Goal: Task Accomplishment & Management: Manage account settings

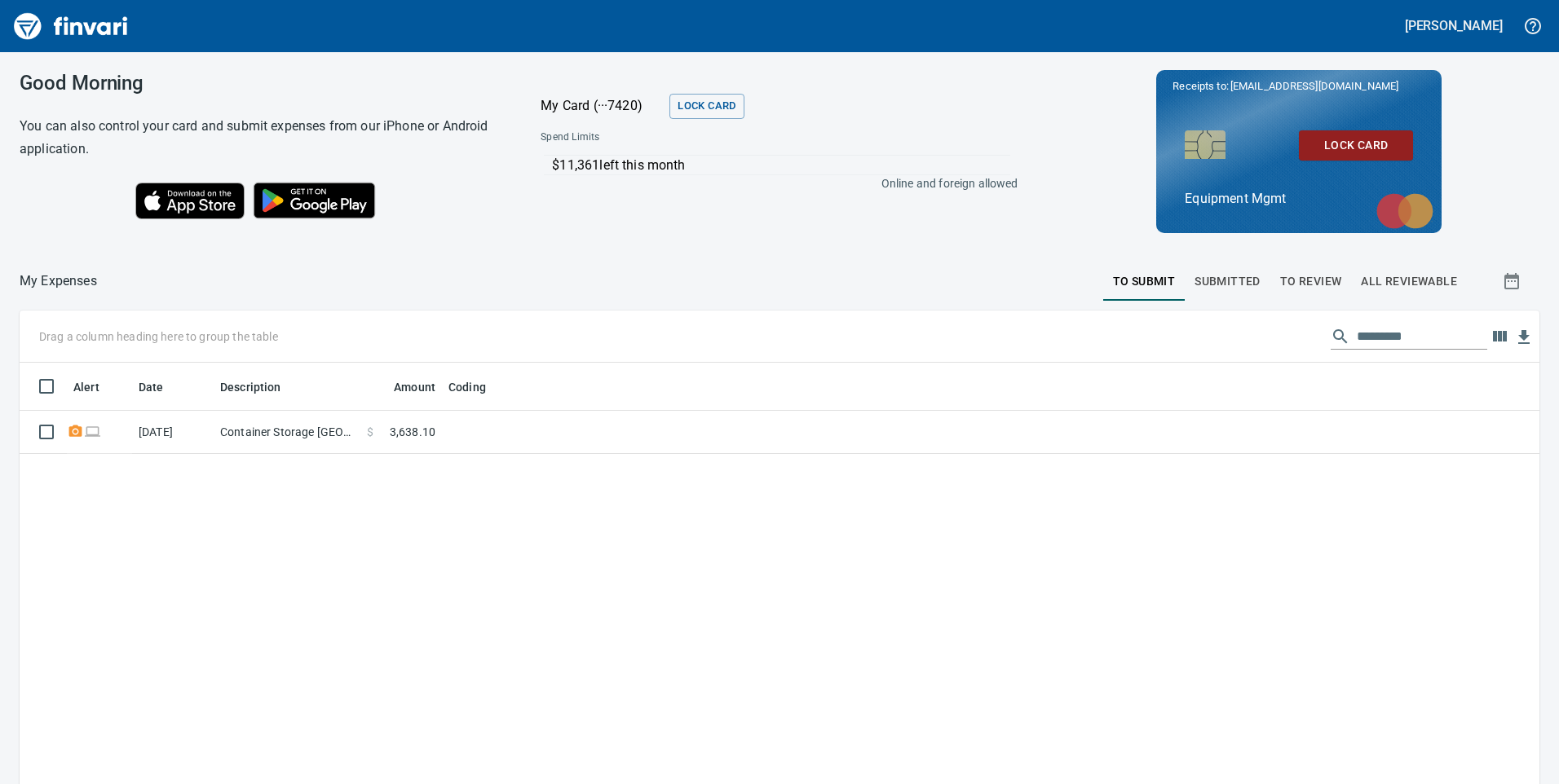
scroll to position [592, 1496]
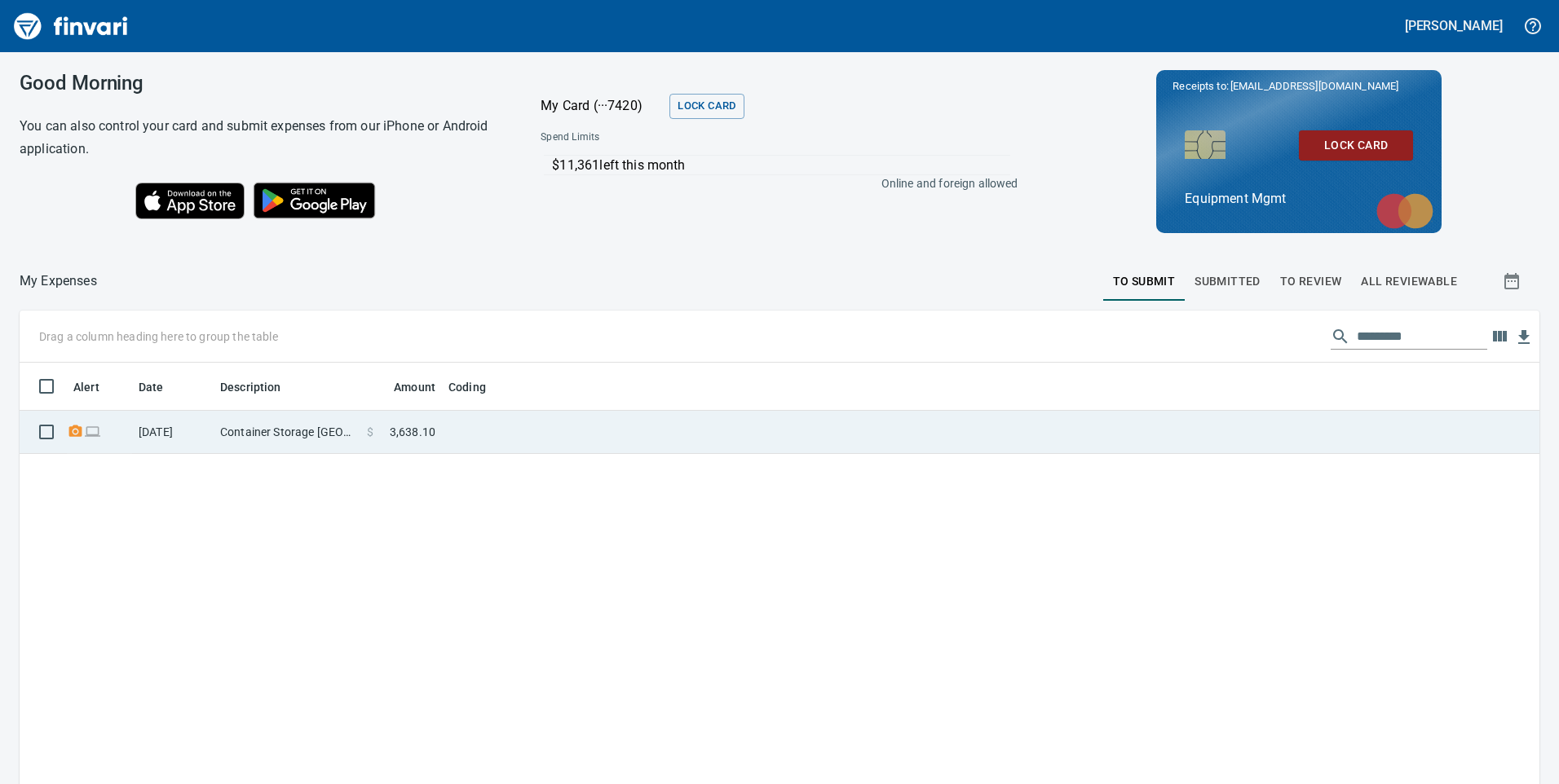
click at [364, 436] on td "$ 3,638.10" at bounding box center [401, 432] width 82 height 43
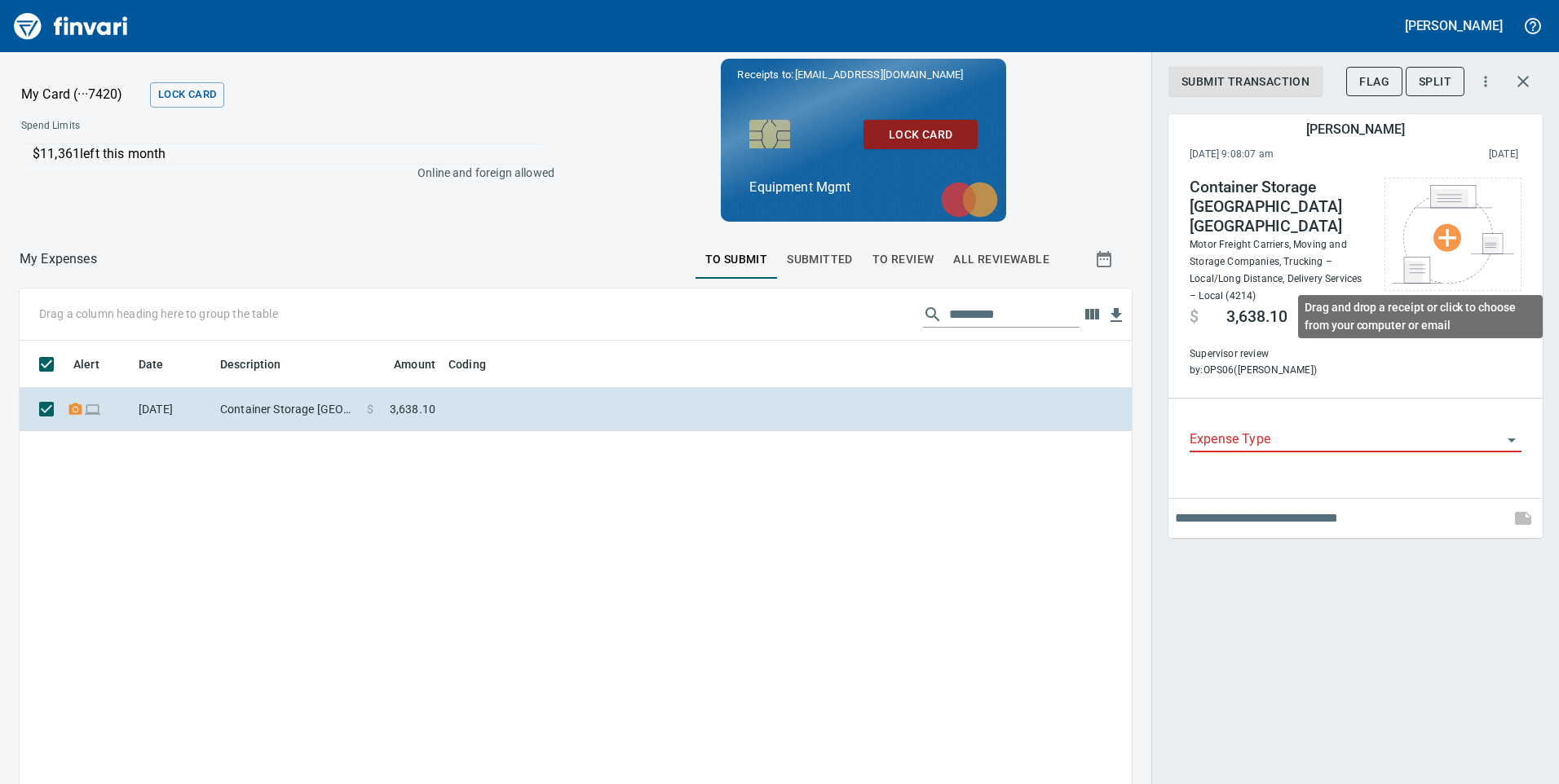
scroll to position [592, 1088]
click at [1512, 439] on icon "Open" at bounding box center [1511, 441] width 8 height 4
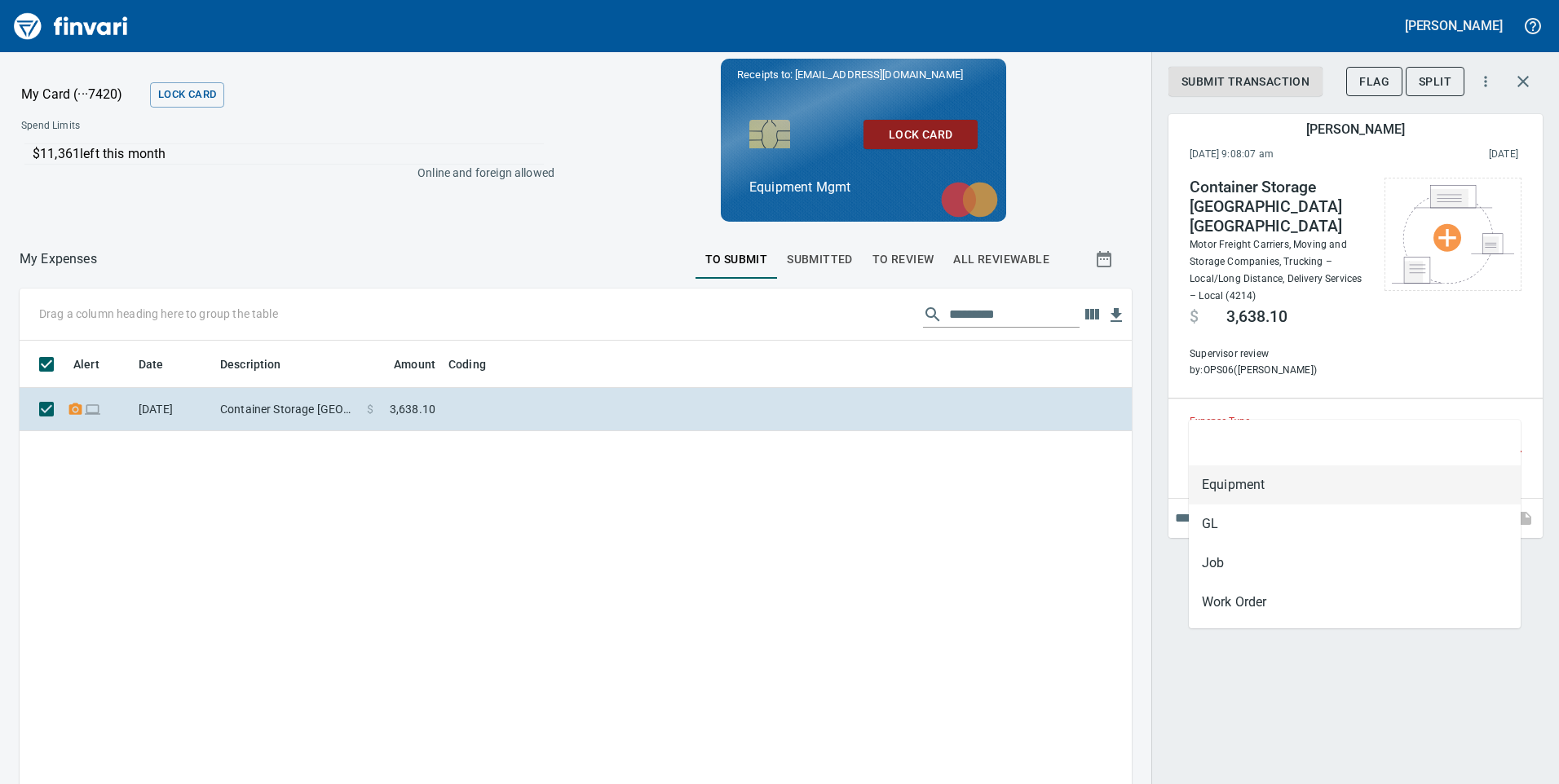
click at [1434, 491] on li "Equipment" at bounding box center [1355, 484] width 332 height 39
type input "*********"
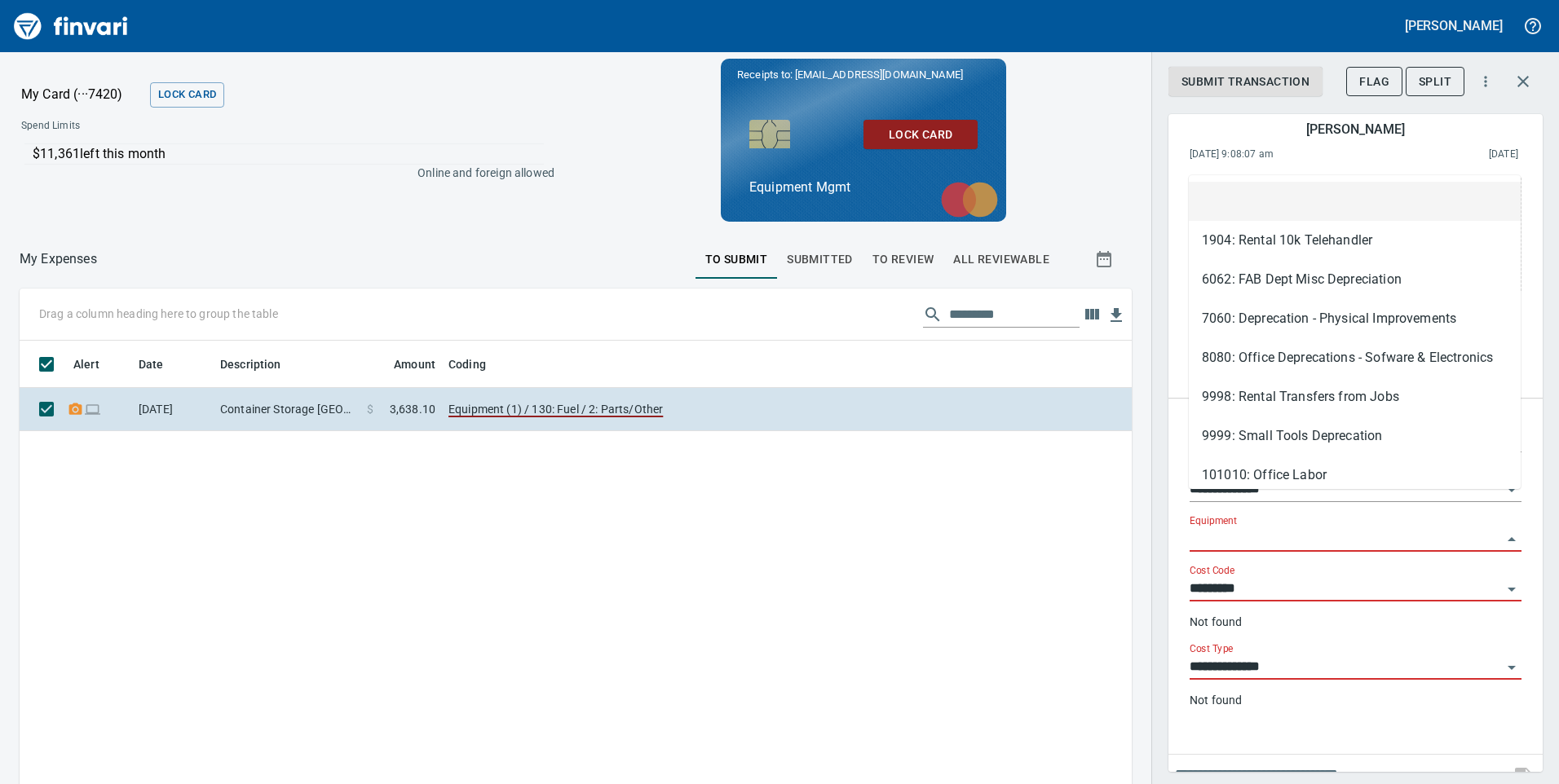
click at [1271, 528] on input "Equipment" at bounding box center [1346, 539] width 312 height 22
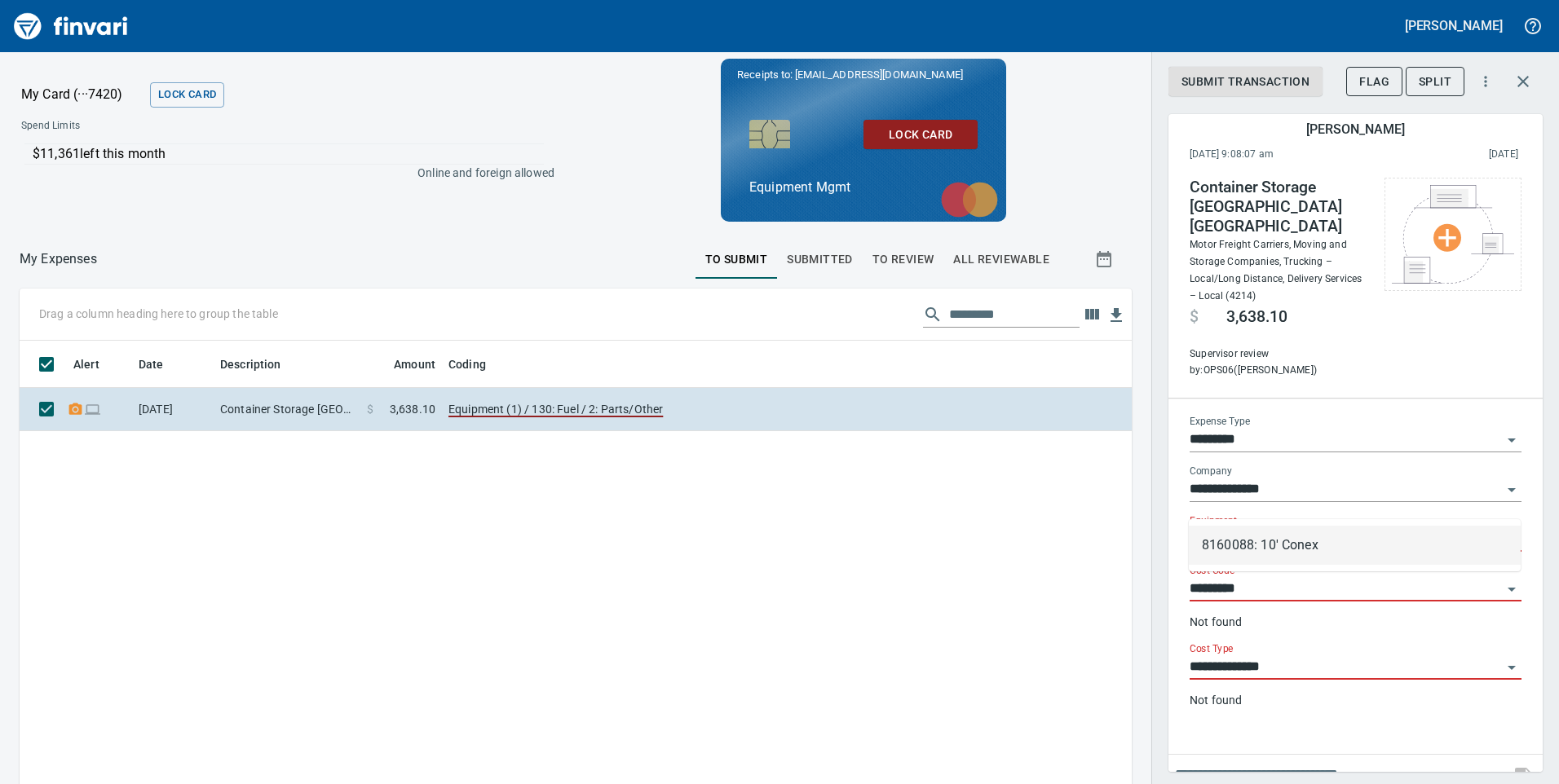
click at [1252, 545] on li "8160088: 10' Conex" at bounding box center [1355, 545] width 332 height 39
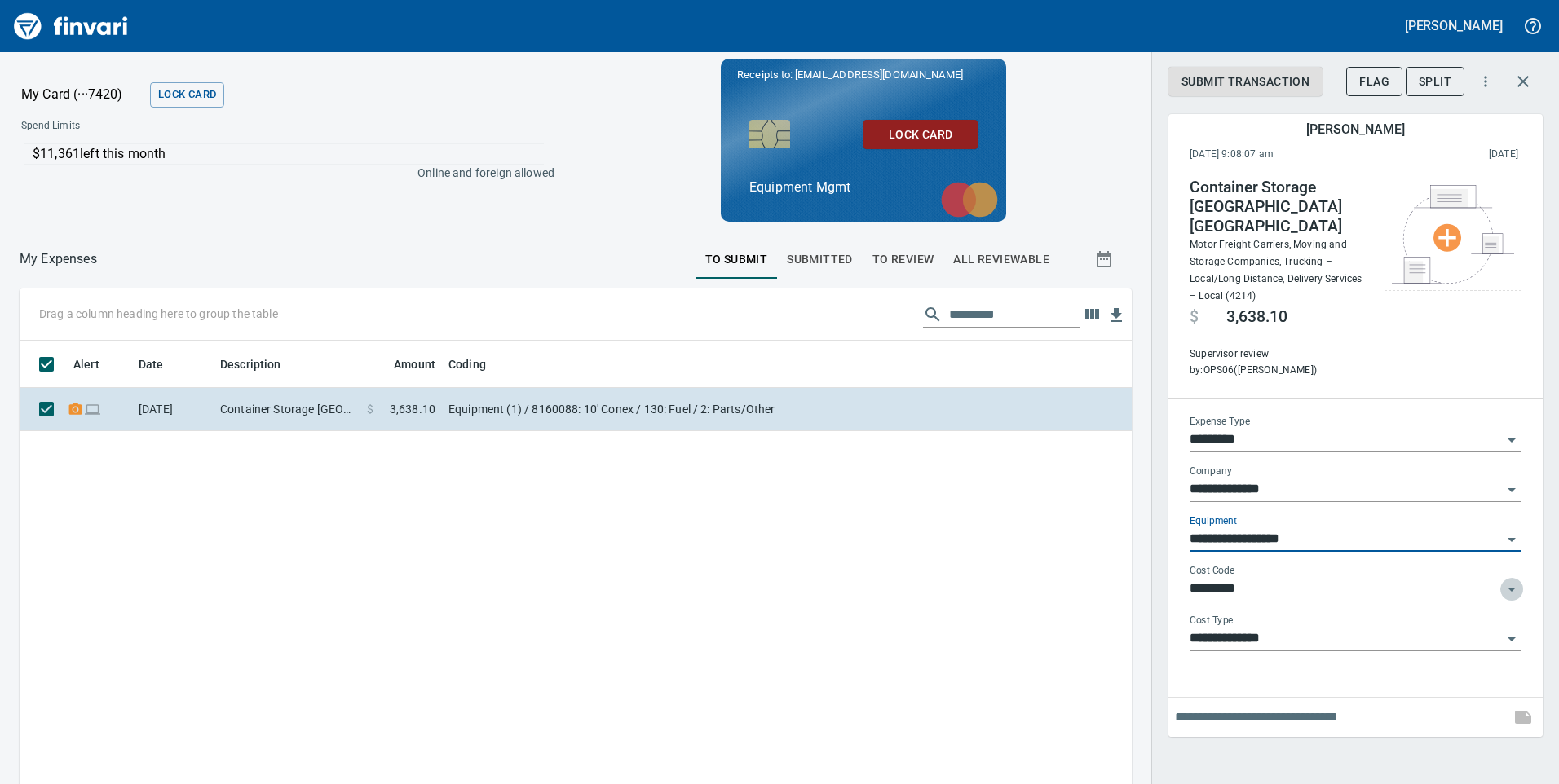
click at [1515, 580] on icon "Open" at bounding box center [1512, 589] width 19 height 19
type input "**********"
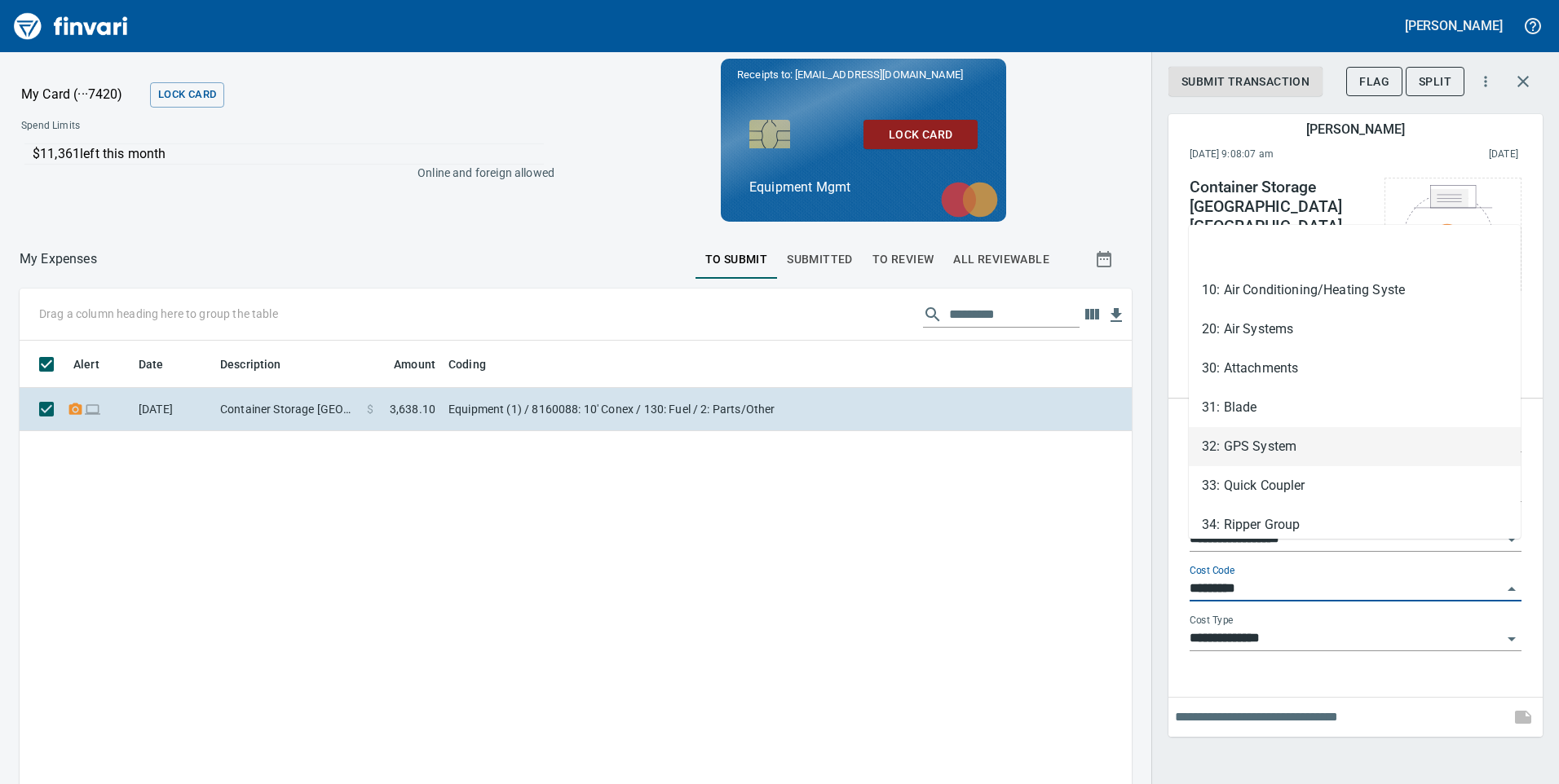
scroll to position [82, 0]
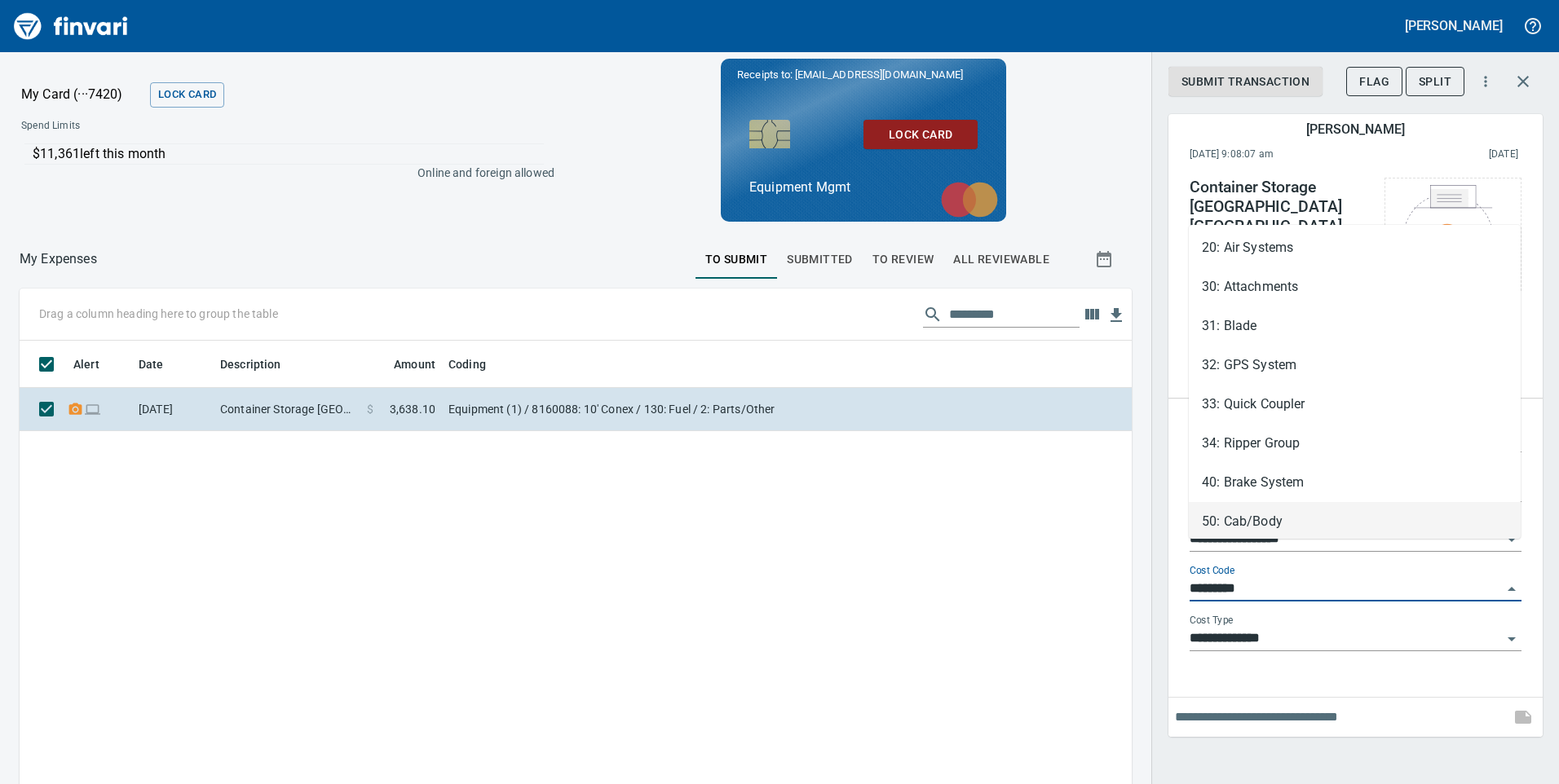
click at [1297, 506] on li "50: Cab/Body" at bounding box center [1355, 521] width 332 height 39
type input "**********"
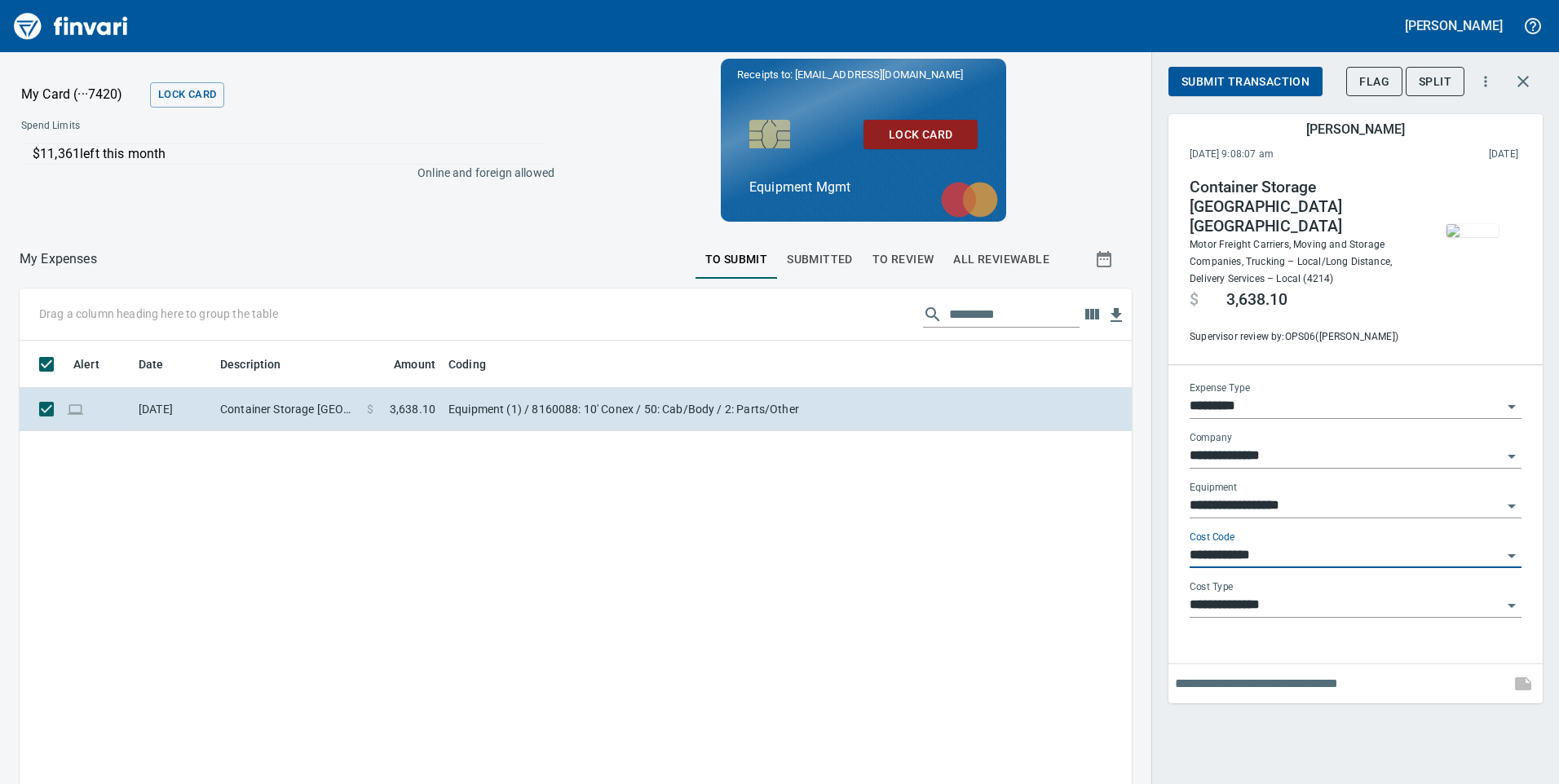
scroll to position [592, 1088]
click at [1242, 80] on span "Submit Transaction" at bounding box center [1246, 82] width 128 height 20
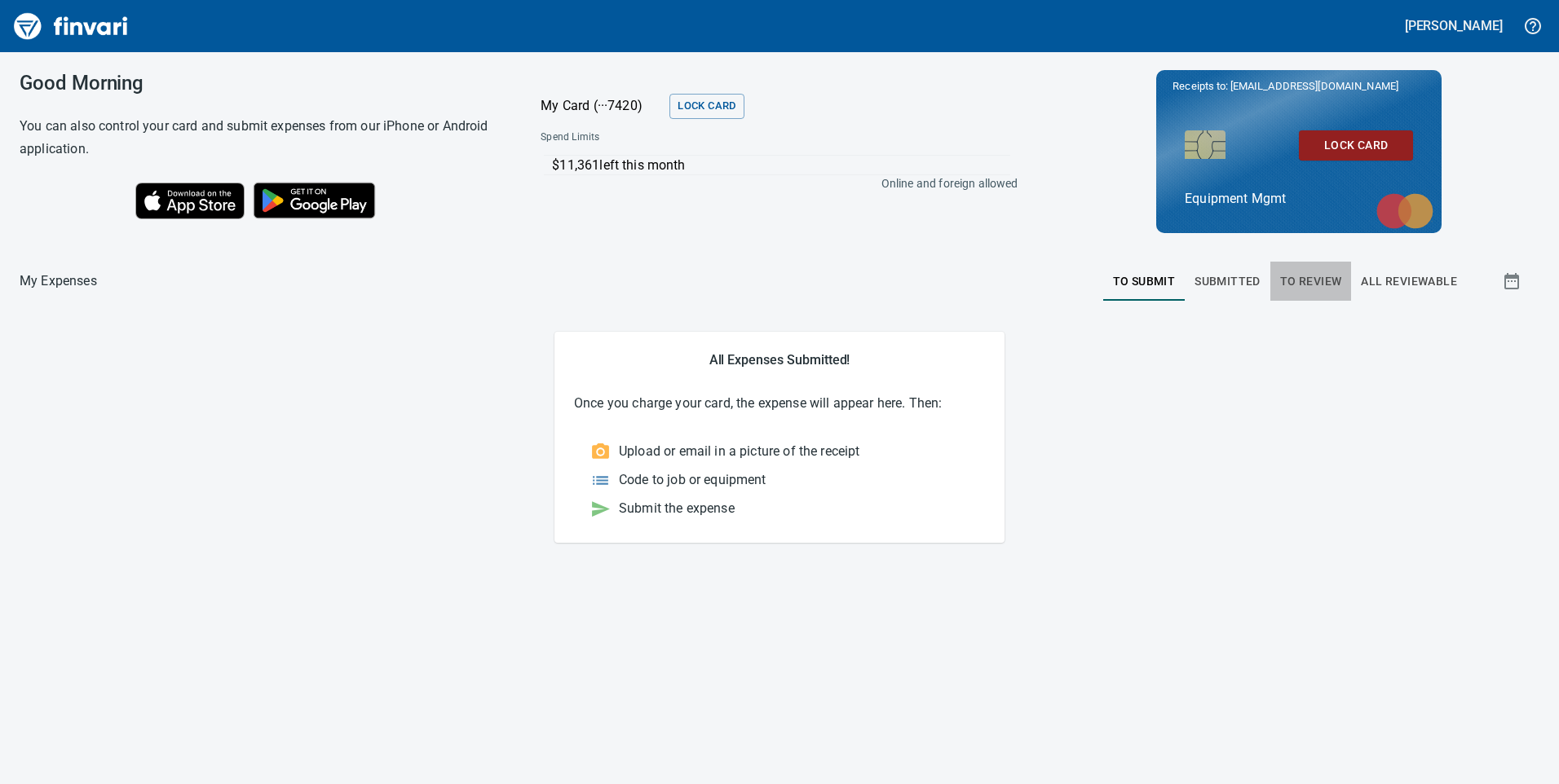
click at [1298, 283] on span "To Review" at bounding box center [1312, 281] width 62 height 20
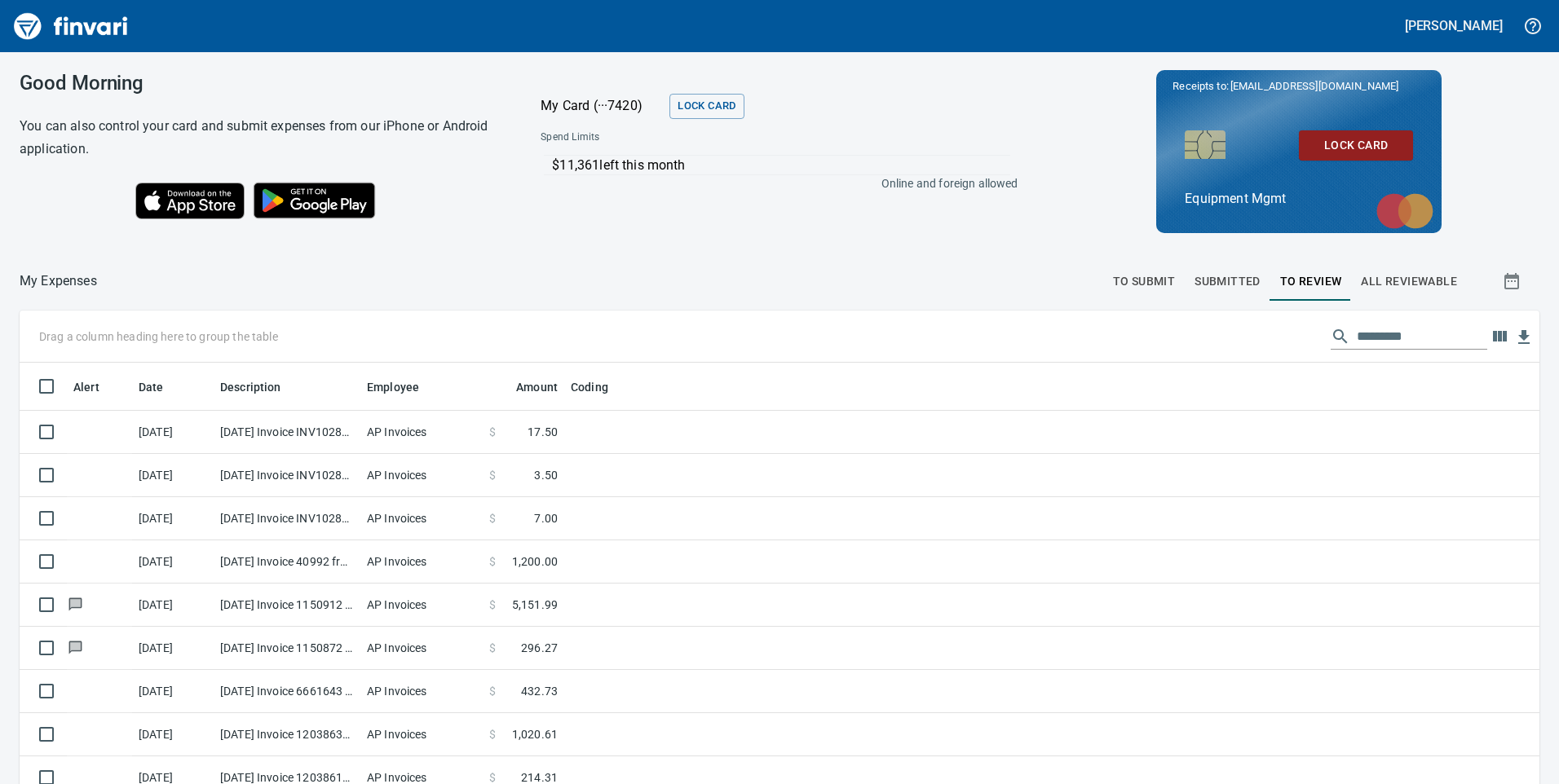
scroll to position [592, 1483]
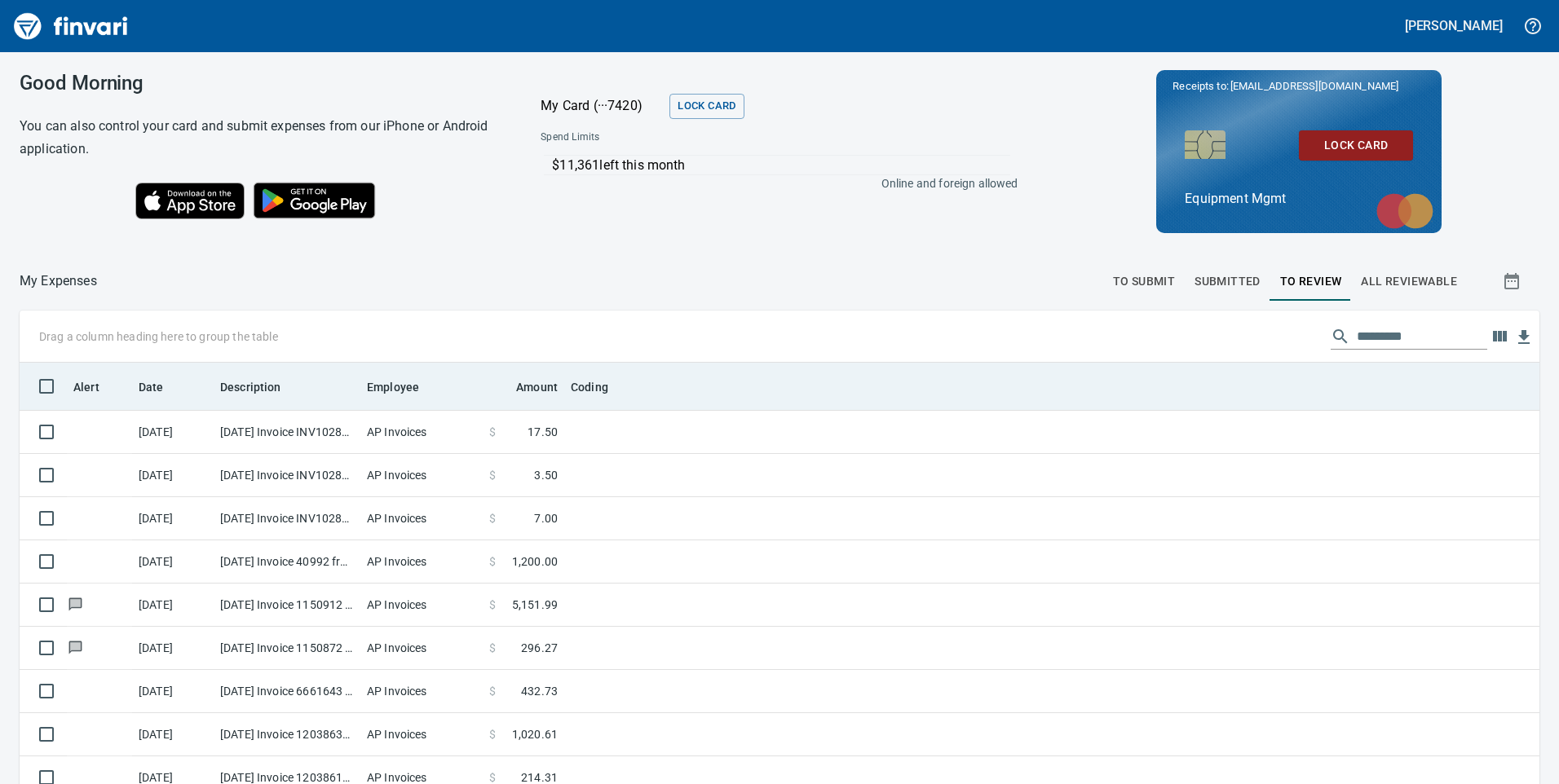
click at [442, 390] on div "Employee" at bounding box center [421, 385] width 109 height 20
click at [425, 388] on icon at bounding box center [429, 386] width 15 height 15
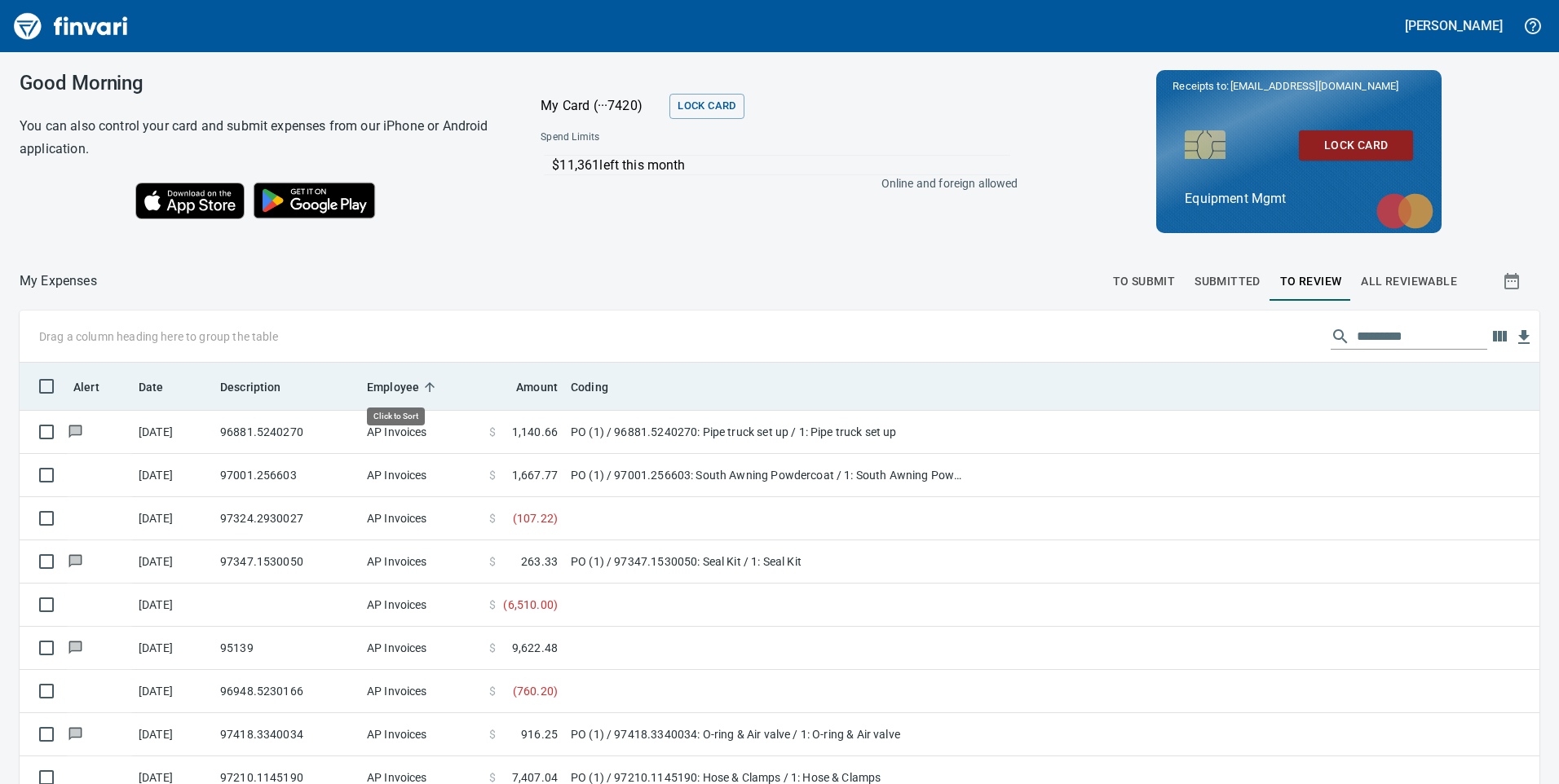
click at [425, 388] on icon at bounding box center [429, 386] width 15 height 15
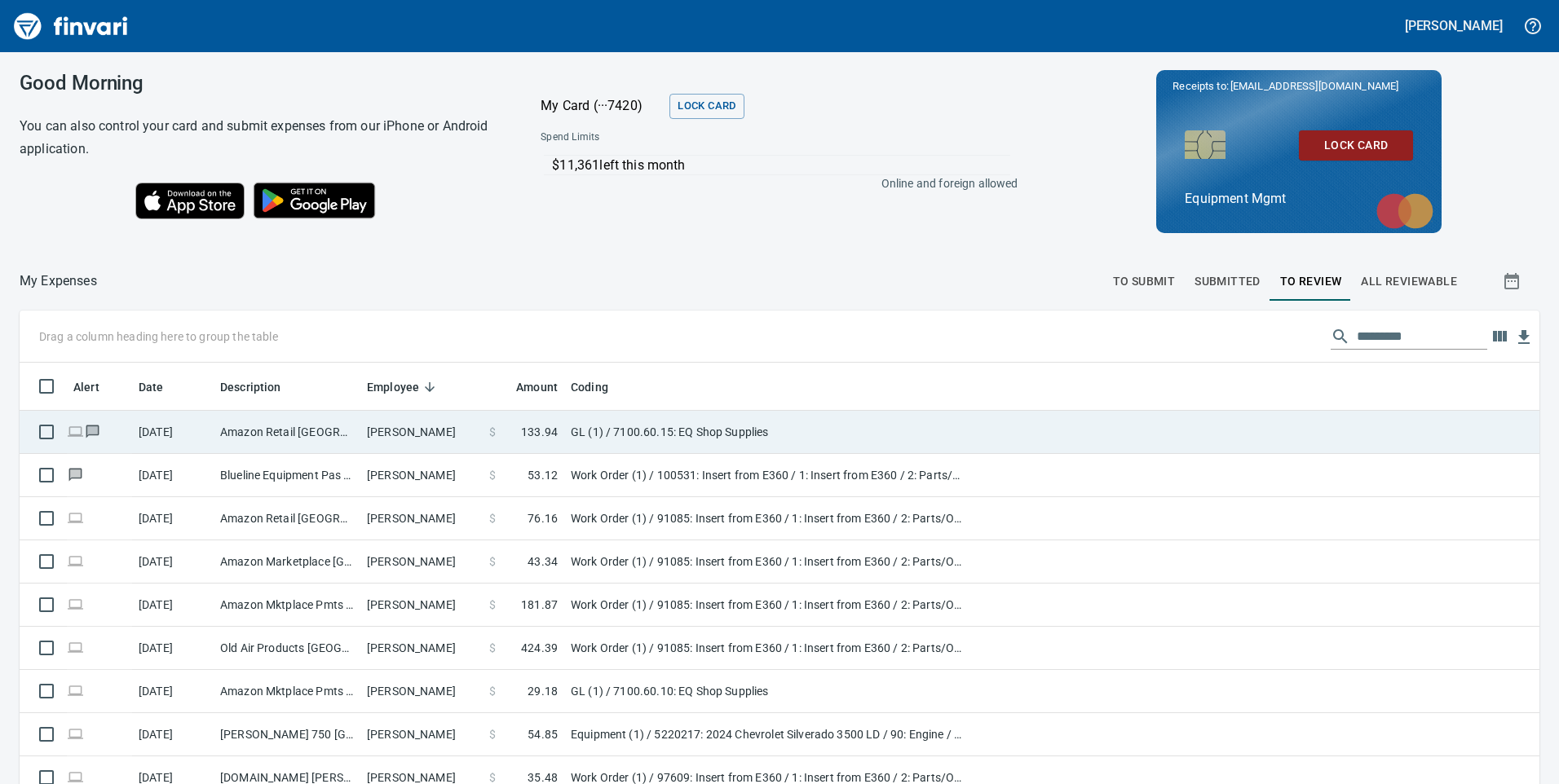
click at [414, 429] on td "[PERSON_NAME]" at bounding box center [421, 432] width 123 height 43
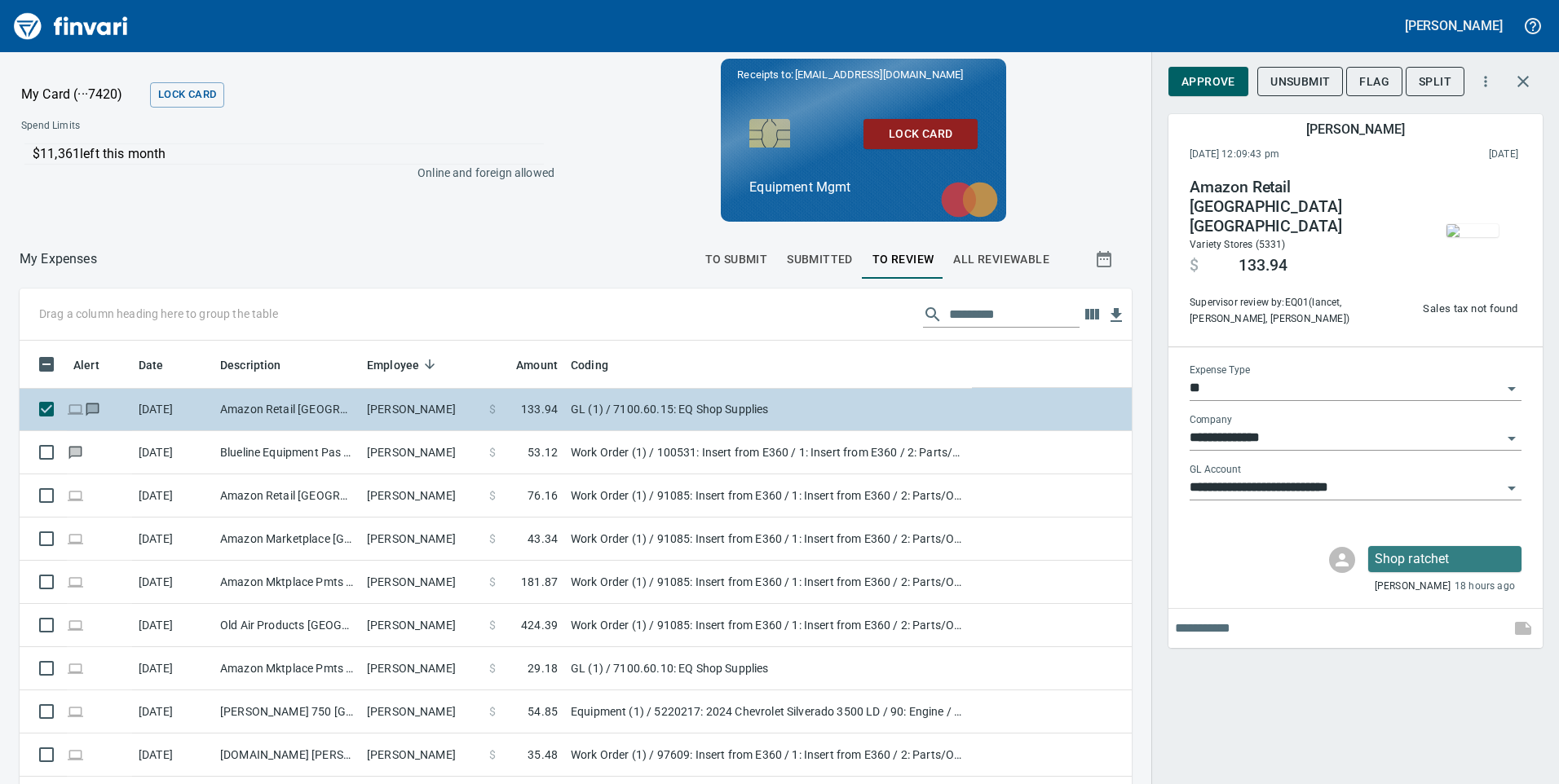
scroll to position [592, 1075]
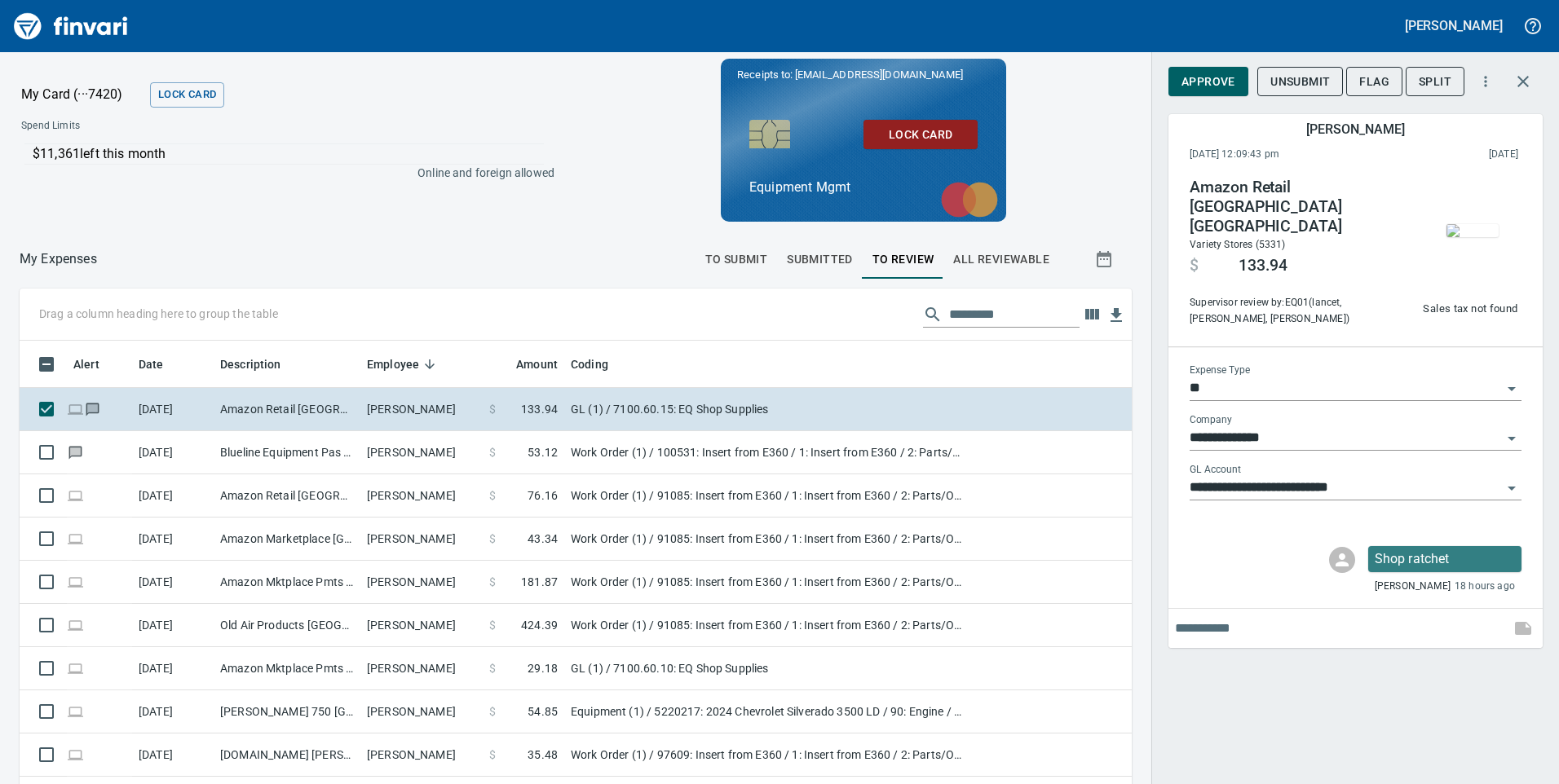
click at [1475, 237] on img "button" at bounding box center [1473, 230] width 53 height 13
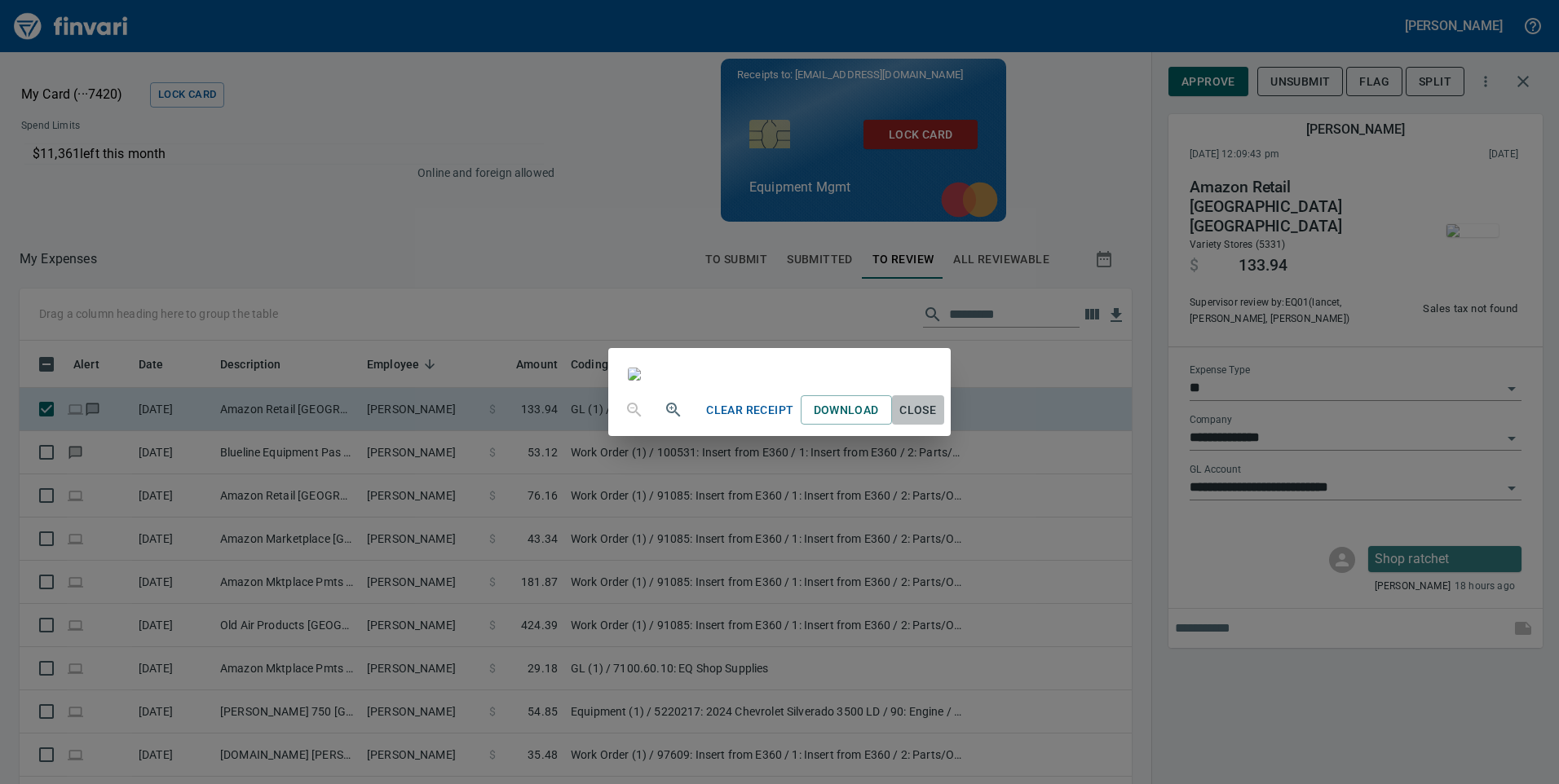
click at [938, 420] on span "Close" at bounding box center [918, 410] width 39 height 20
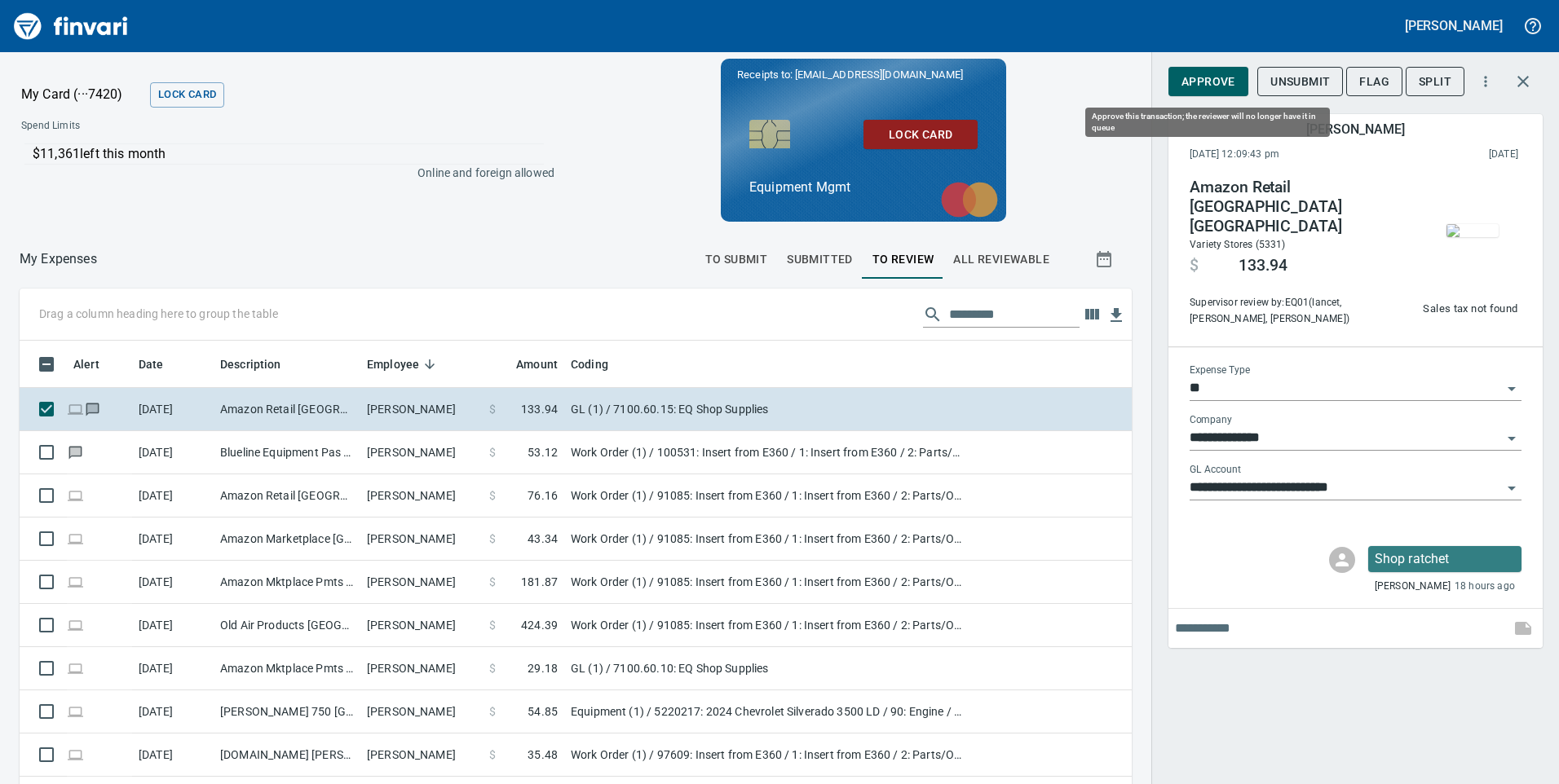
click at [1204, 88] on span "Approve" at bounding box center [1208, 82] width 54 height 20
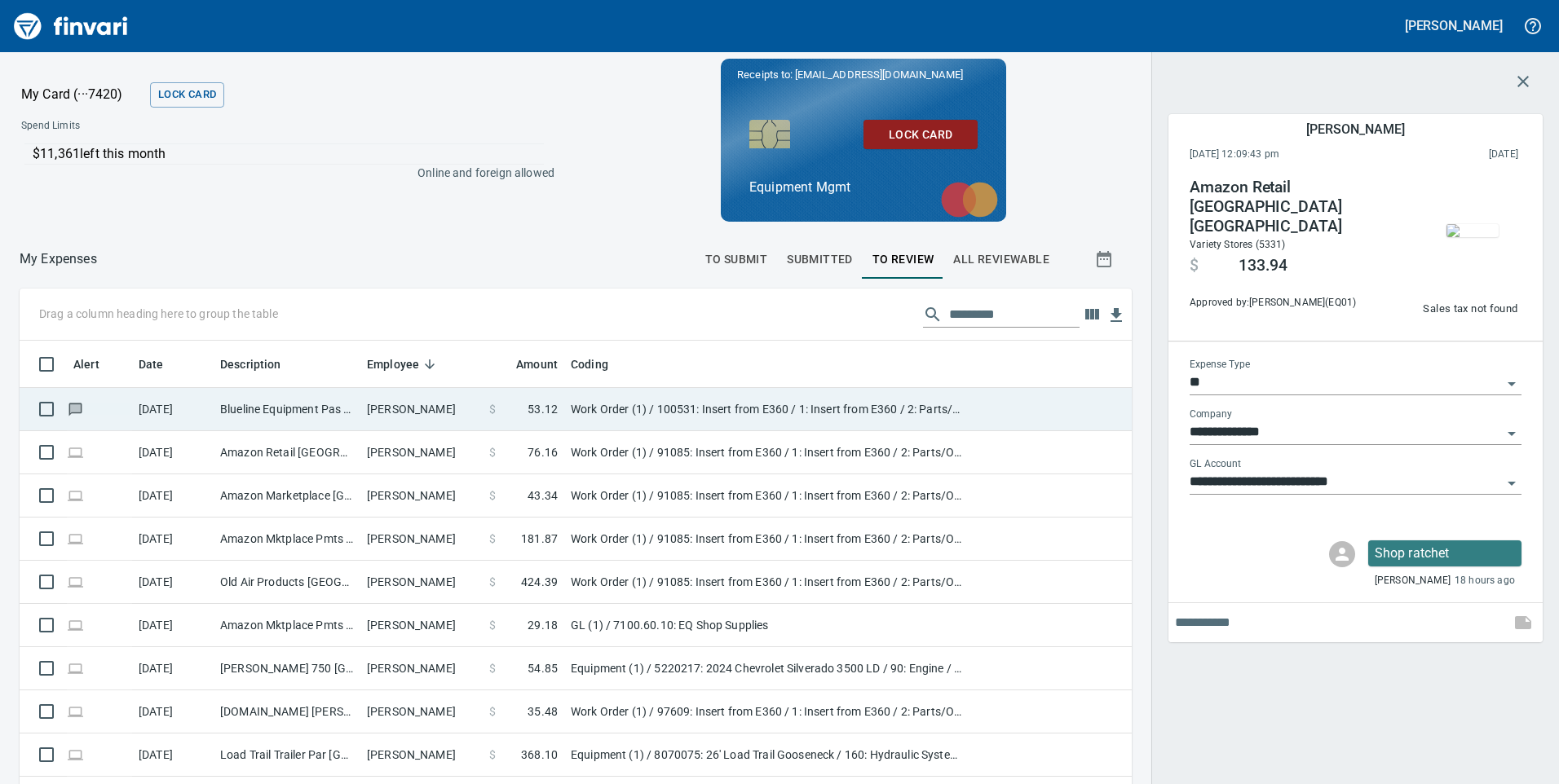
click at [420, 409] on td "[PERSON_NAME]" at bounding box center [421, 410] width 123 height 43
type input "**********"
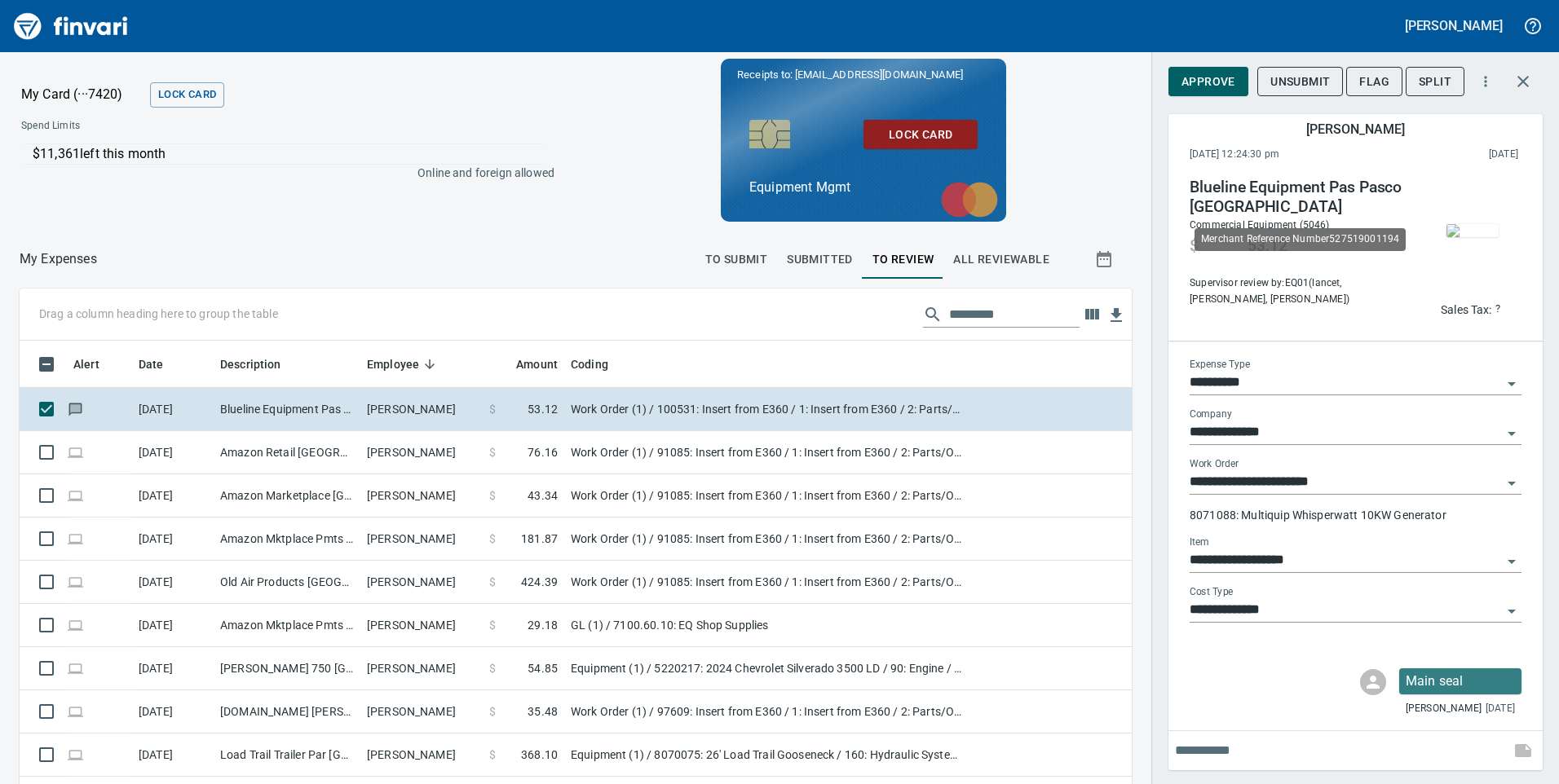
scroll to position [592, 1075]
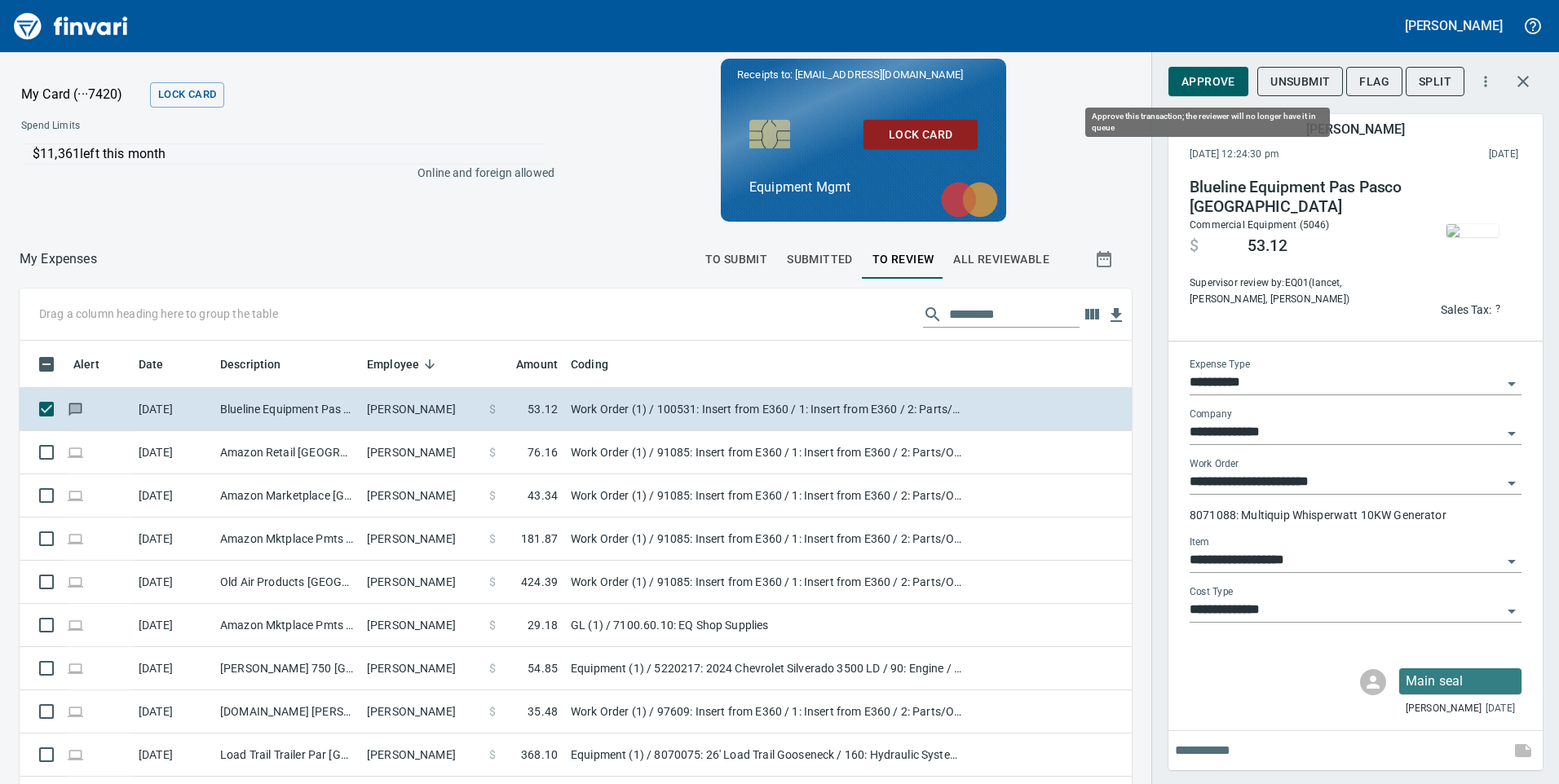
click at [1205, 82] on span "Approve" at bounding box center [1208, 82] width 54 height 20
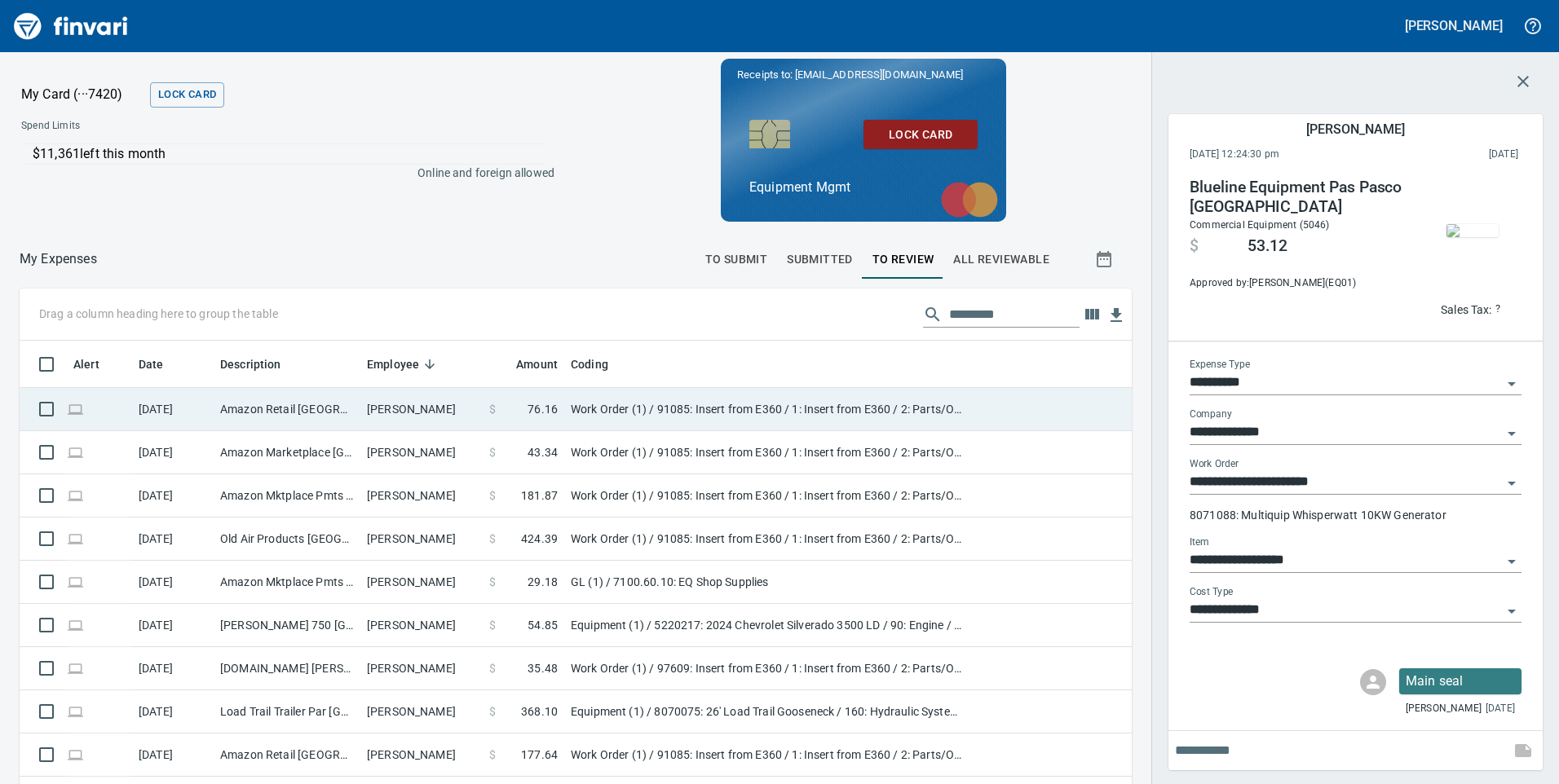
click at [455, 409] on td "[PERSON_NAME]" at bounding box center [421, 410] width 123 height 43
type input "**********"
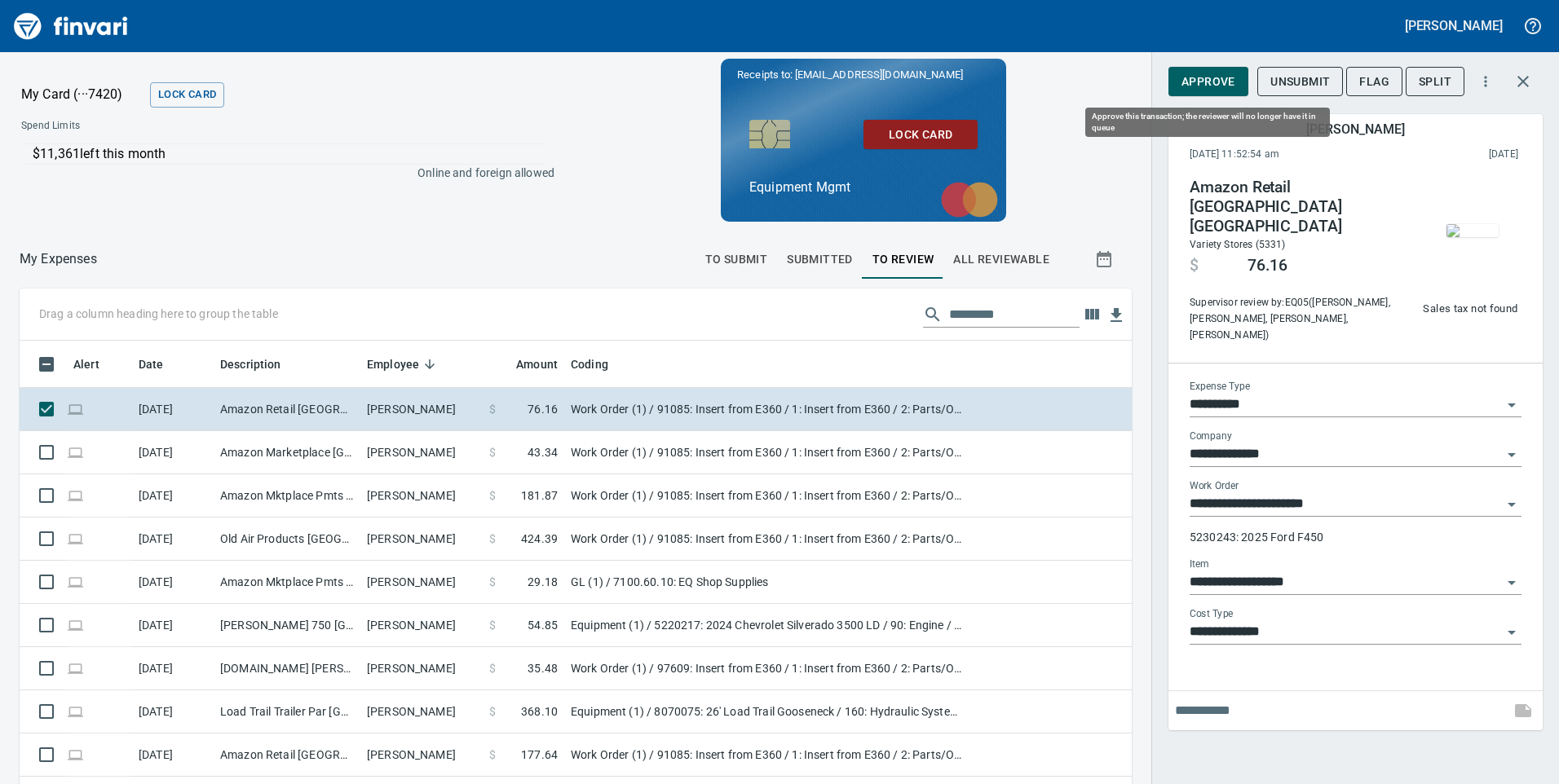
click at [1222, 85] on span "Approve" at bounding box center [1208, 82] width 54 height 20
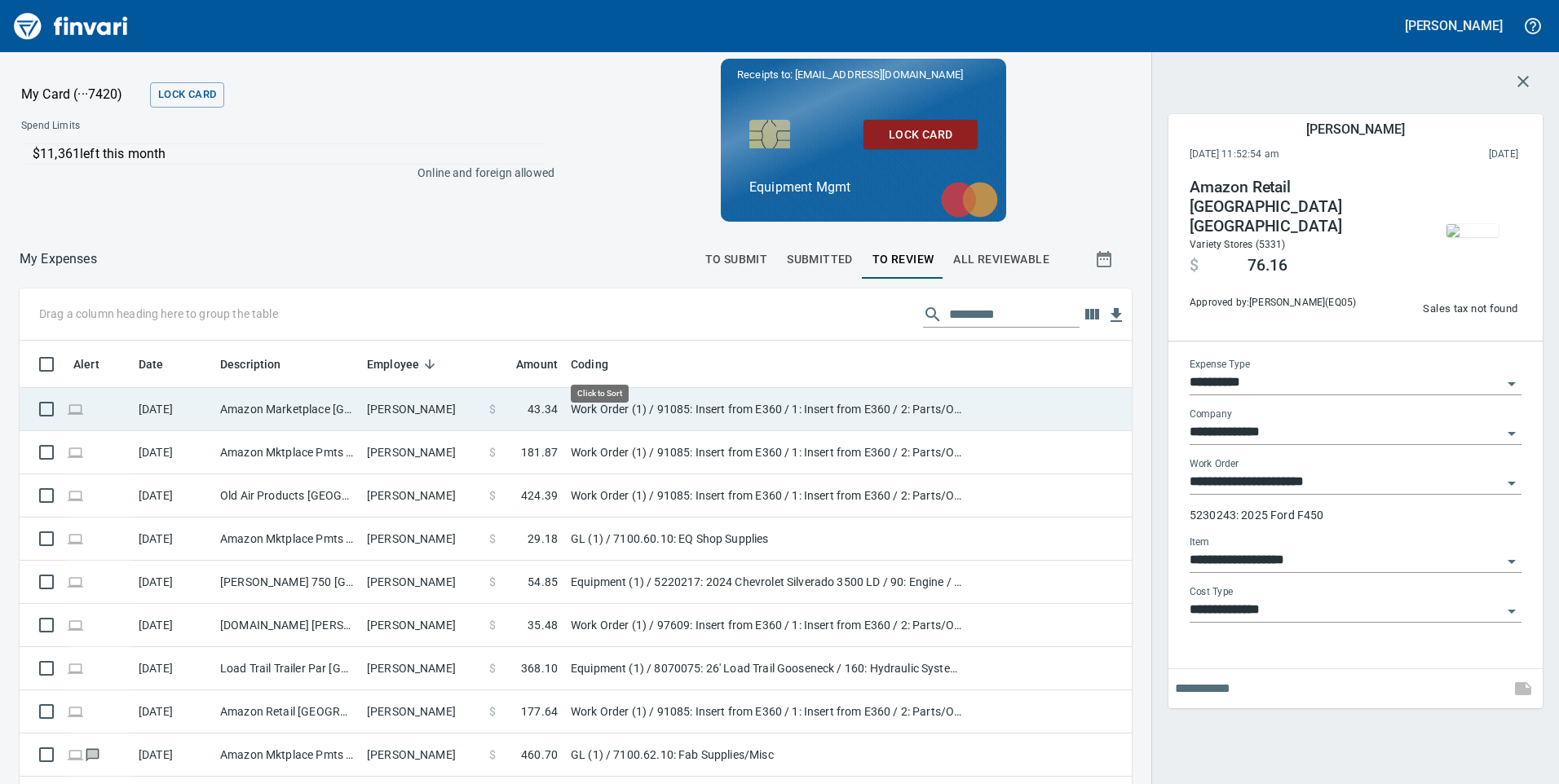
scroll to position [592, 1075]
click at [449, 398] on td "[PERSON_NAME]" at bounding box center [421, 410] width 123 height 43
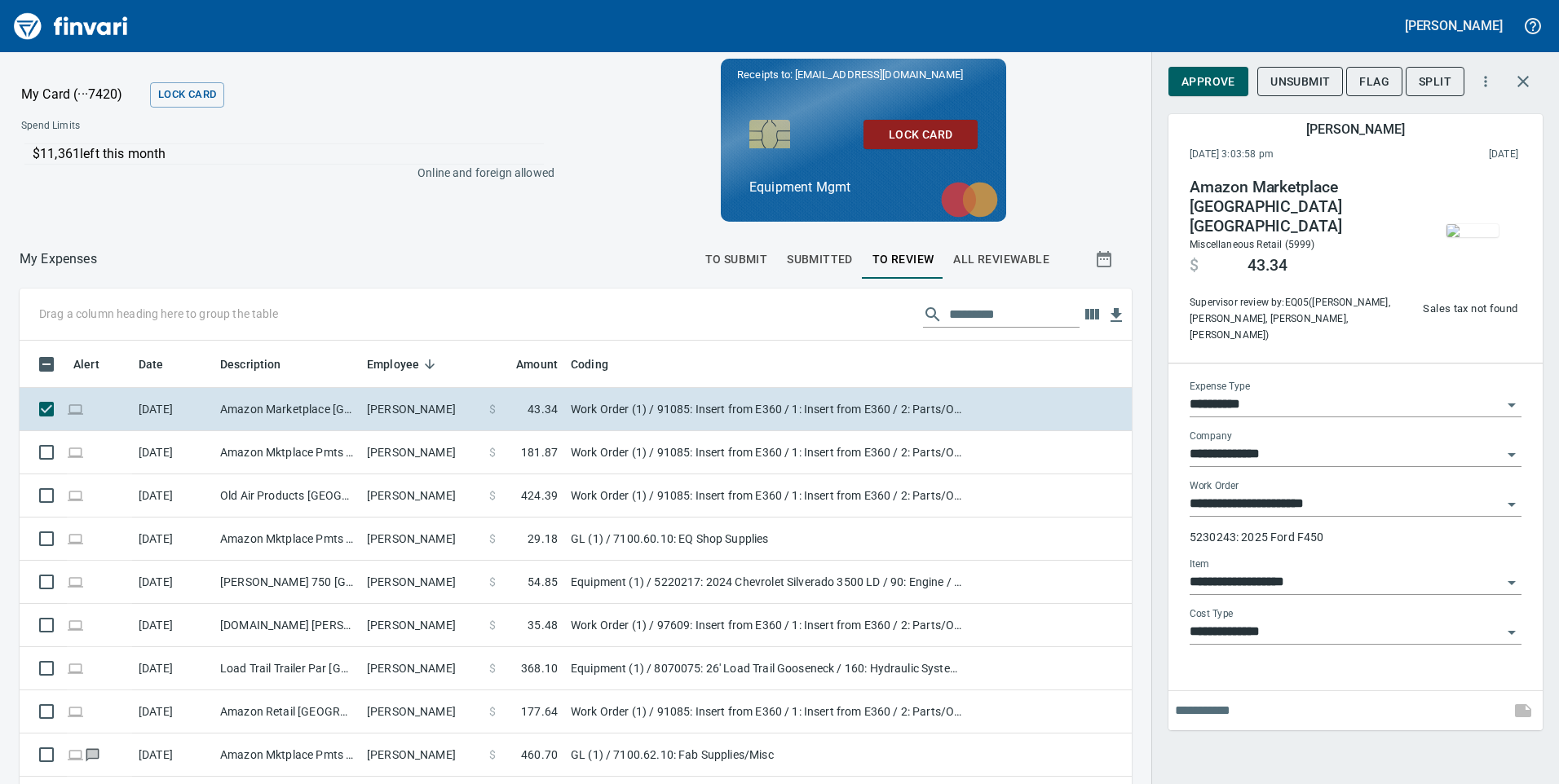
scroll to position [592, 1075]
click at [1198, 76] on span "Approve" at bounding box center [1208, 82] width 54 height 20
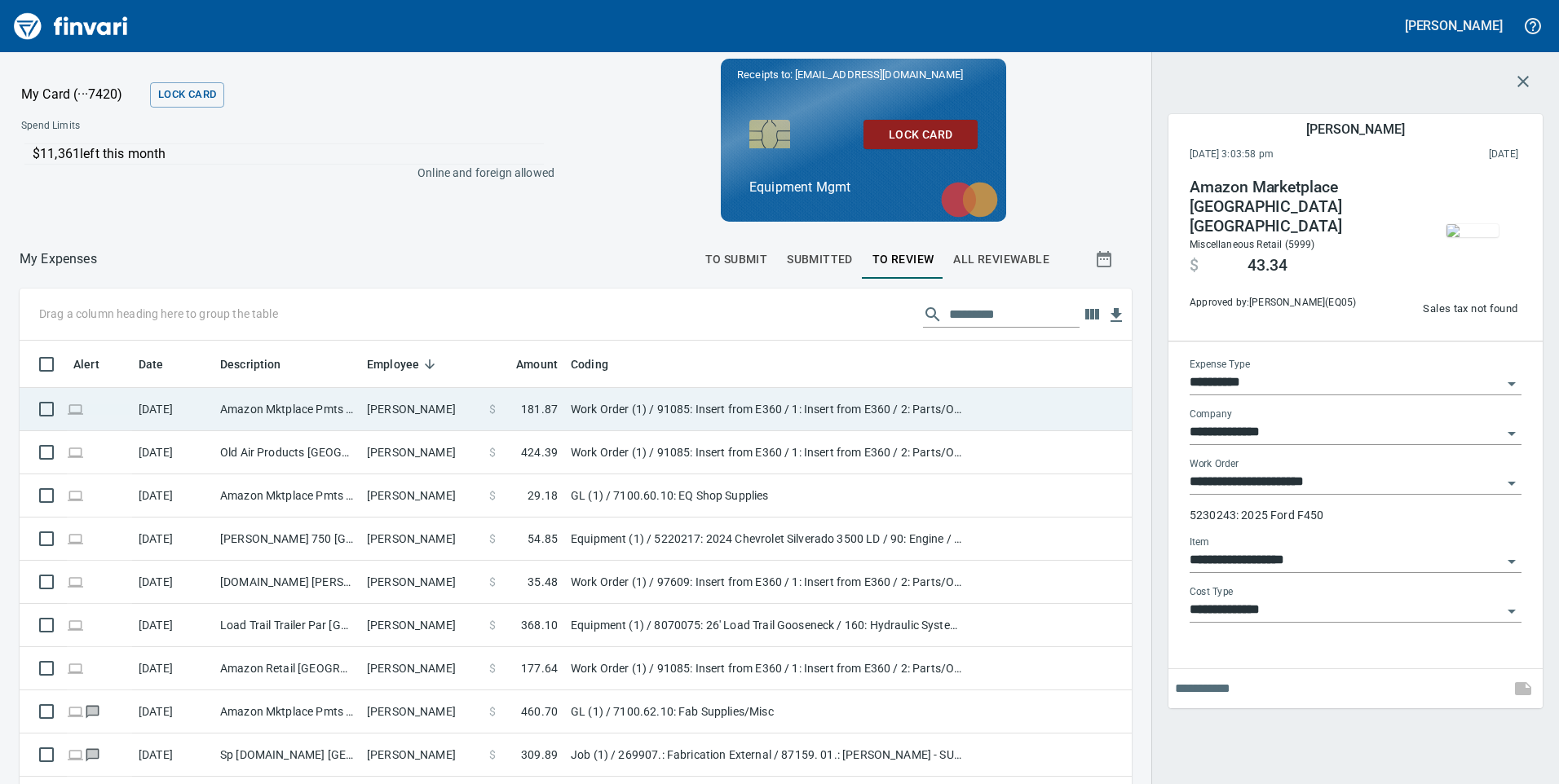
click at [381, 406] on td "[PERSON_NAME]" at bounding box center [421, 410] width 123 height 43
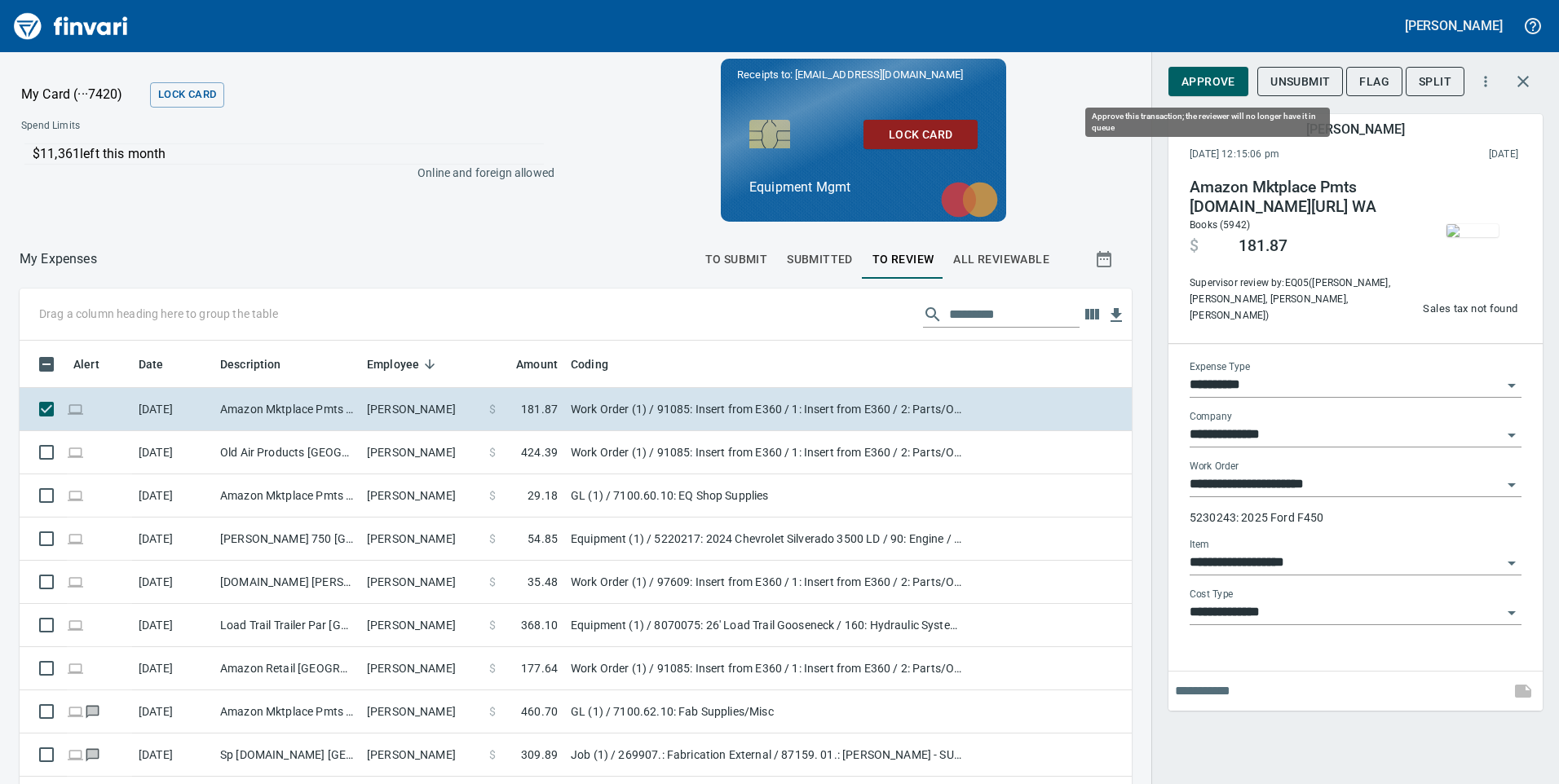
click at [1218, 80] on span "Approve" at bounding box center [1208, 82] width 54 height 20
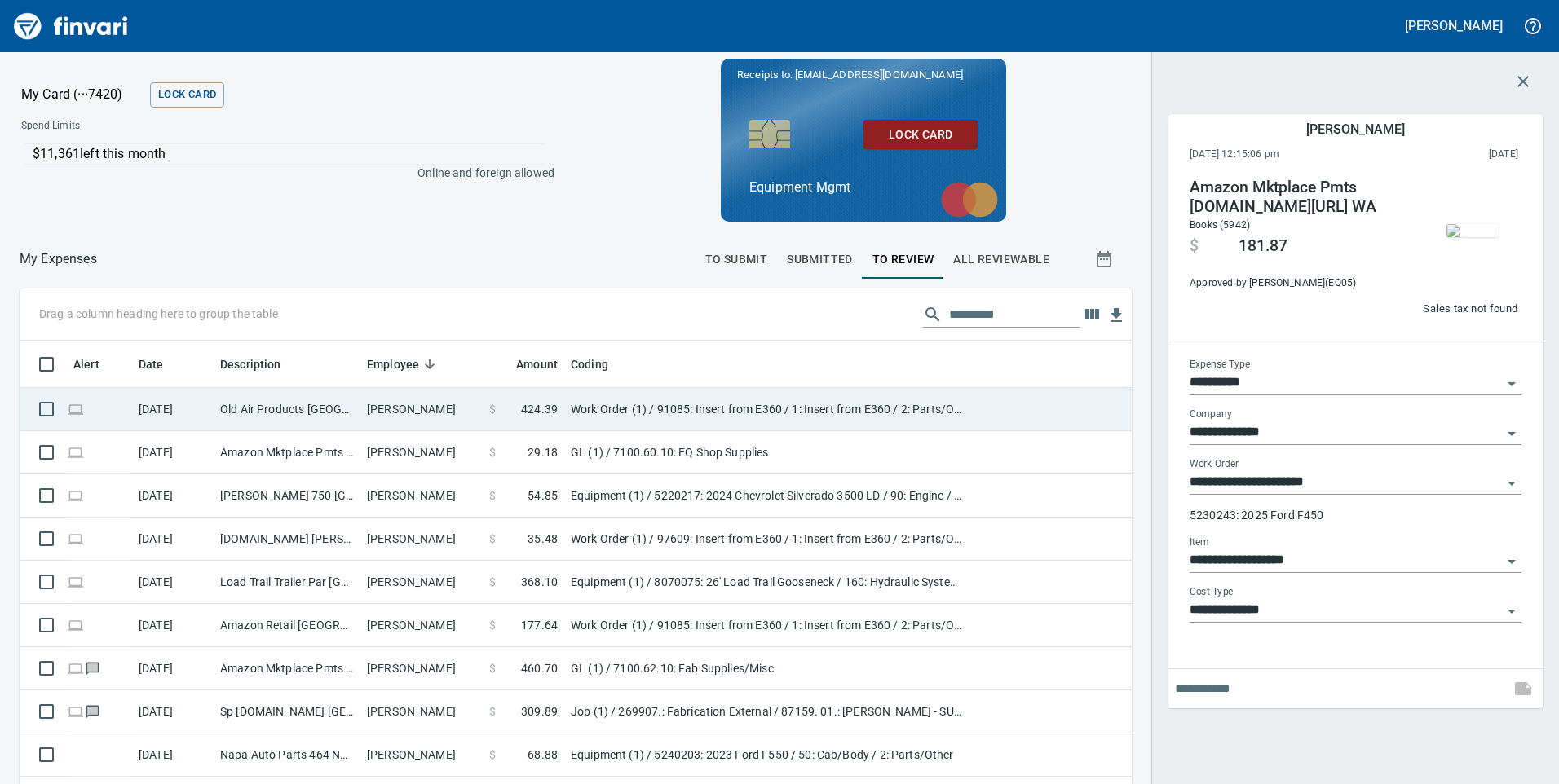
click at [463, 410] on td "[PERSON_NAME]" at bounding box center [421, 410] width 123 height 43
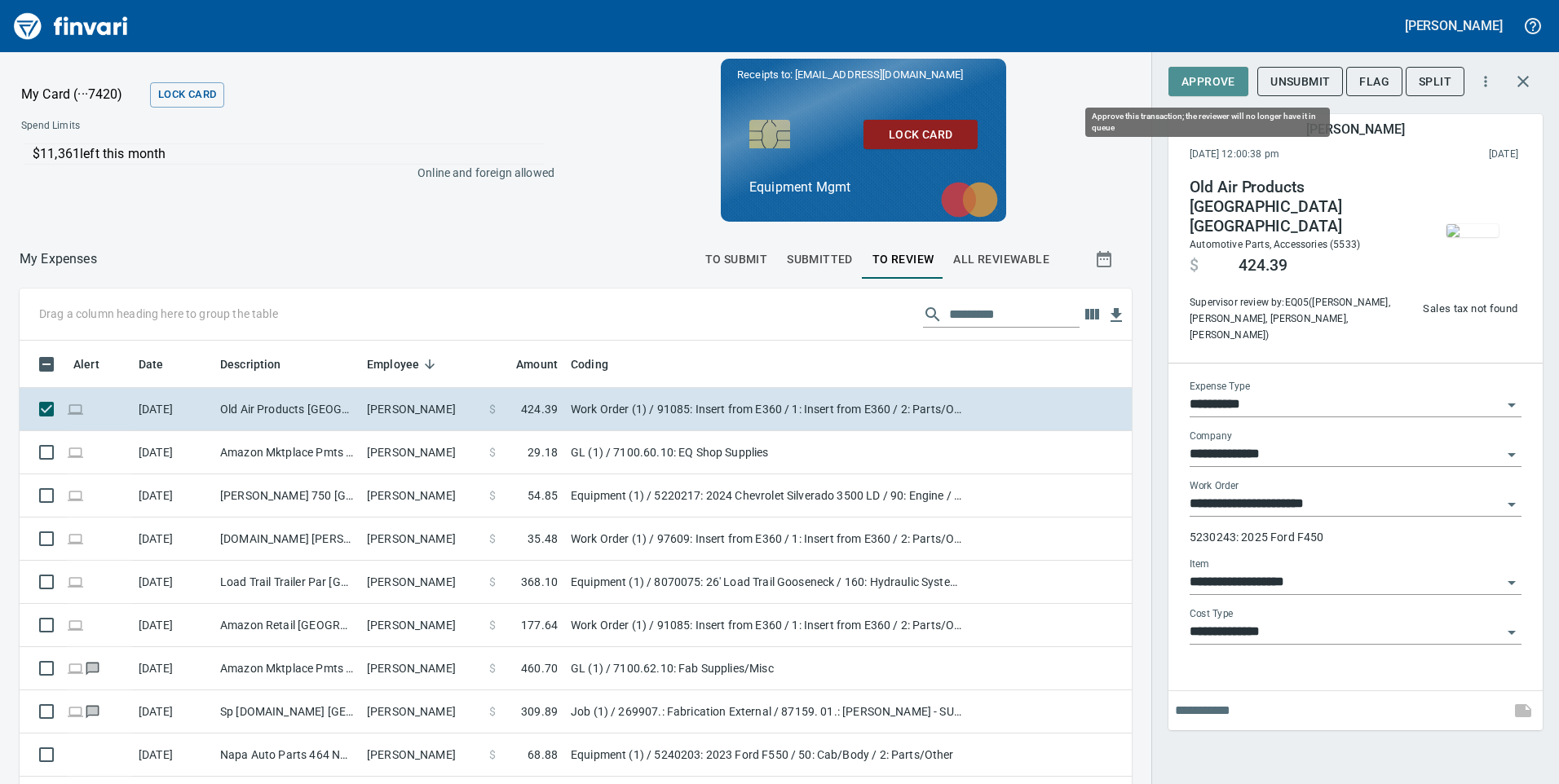
click at [1205, 82] on span "Approve" at bounding box center [1208, 82] width 54 height 20
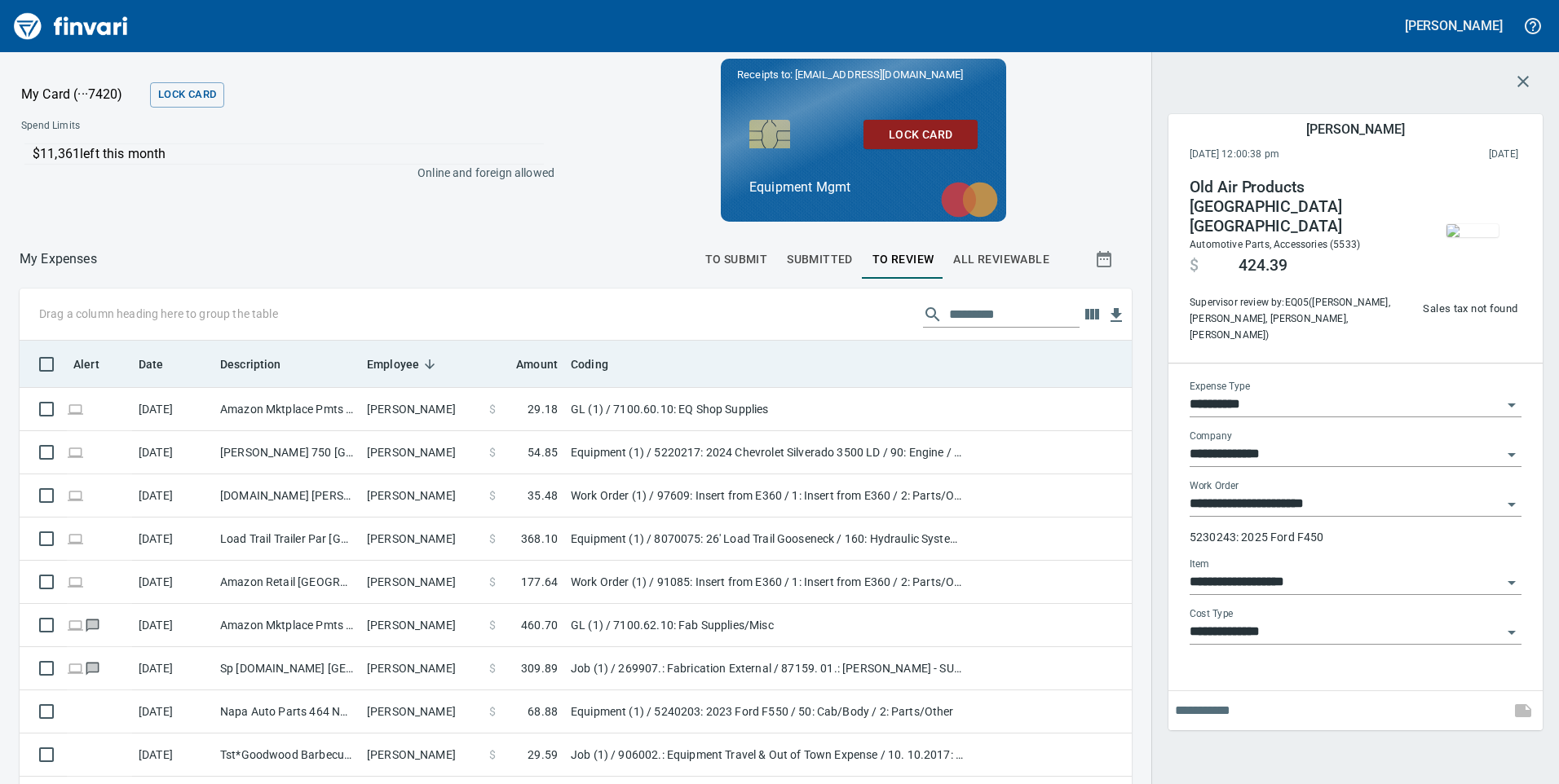
scroll to position [592, 1075]
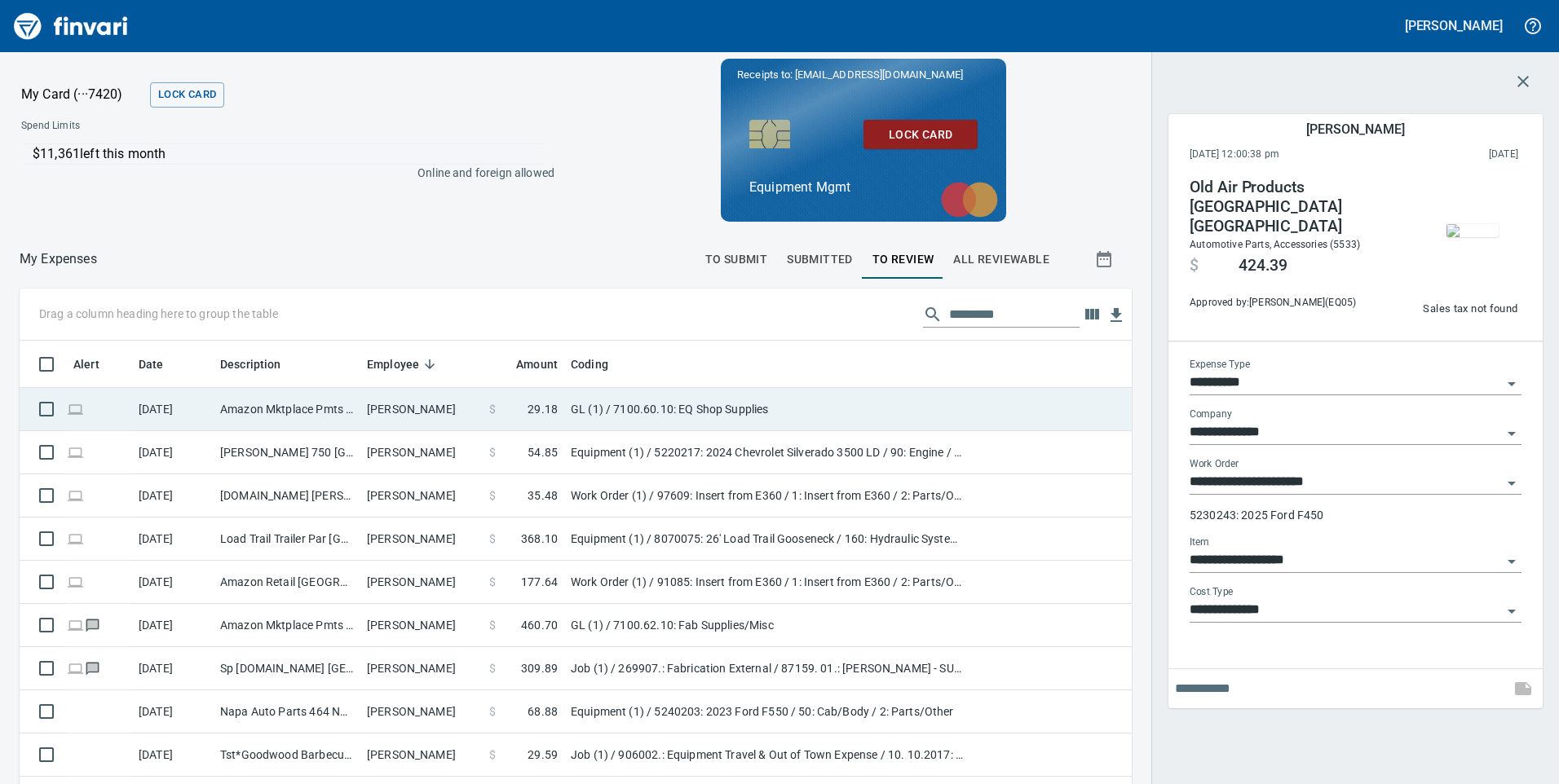
click at [476, 410] on td "[PERSON_NAME]" at bounding box center [421, 410] width 123 height 43
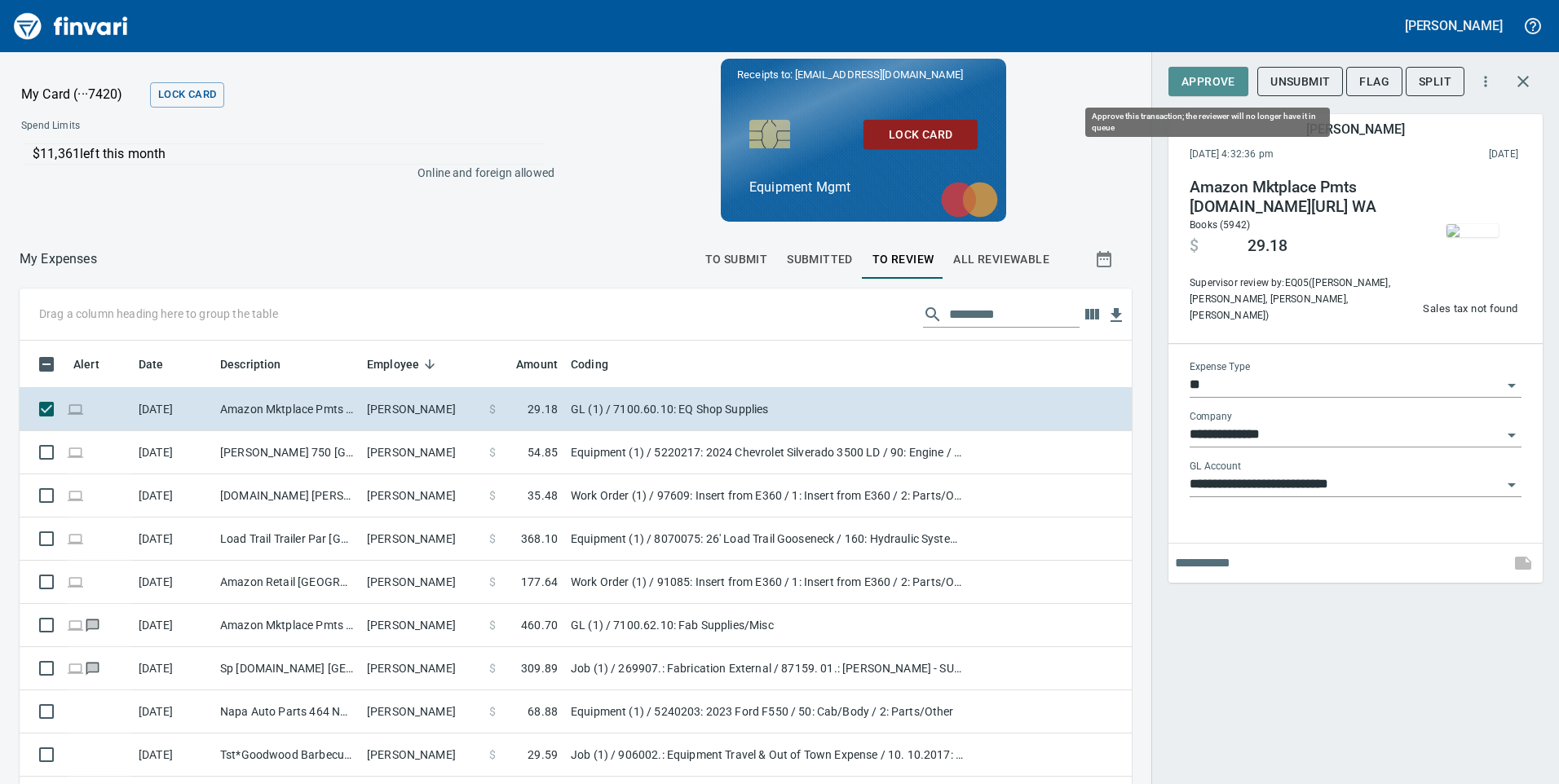
click at [1217, 70] on button "Approve" at bounding box center [1209, 82] width 80 height 30
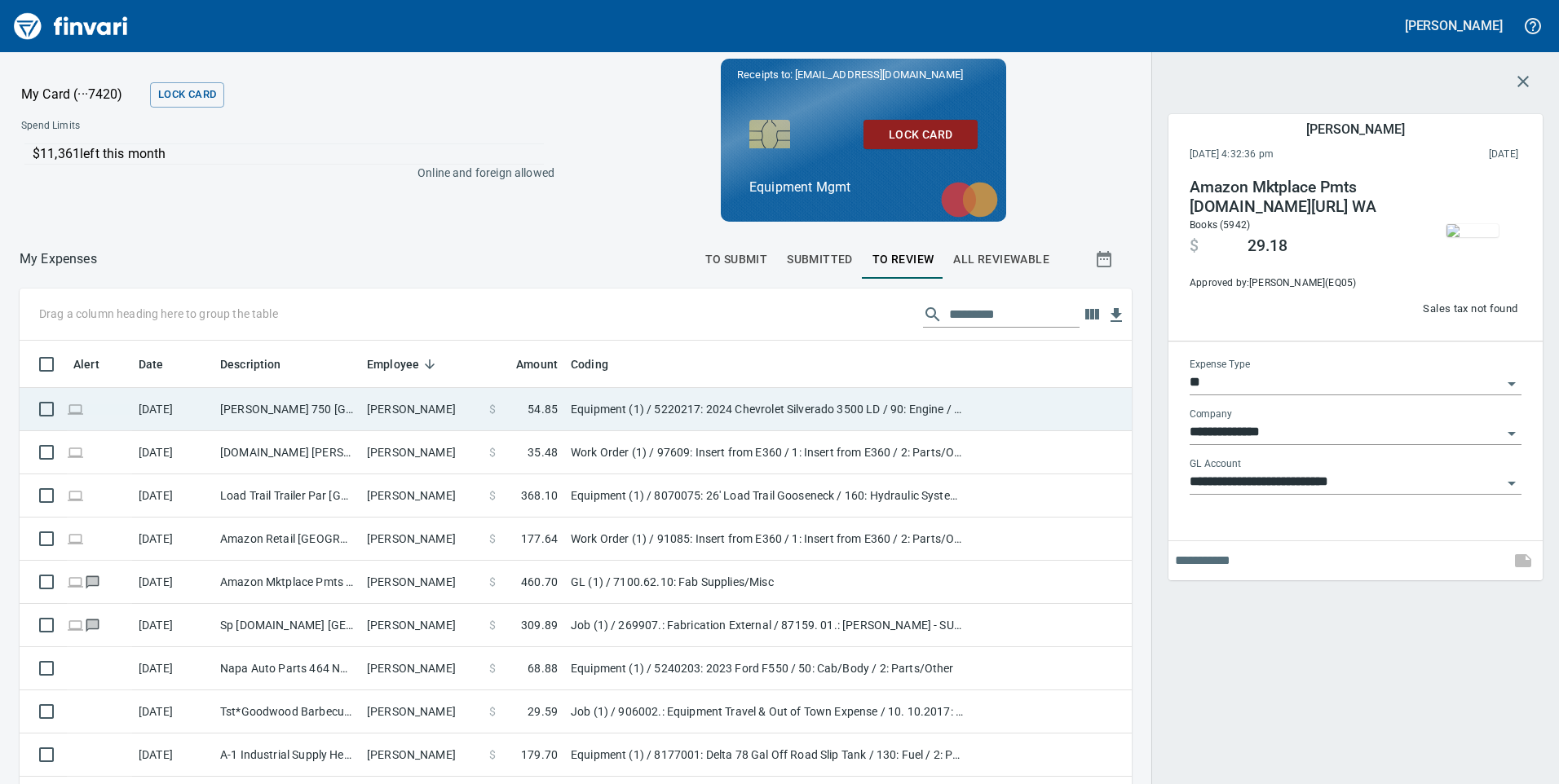
scroll to position [592, 1075]
click at [470, 410] on td "[PERSON_NAME]" at bounding box center [421, 410] width 123 height 43
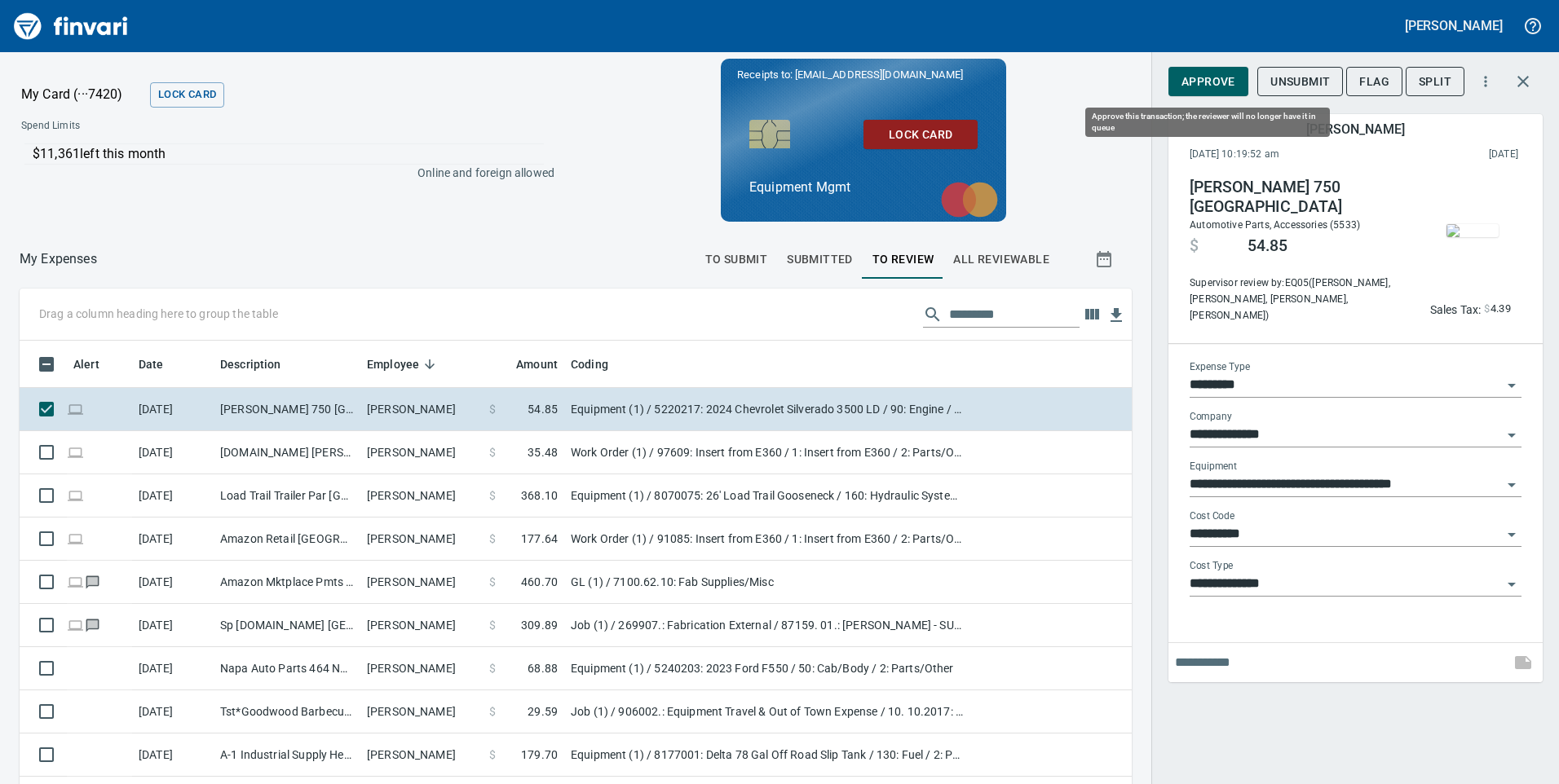
scroll to position [592, 1075]
click at [1204, 83] on span "Approve" at bounding box center [1208, 82] width 54 height 20
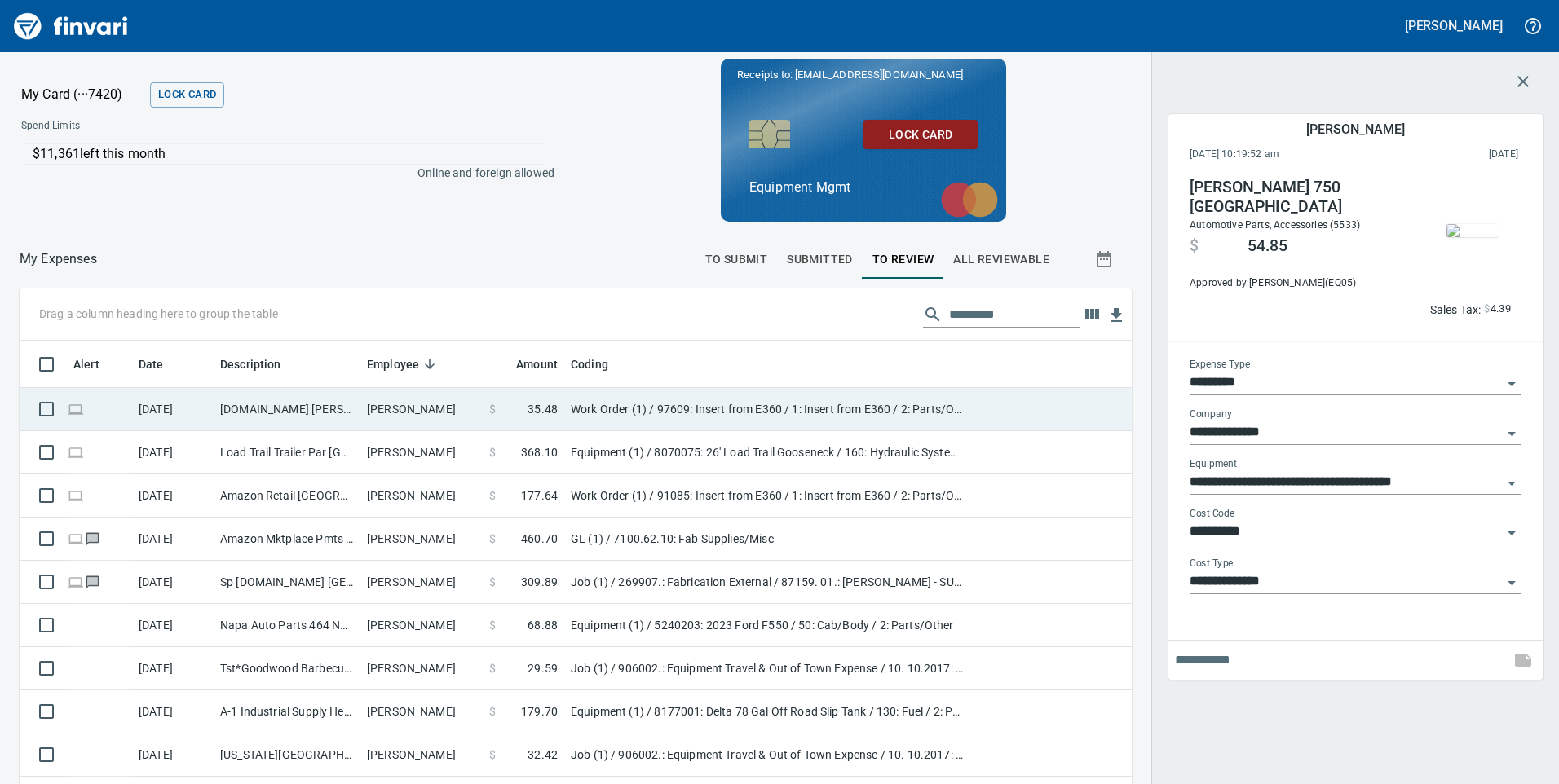
click at [419, 411] on td "[PERSON_NAME]" at bounding box center [421, 410] width 123 height 43
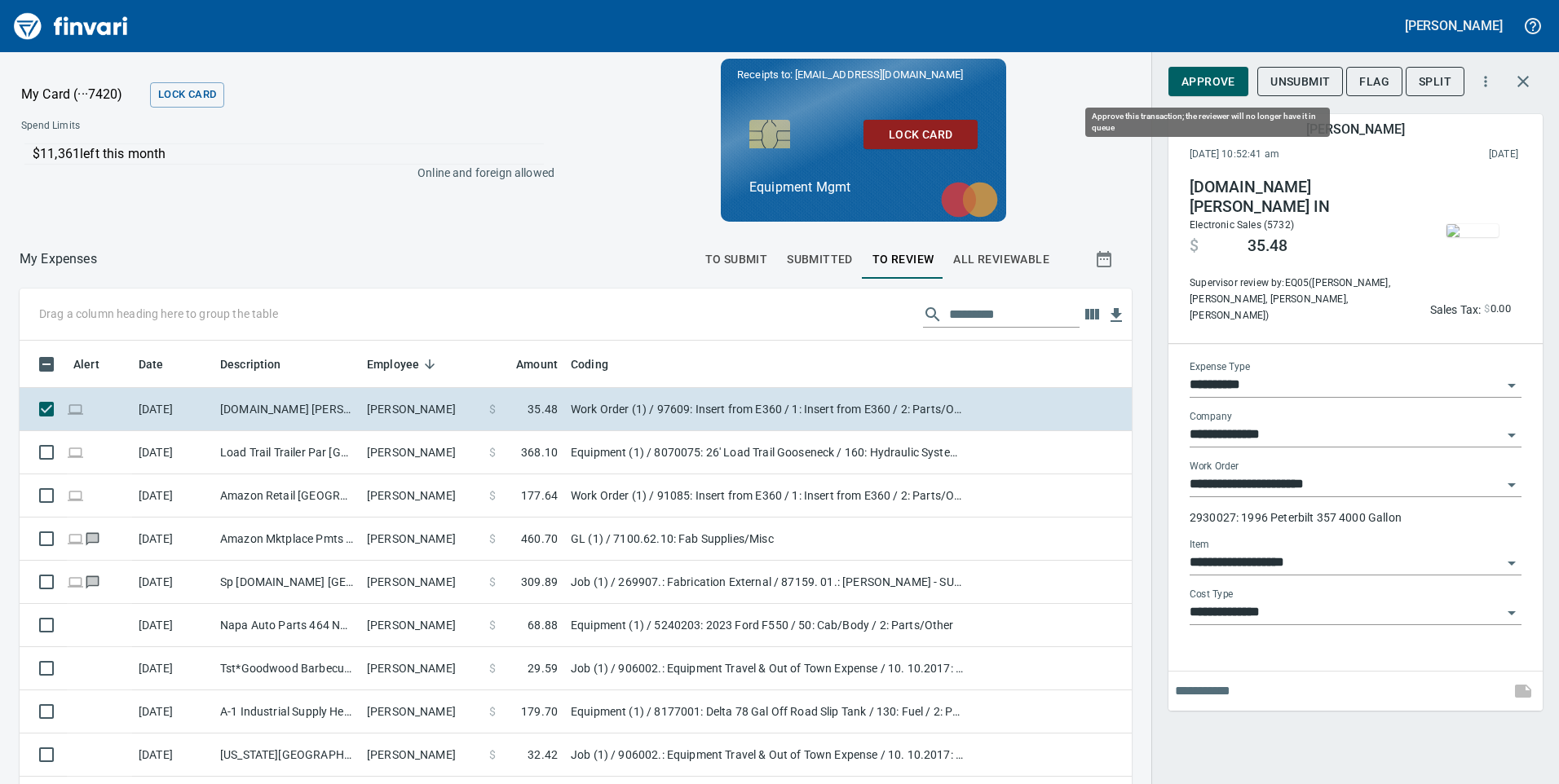
click at [1220, 75] on span "Approve" at bounding box center [1208, 82] width 54 height 20
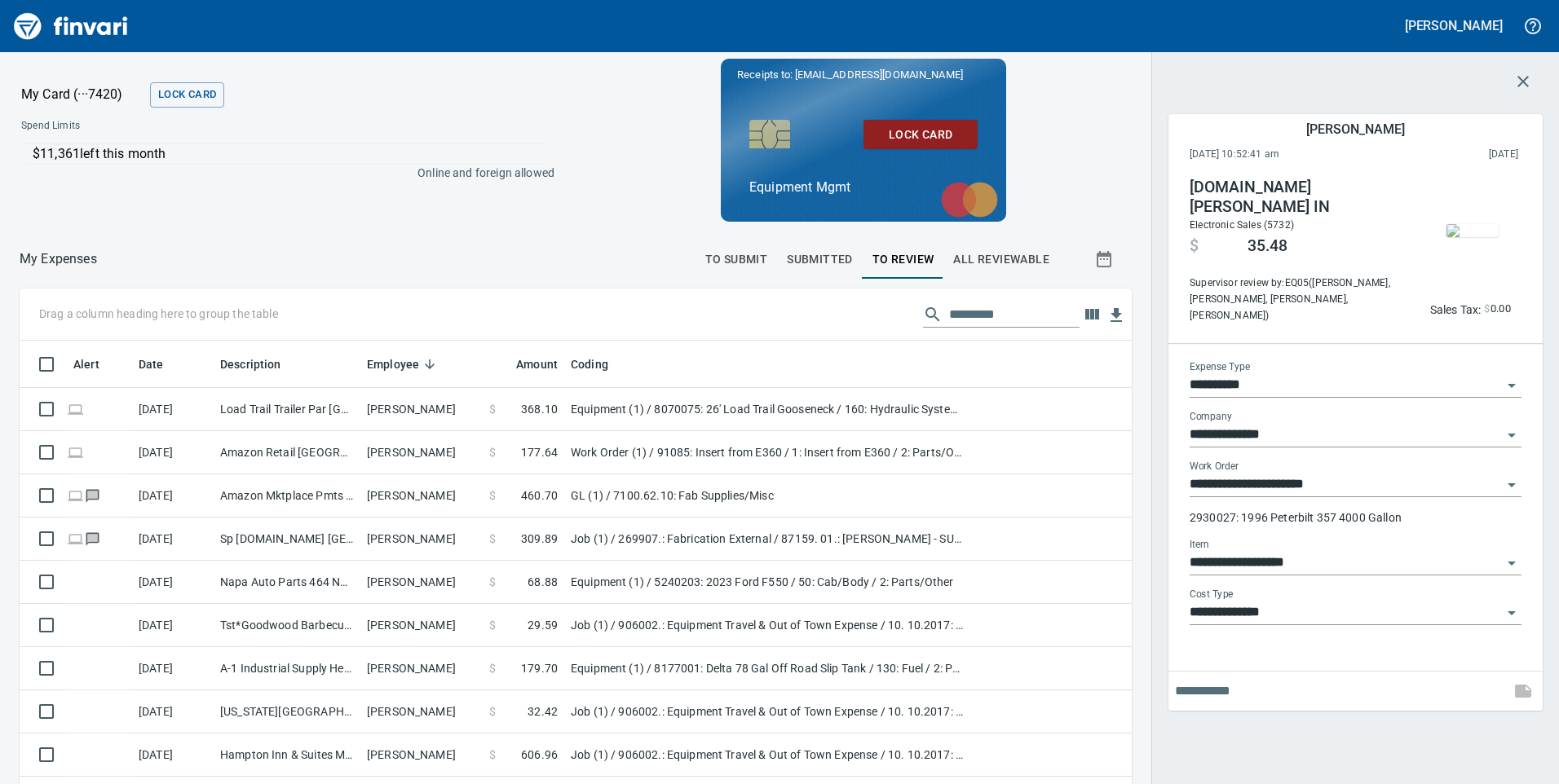
scroll to position [592, 1075]
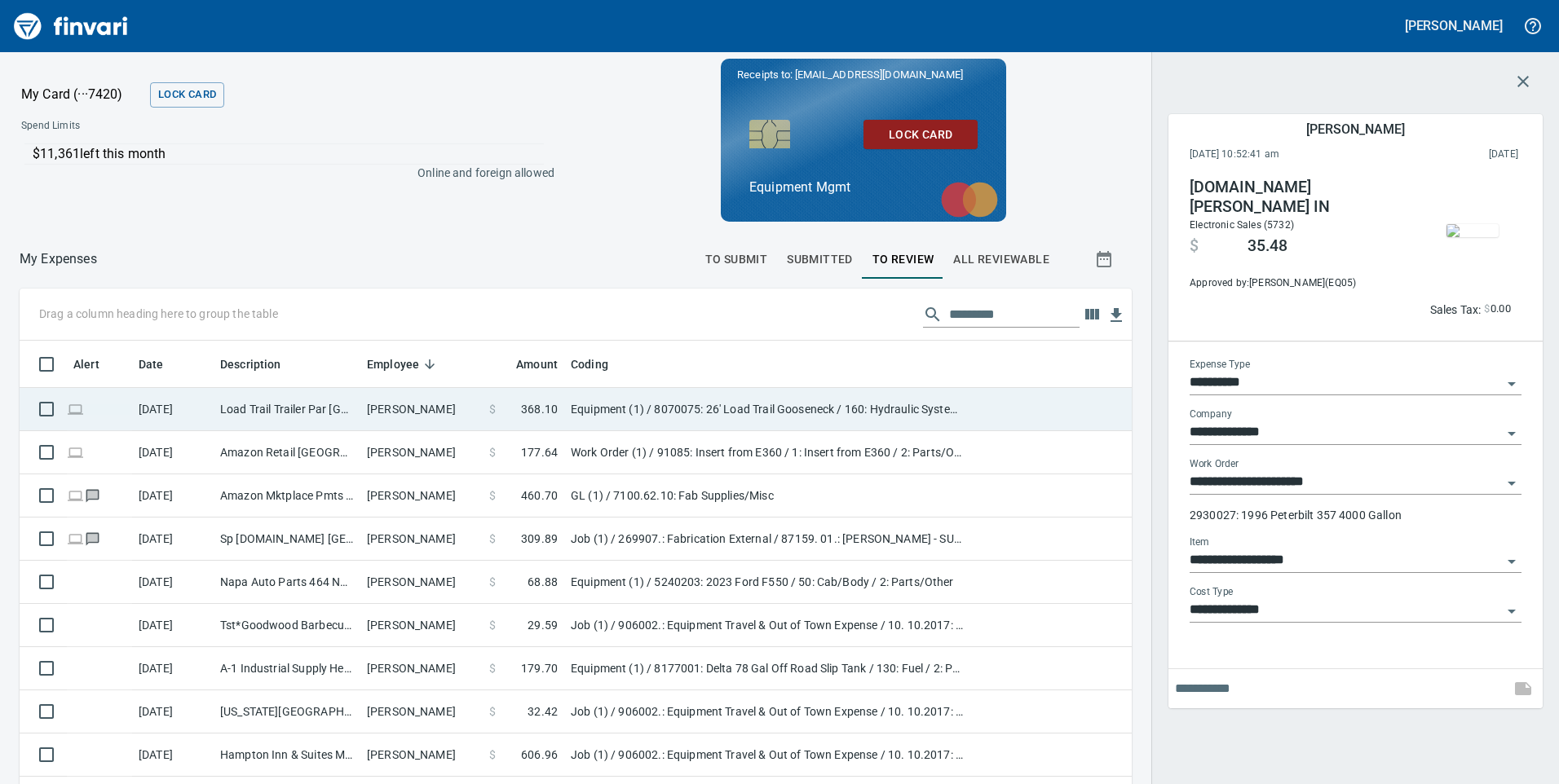
click at [502, 405] on span at bounding box center [508, 409] width 25 height 17
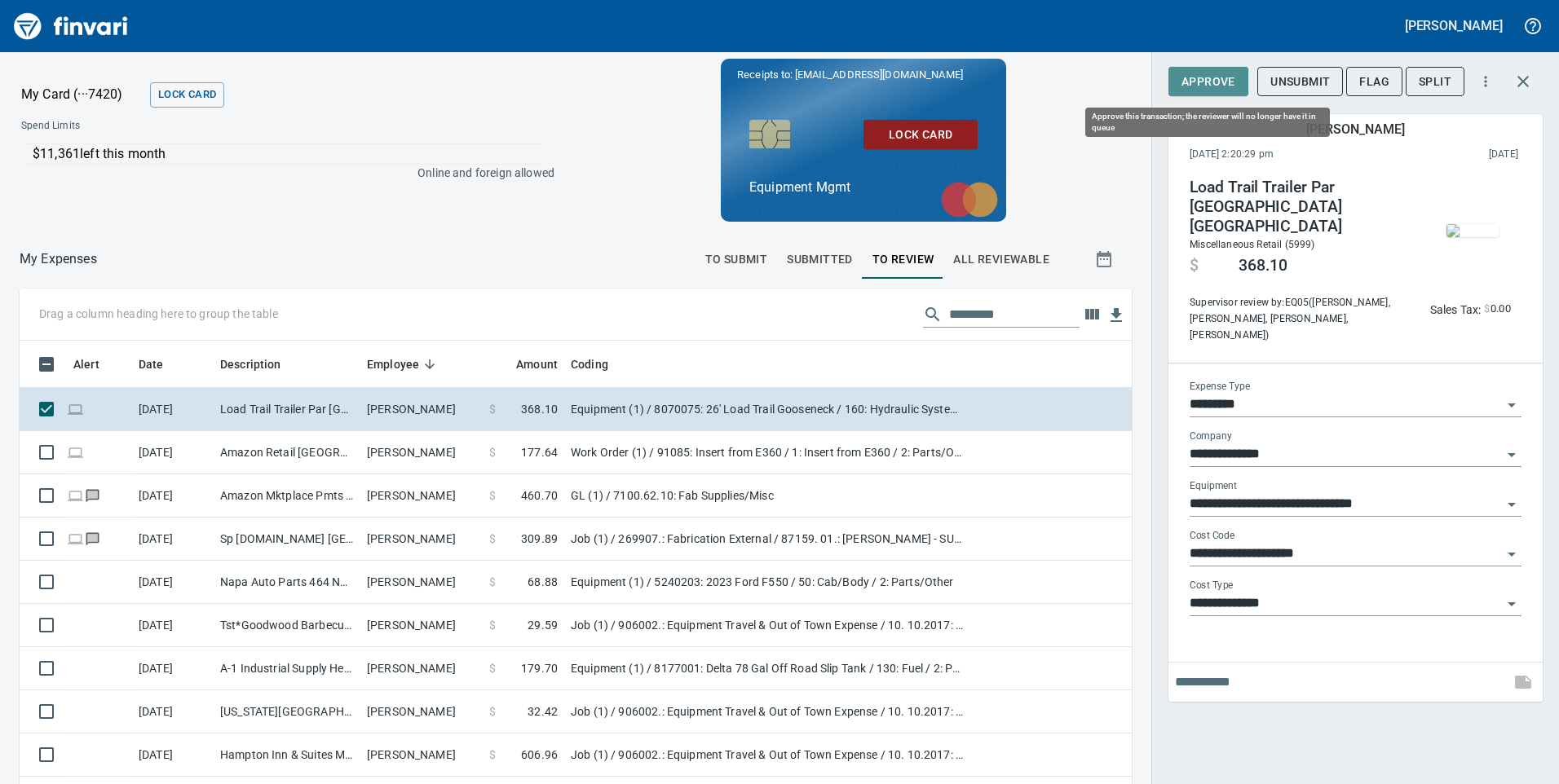
click at [1222, 81] on span "Approve" at bounding box center [1208, 82] width 54 height 20
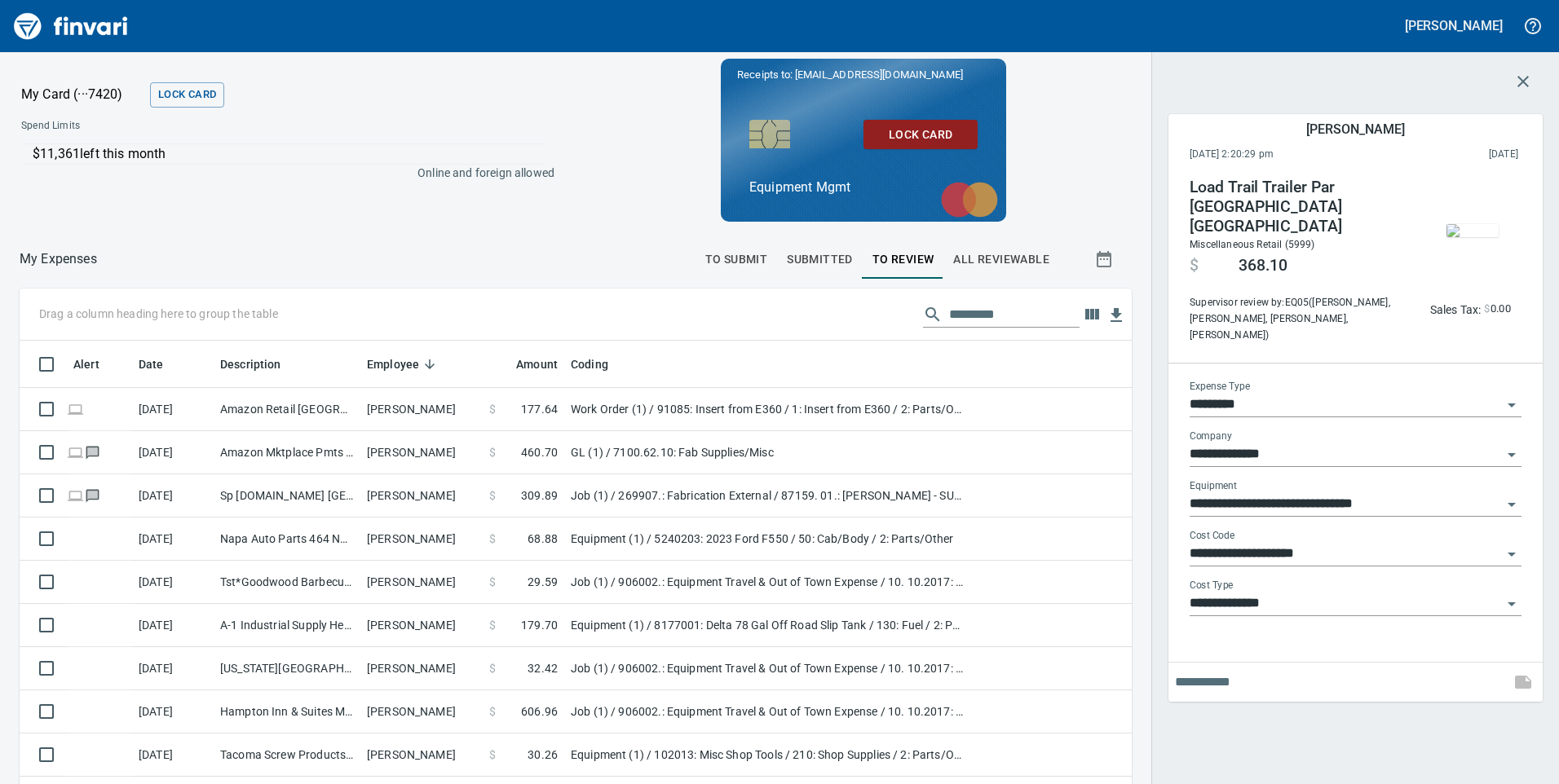
scroll to position [592, 1075]
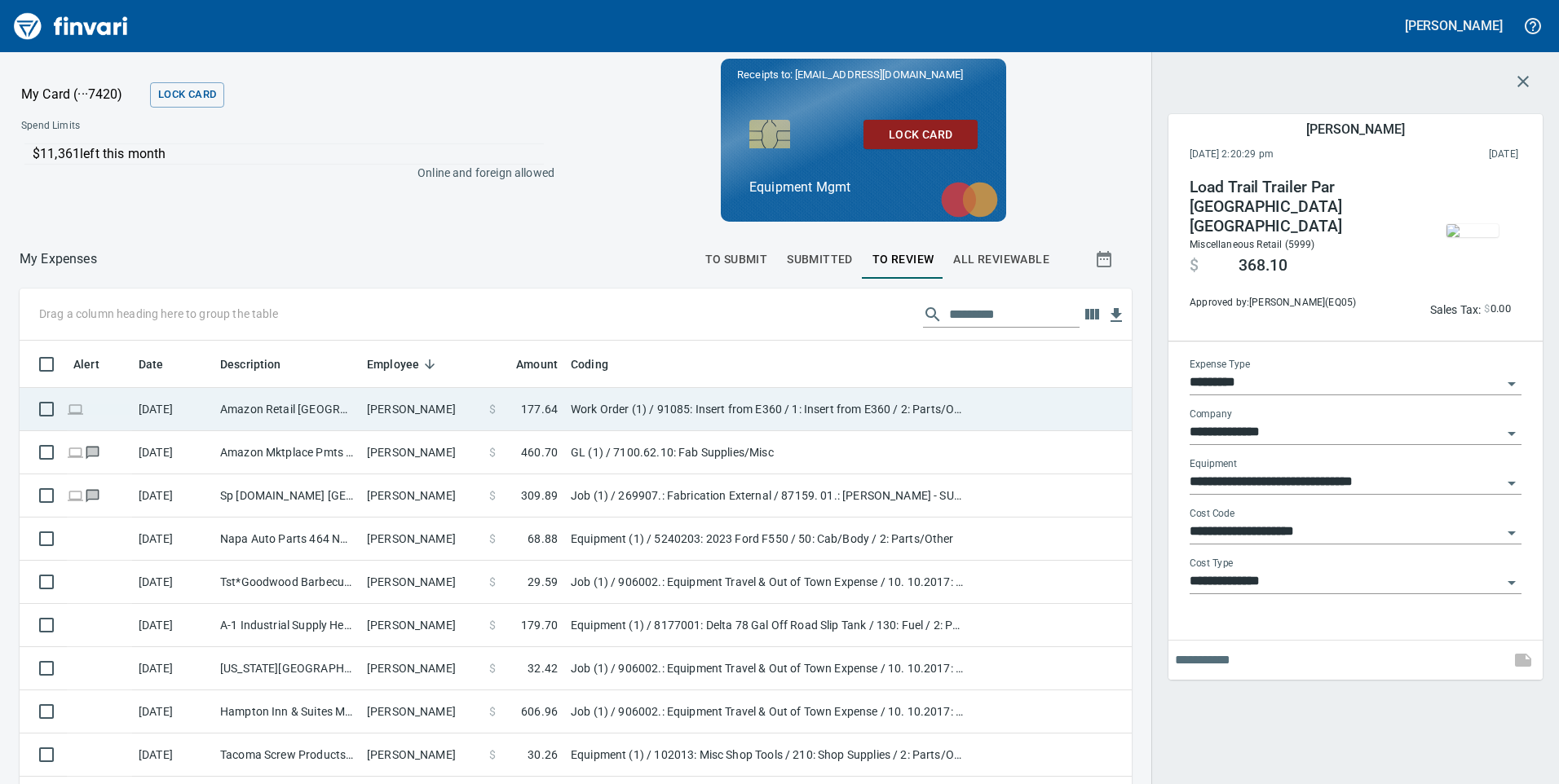
click at [470, 405] on td "[PERSON_NAME]" at bounding box center [421, 410] width 123 height 43
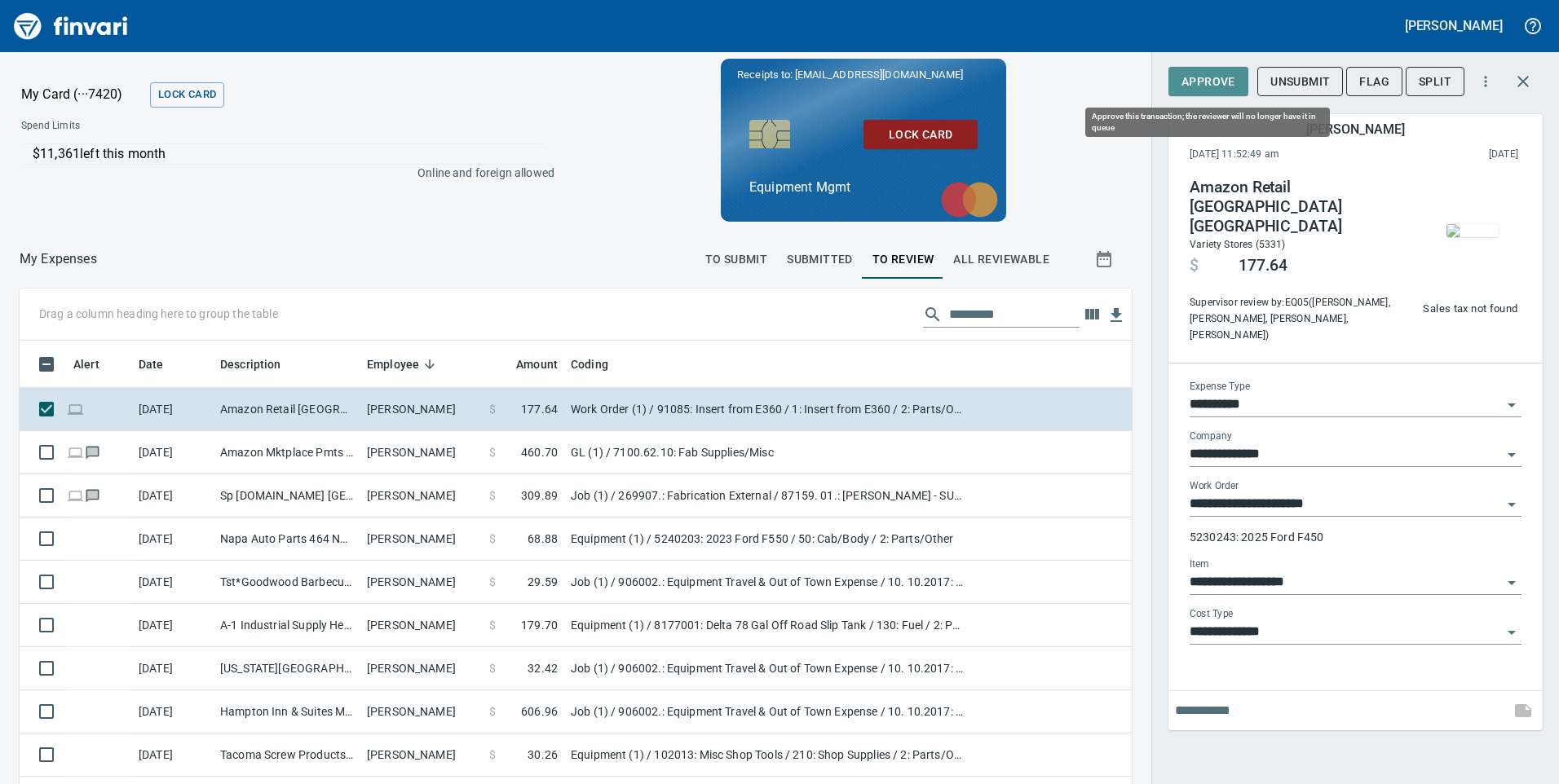
click at [1213, 80] on span "Approve" at bounding box center [1208, 82] width 54 height 20
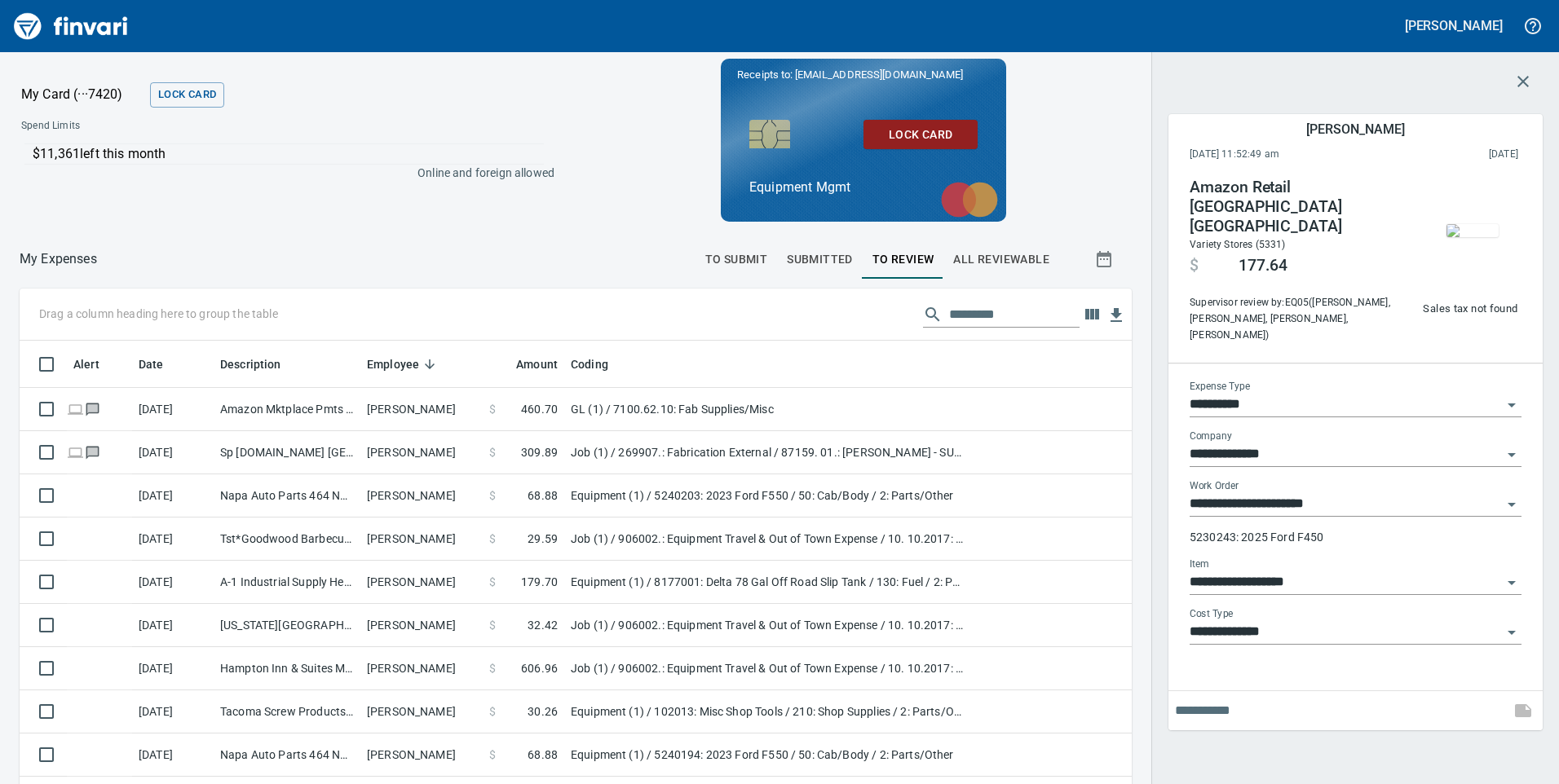
scroll to position [592, 1075]
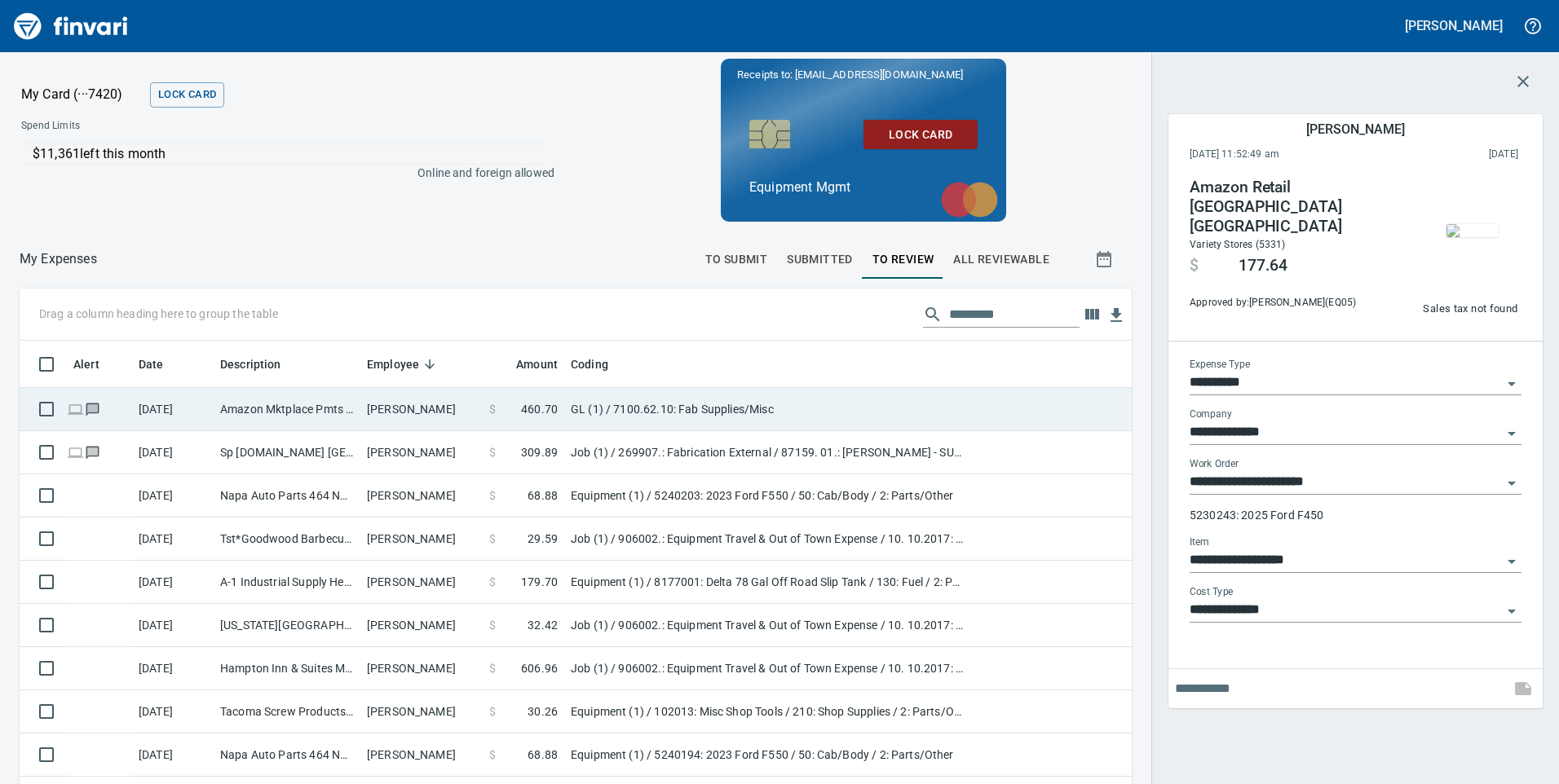
click at [498, 407] on span at bounding box center [508, 409] width 25 height 17
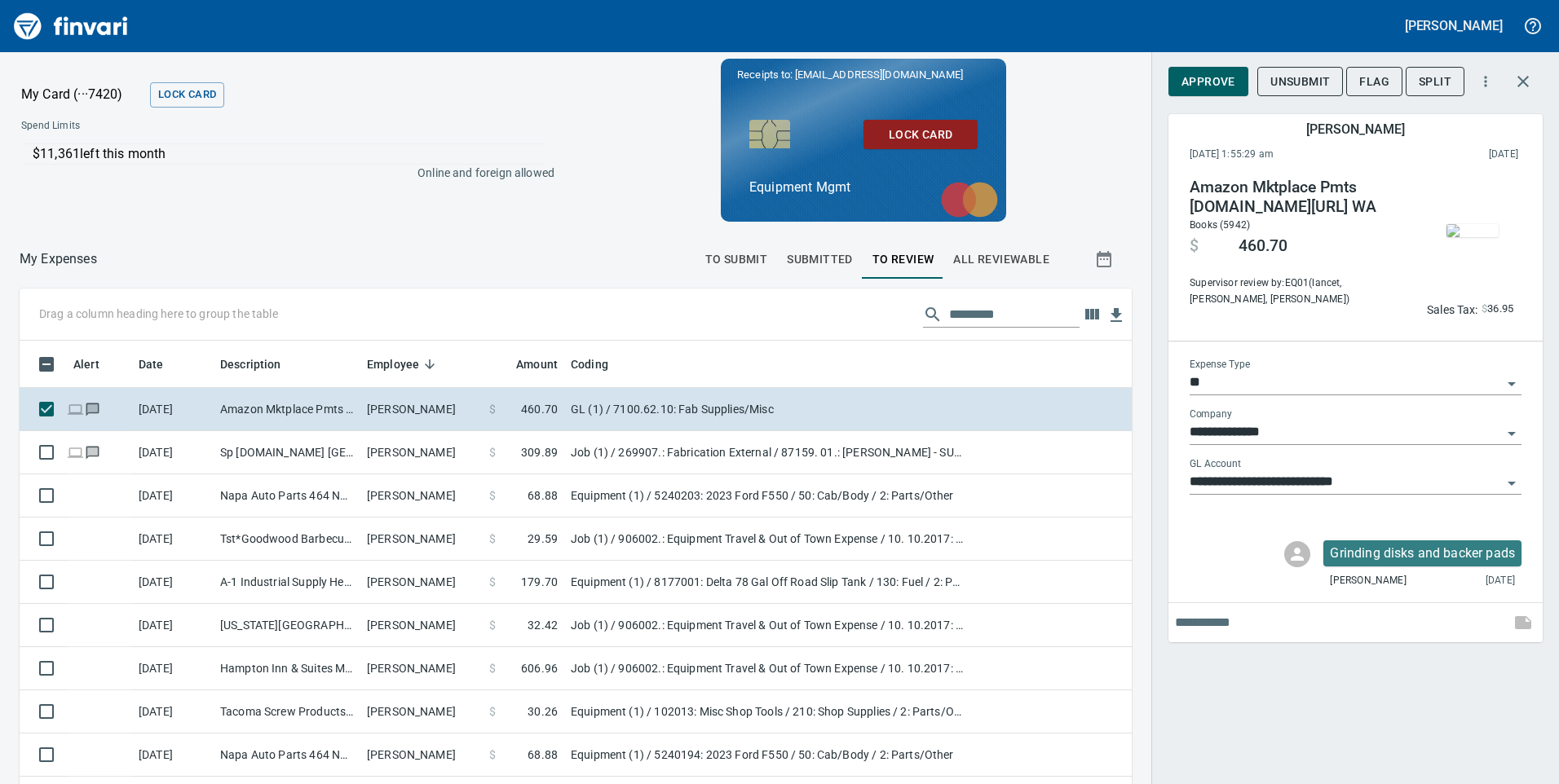
scroll to position [592, 1075]
click at [1205, 73] on span "Approve" at bounding box center [1208, 82] width 54 height 20
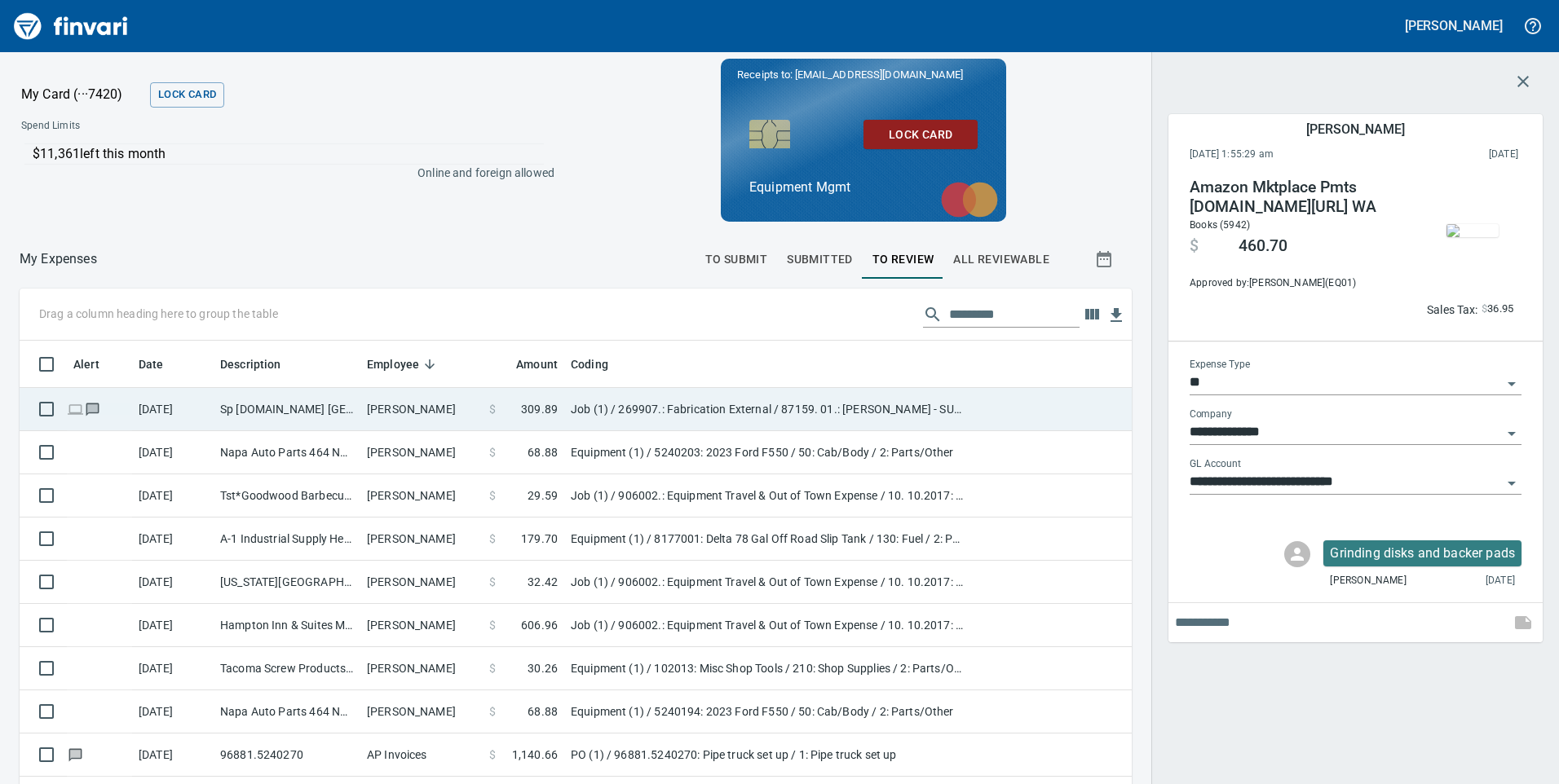
click at [442, 410] on td "[PERSON_NAME]" at bounding box center [421, 410] width 123 height 43
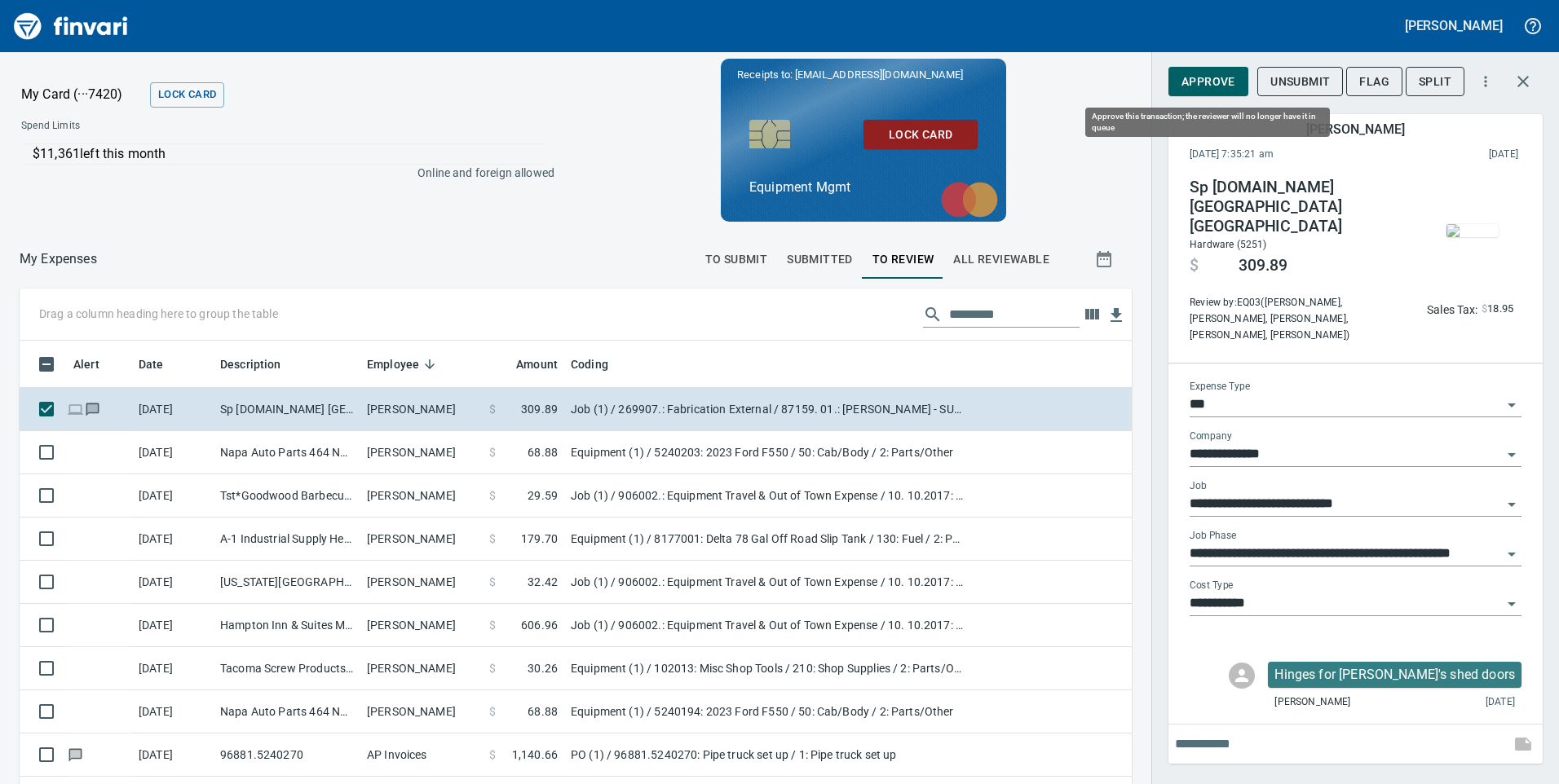
click at [1190, 83] on span "Approve" at bounding box center [1208, 82] width 54 height 20
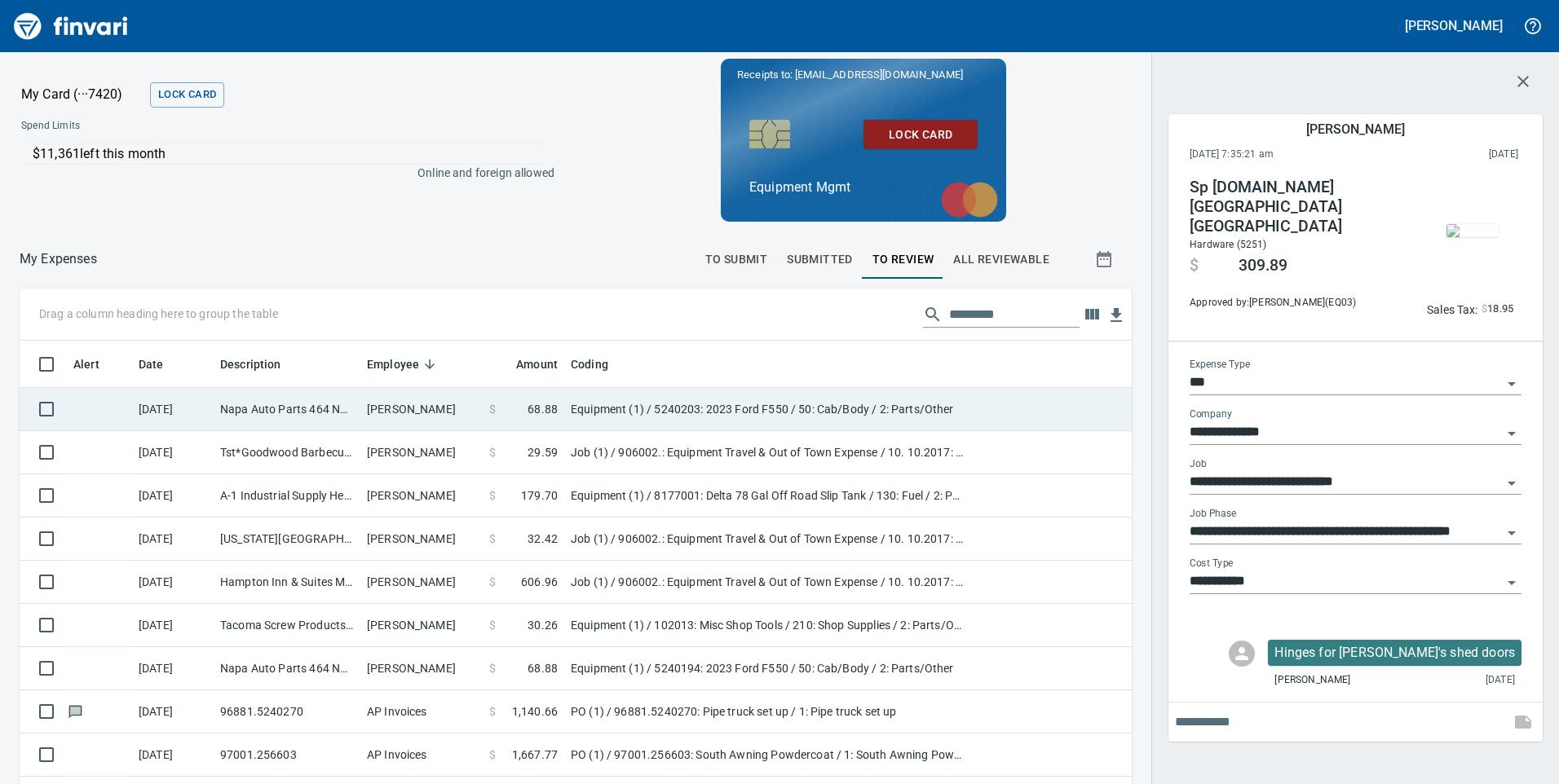
scroll to position [592, 1075]
click at [459, 410] on td "[PERSON_NAME]" at bounding box center [421, 410] width 123 height 43
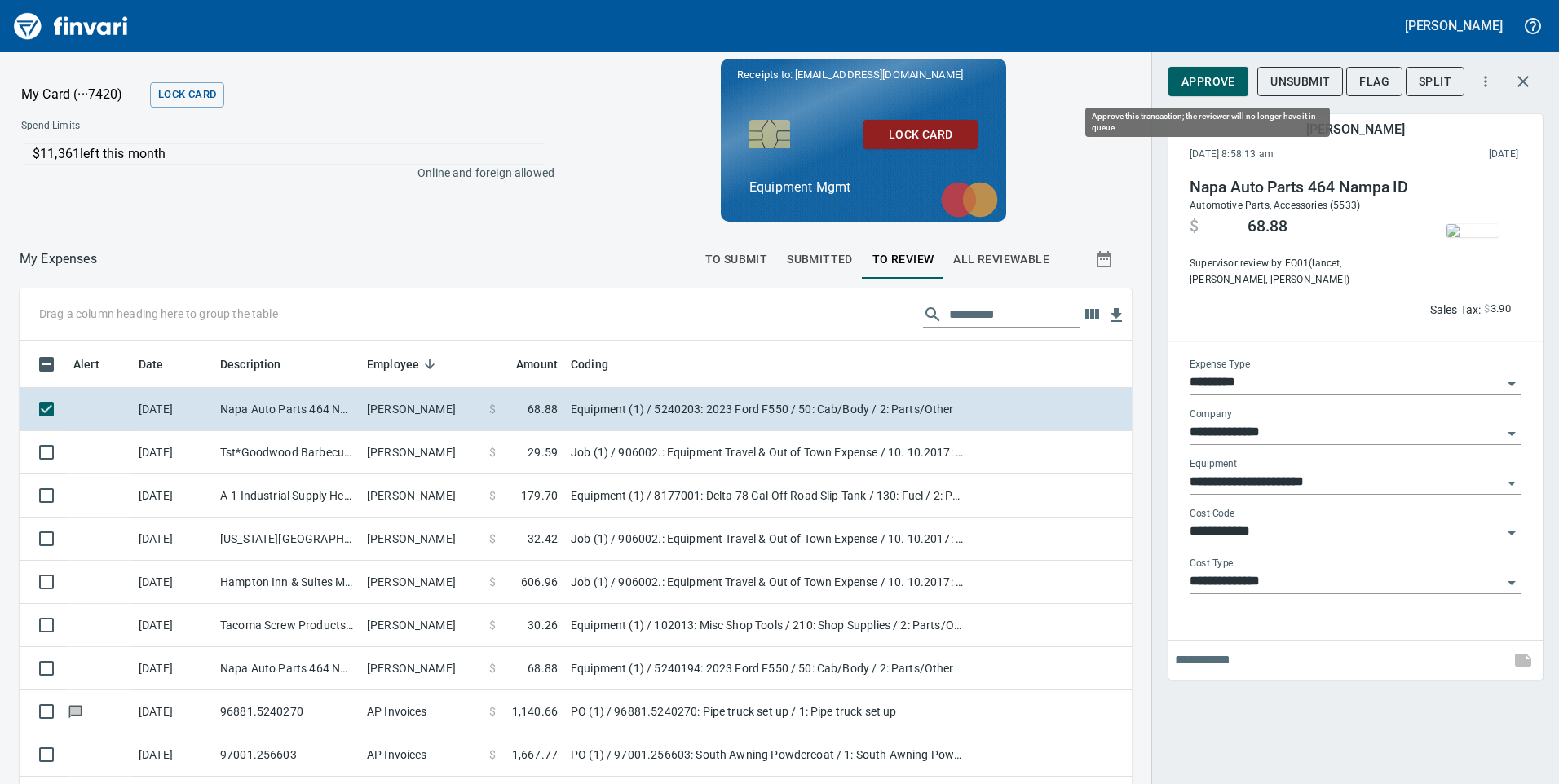
click at [1220, 81] on span "Approve" at bounding box center [1208, 82] width 54 height 20
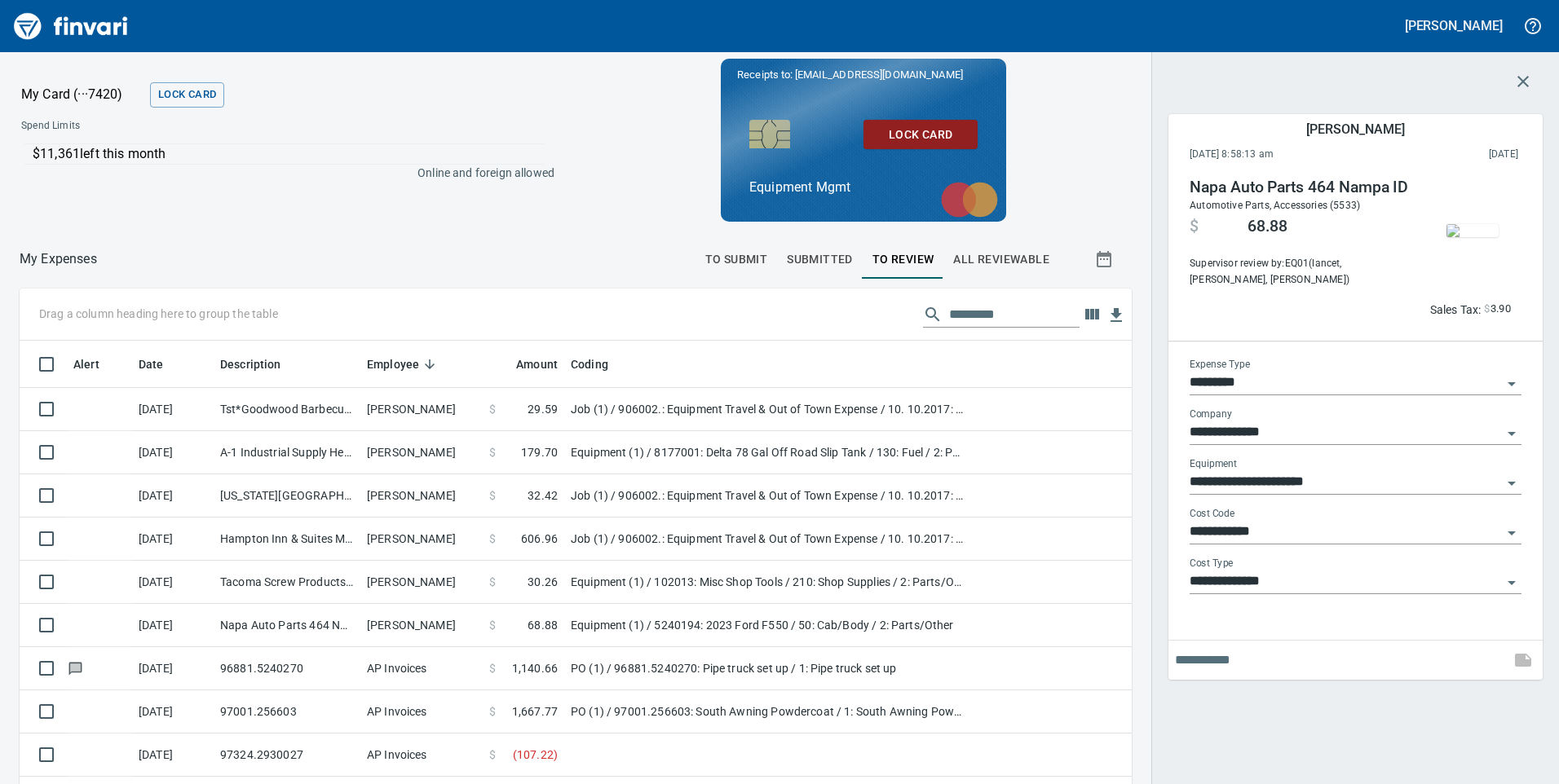
scroll to position [592, 1075]
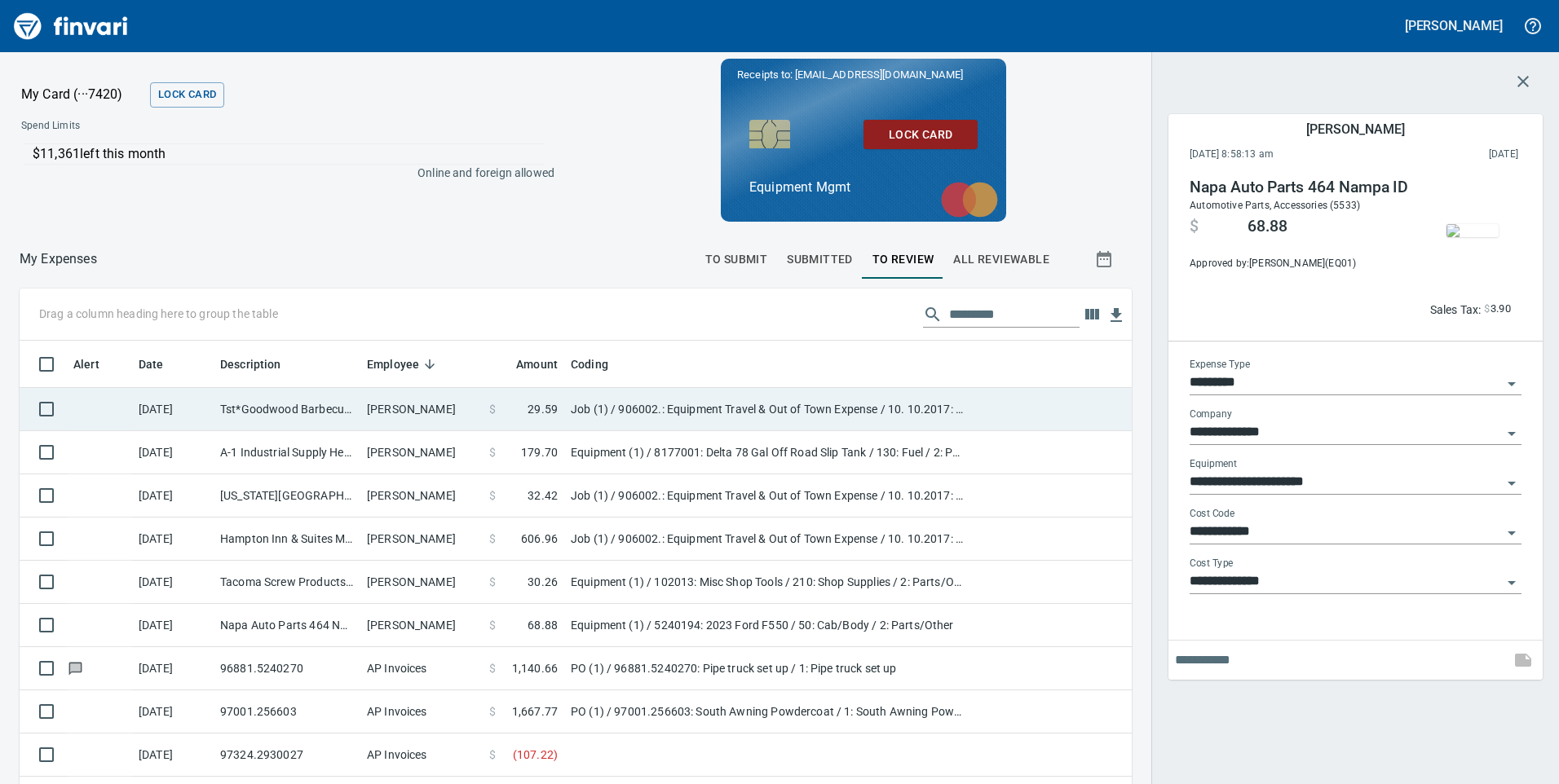
click at [470, 414] on td "[PERSON_NAME]" at bounding box center [421, 410] width 123 height 43
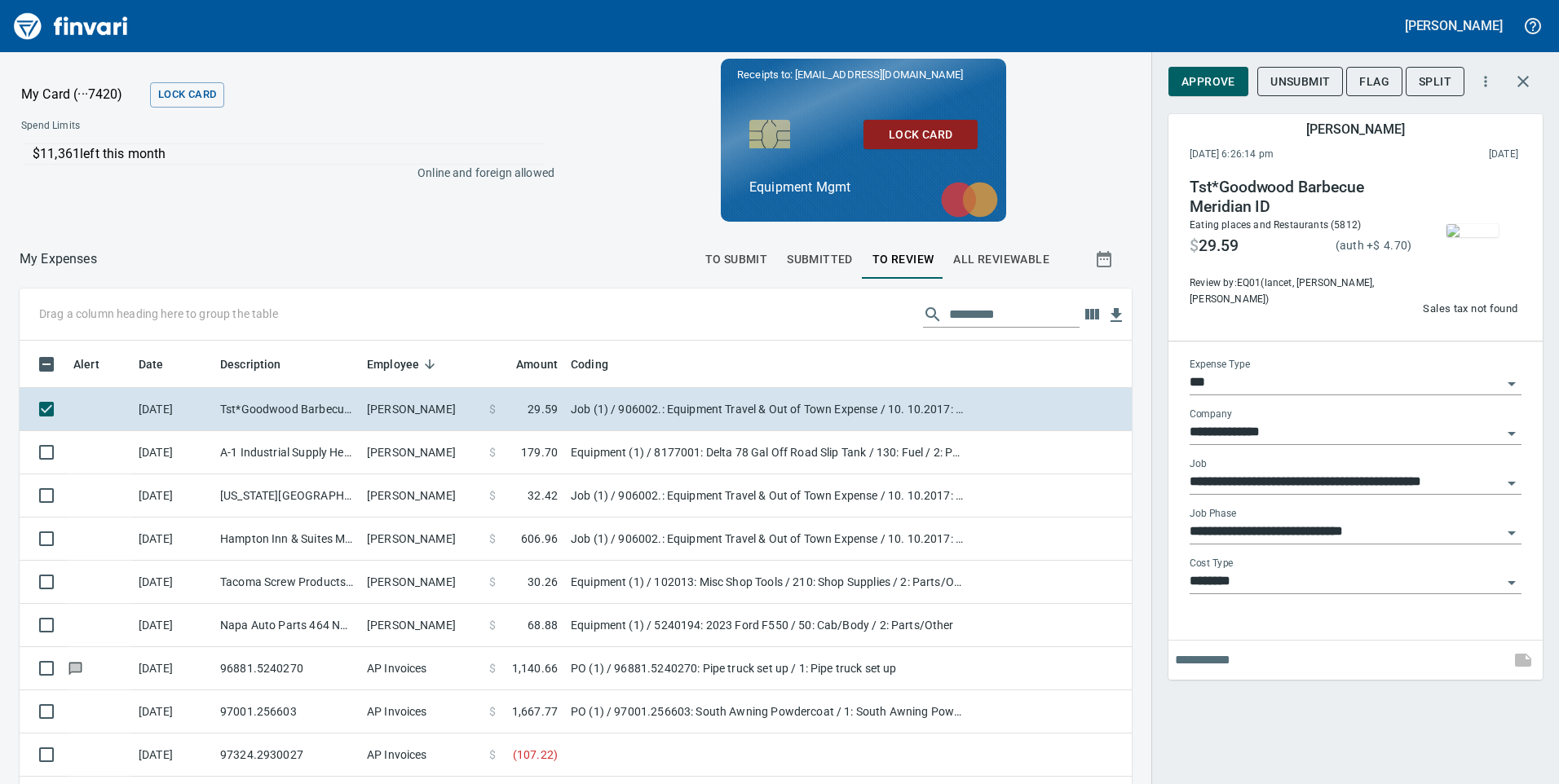
scroll to position [592, 1075]
click at [1229, 81] on span "Approve" at bounding box center [1208, 82] width 54 height 20
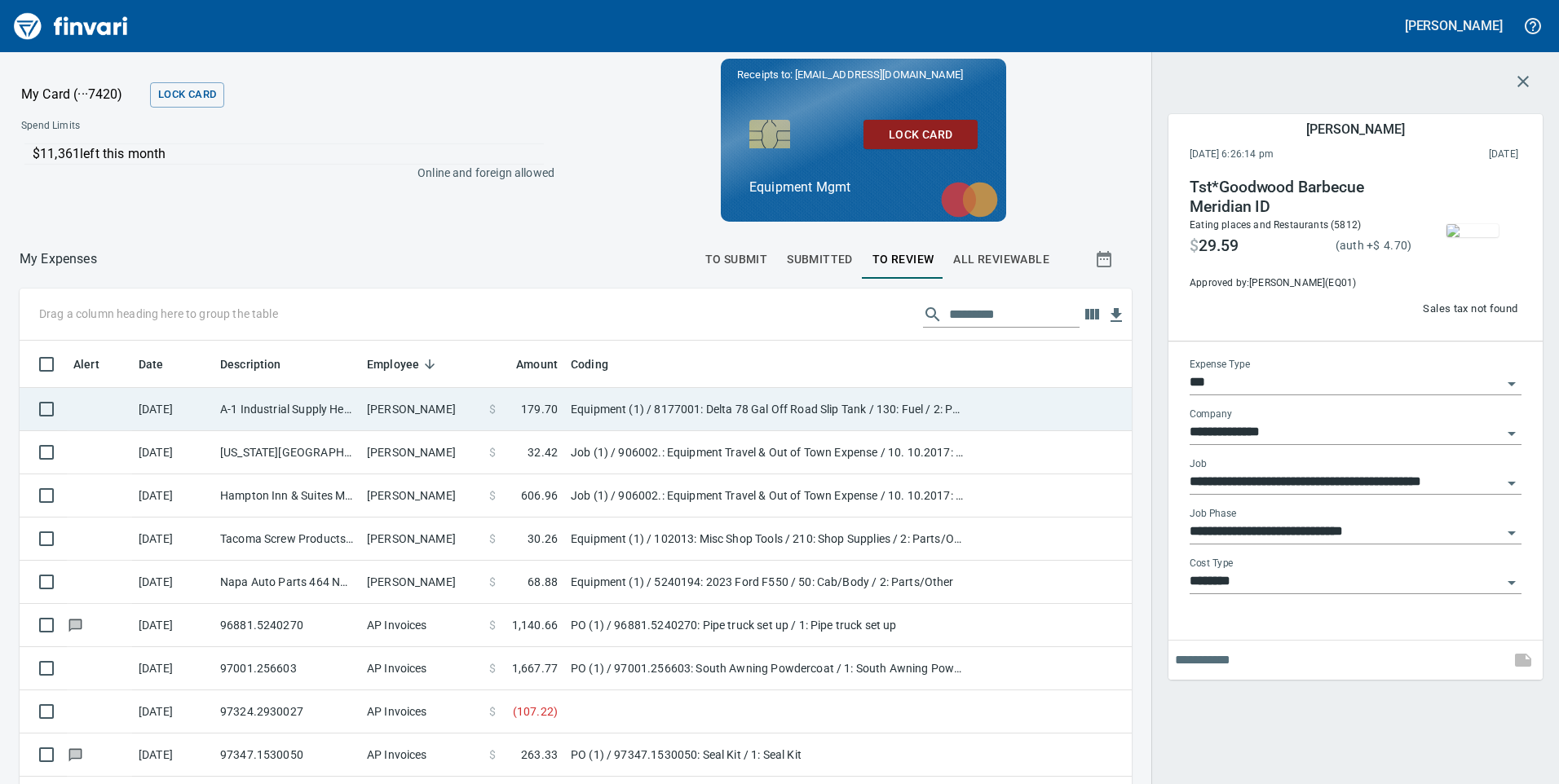
click at [457, 410] on td "[PERSON_NAME]" at bounding box center [421, 410] width 123 height 43
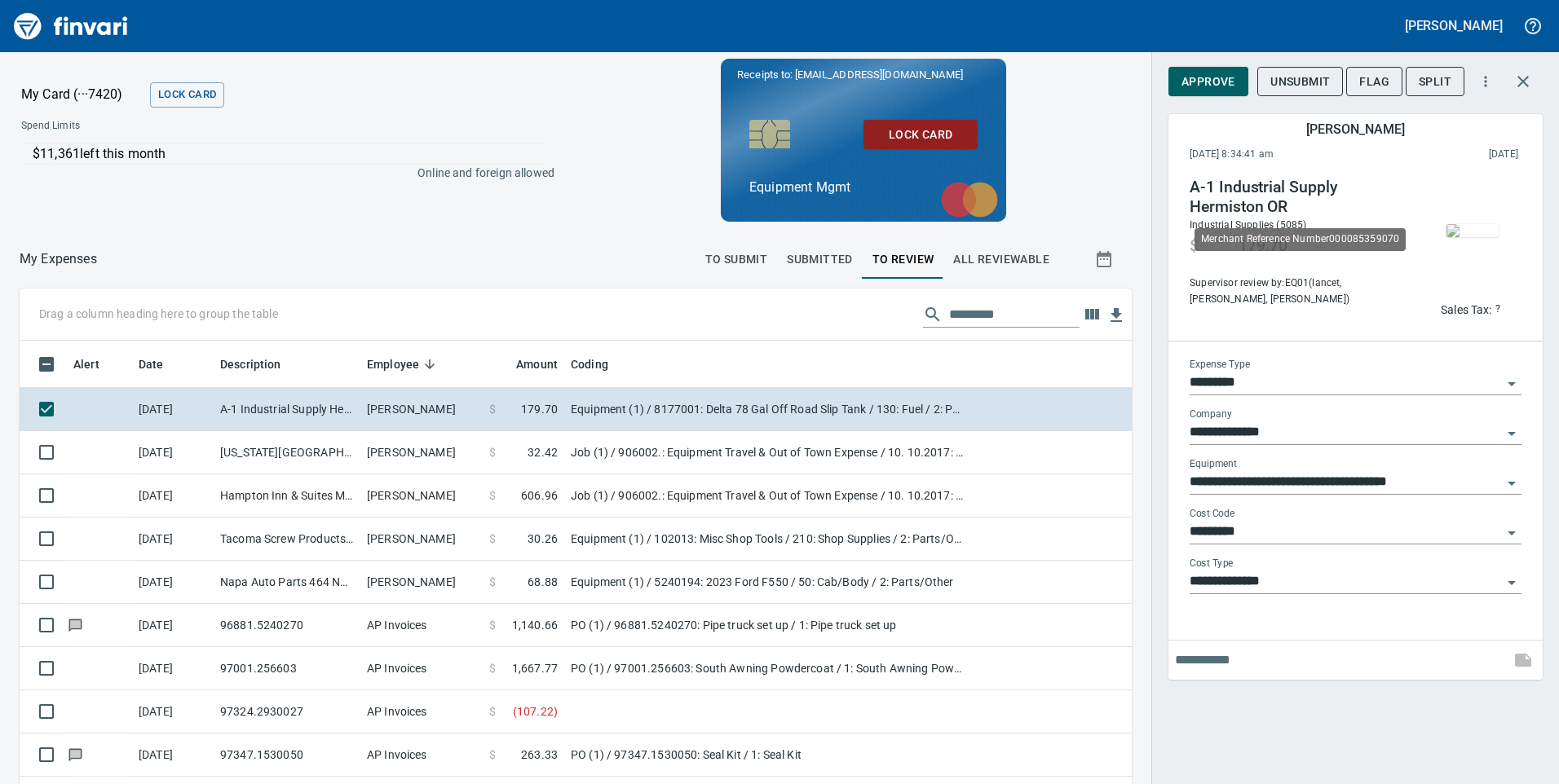
scroll to position [592, 1075]
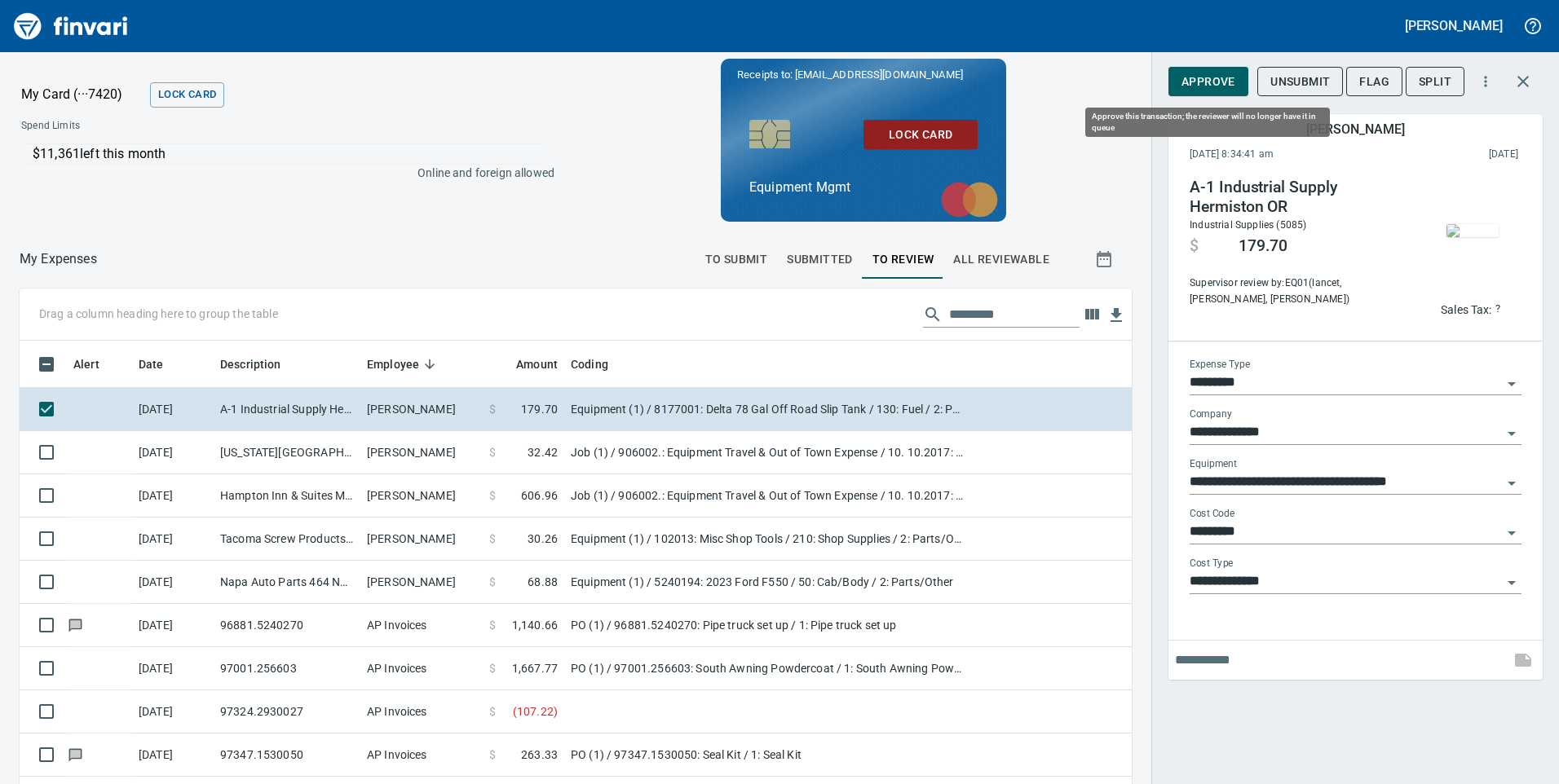
click at [1225, 77] on span "Approve" at bounding box center [1208, 82] width 54 height 20
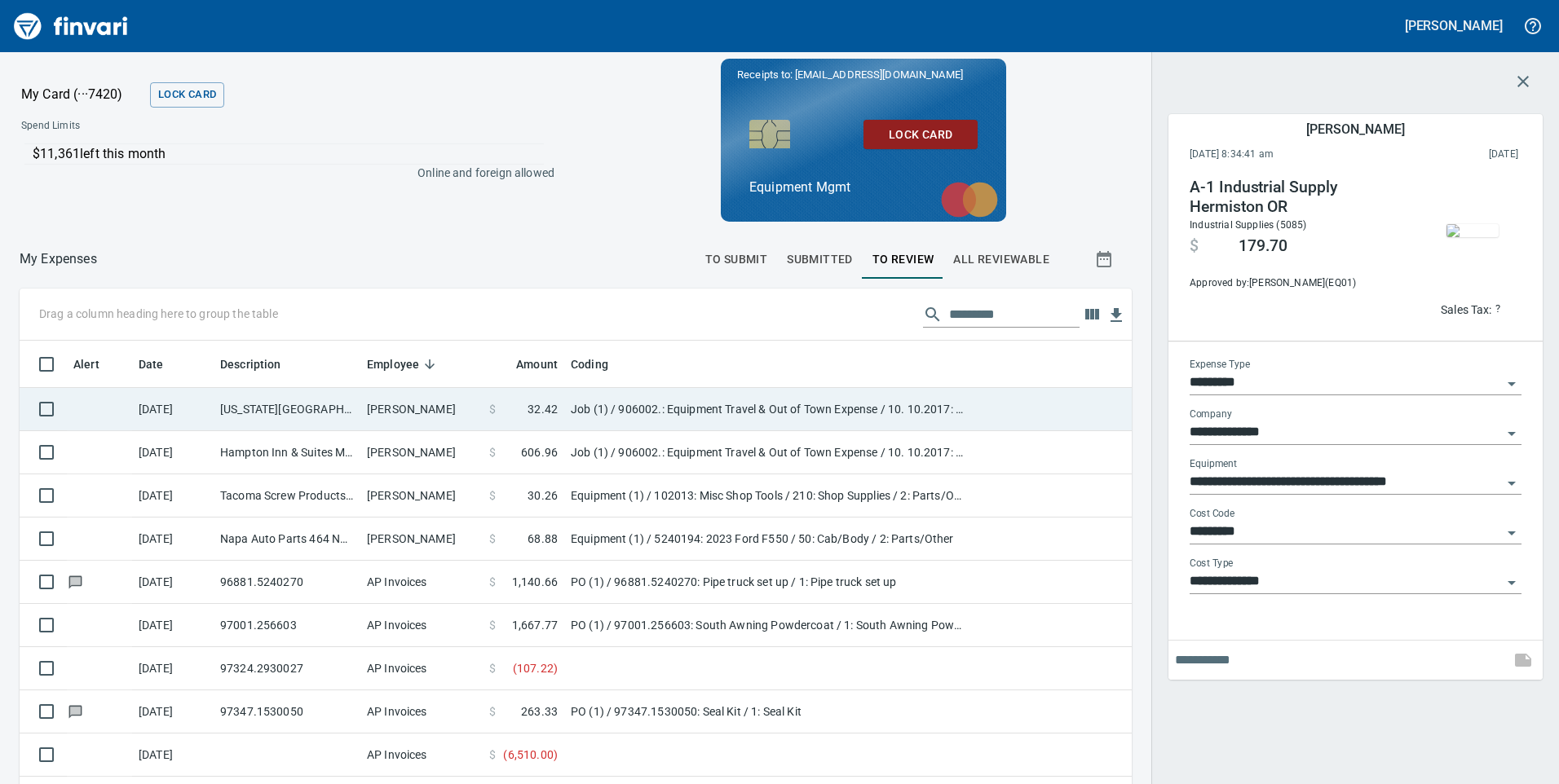
click at [461, 412] on td "[PERSON_NAME]" at bounding box center [421, 410] width 123 height 43
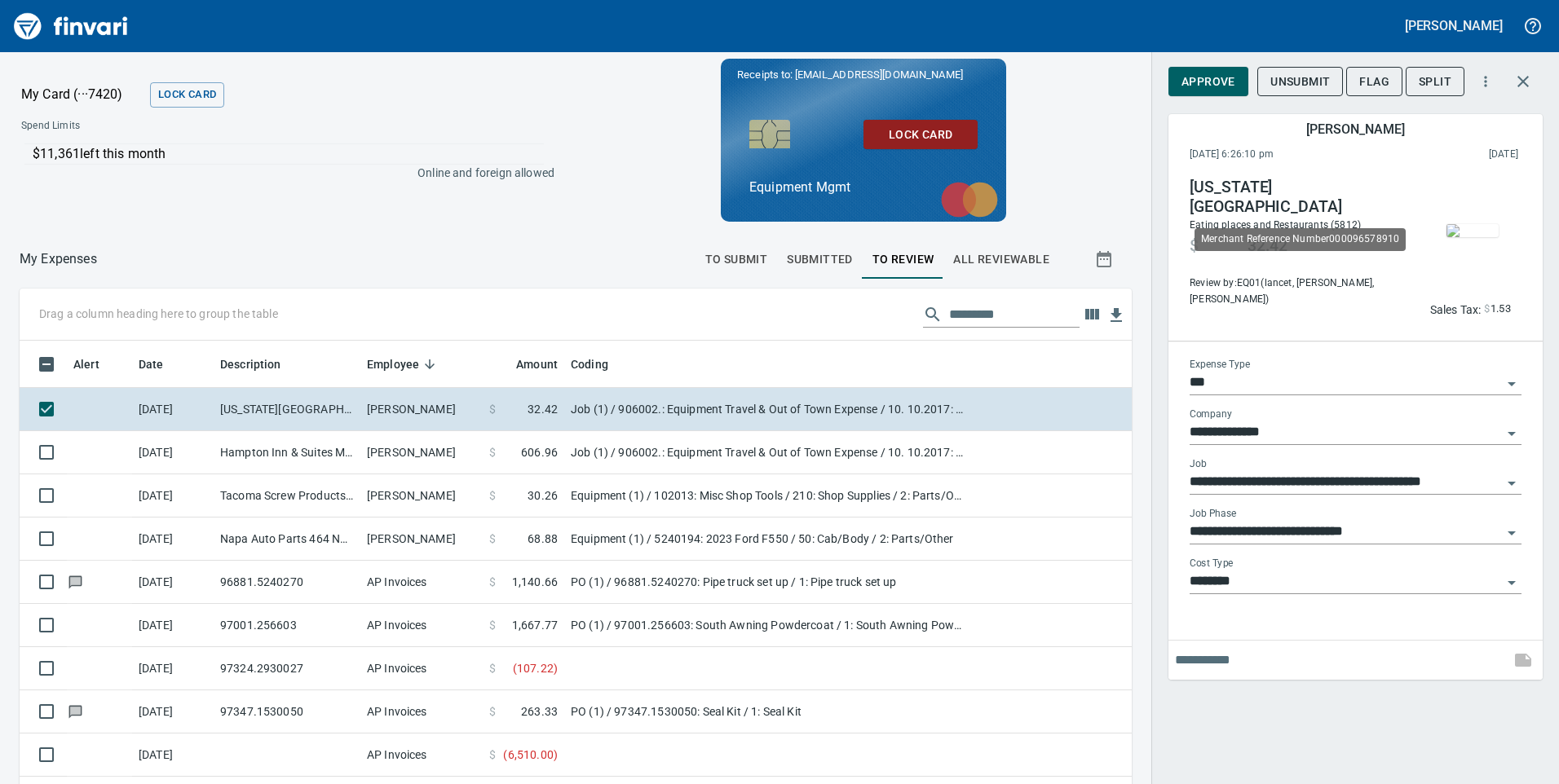
scroll to position [592, 1075]
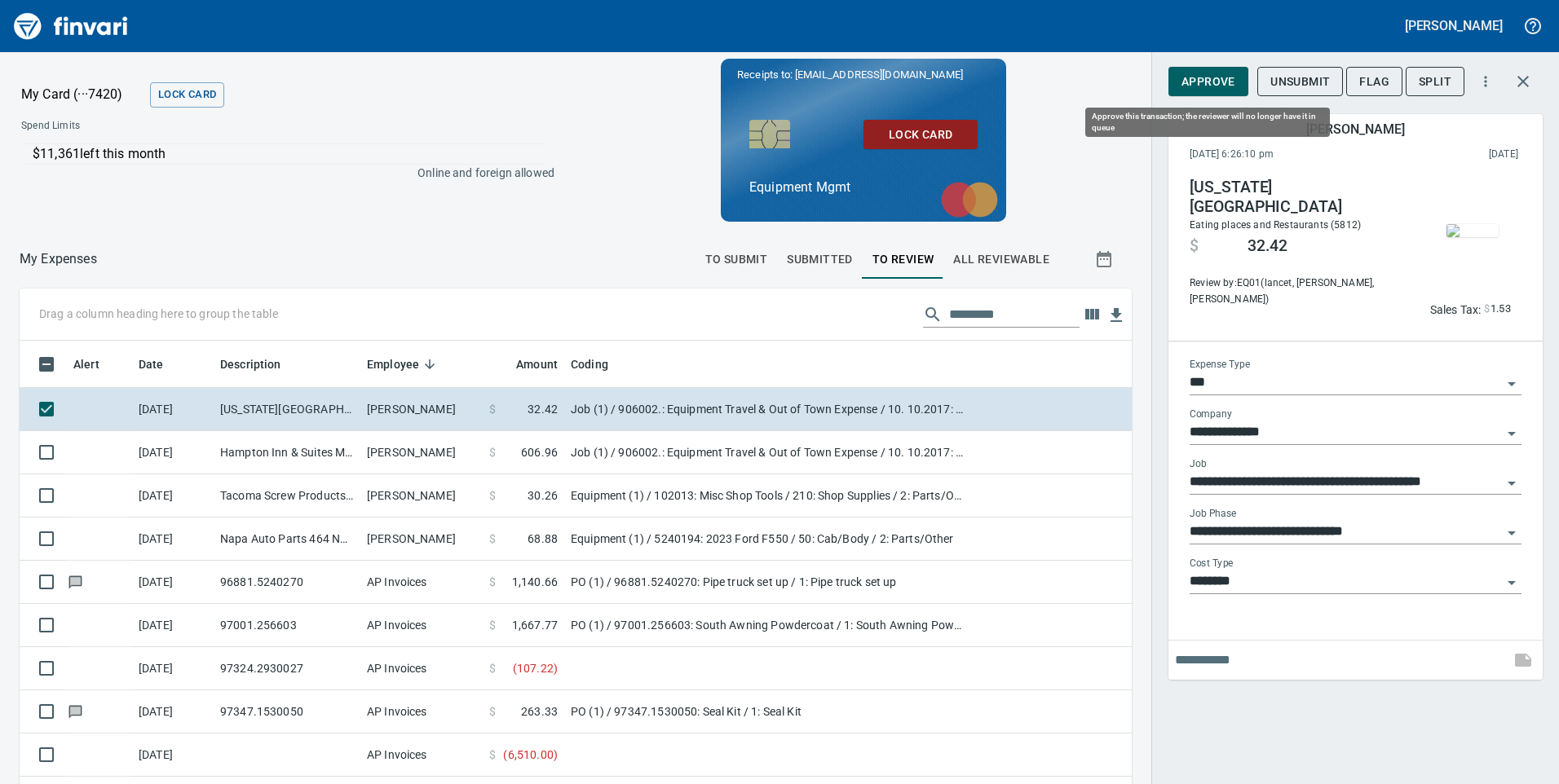
click at [1209, 82] on span "Approve" at bounding box center [1208, 82] width 54 height 20
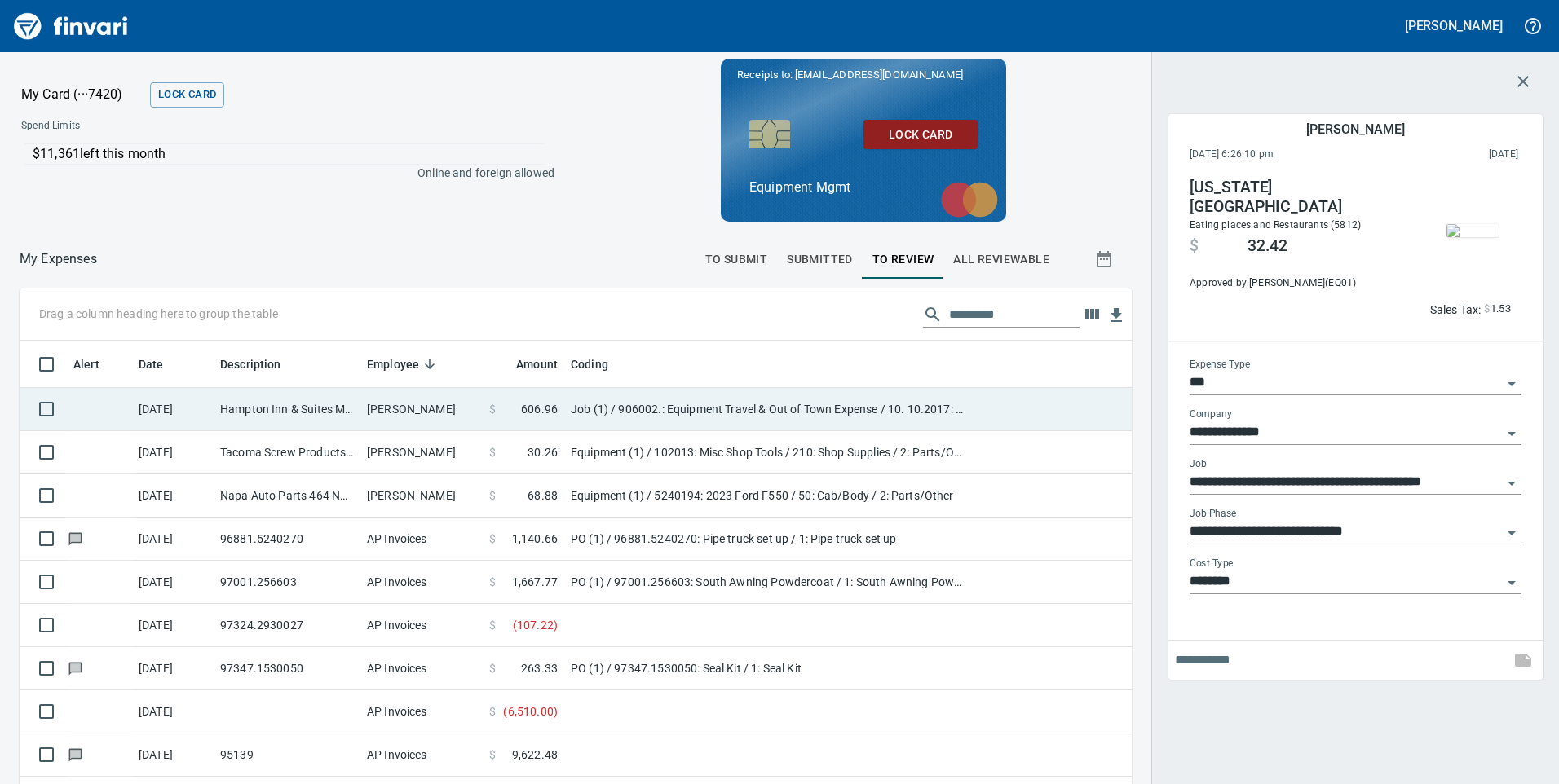
click at [440, 405] on td "[PERSON_NAME]" at bounding box center [421, 410] width 123 height 43
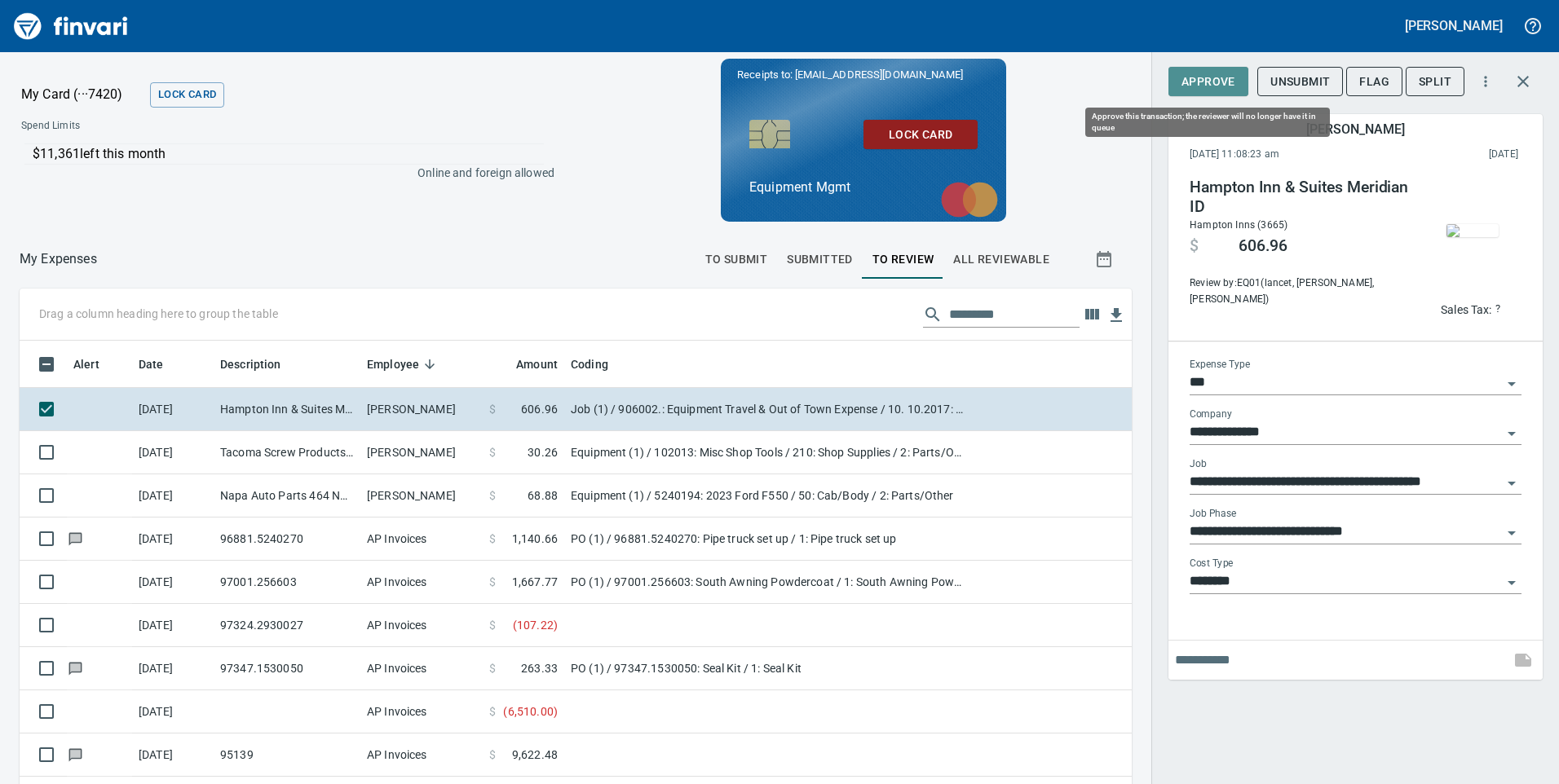
click at [1224, 83] on span "Approve" at bounding box center [1208, 82] width 54 height 20
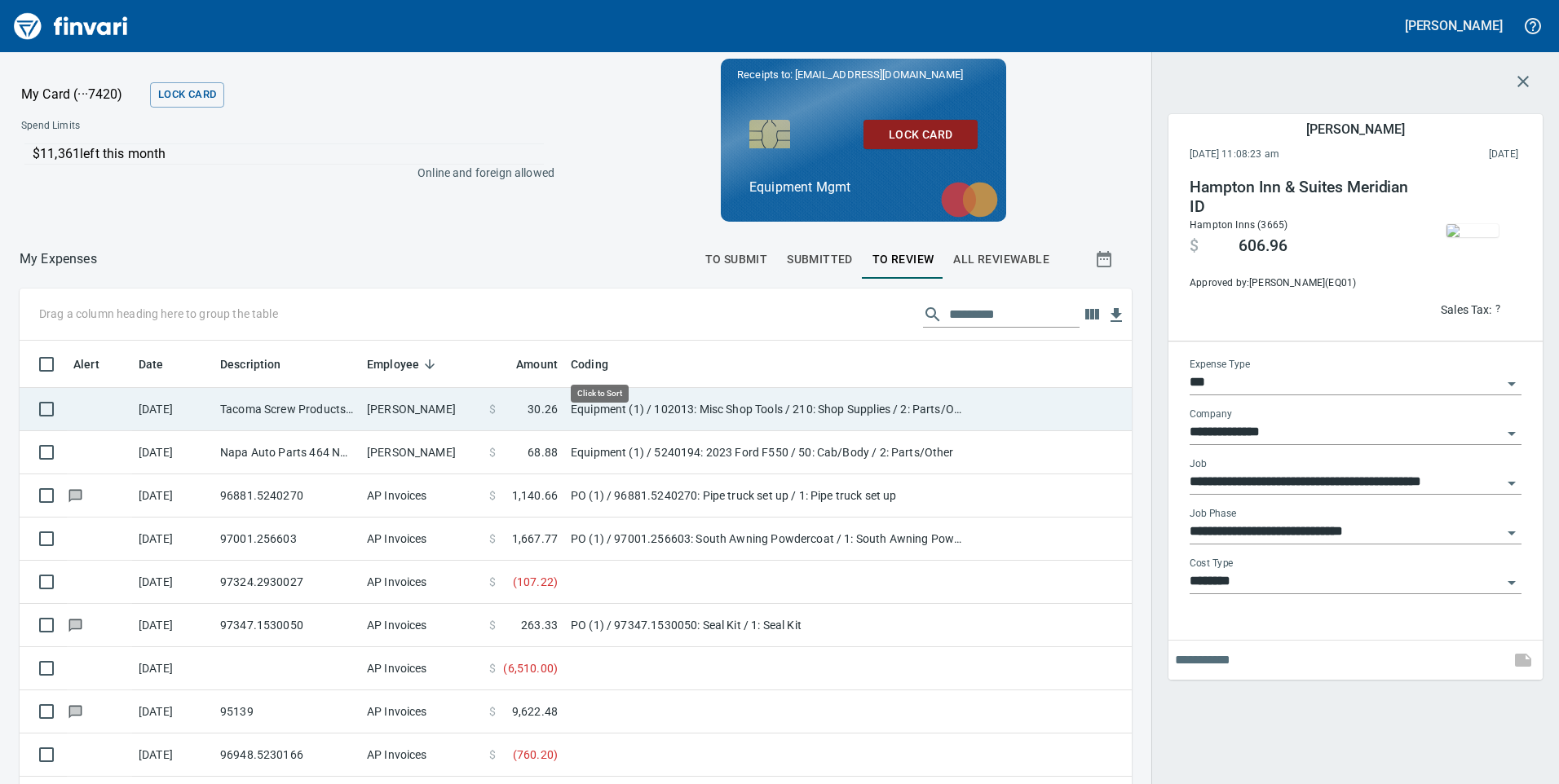
scroll to position [592, 1075]
click at [449, 414] on td "[PERSON_NAME]" at bounding box center [421, 410] width 123 height 43
type input "*********"
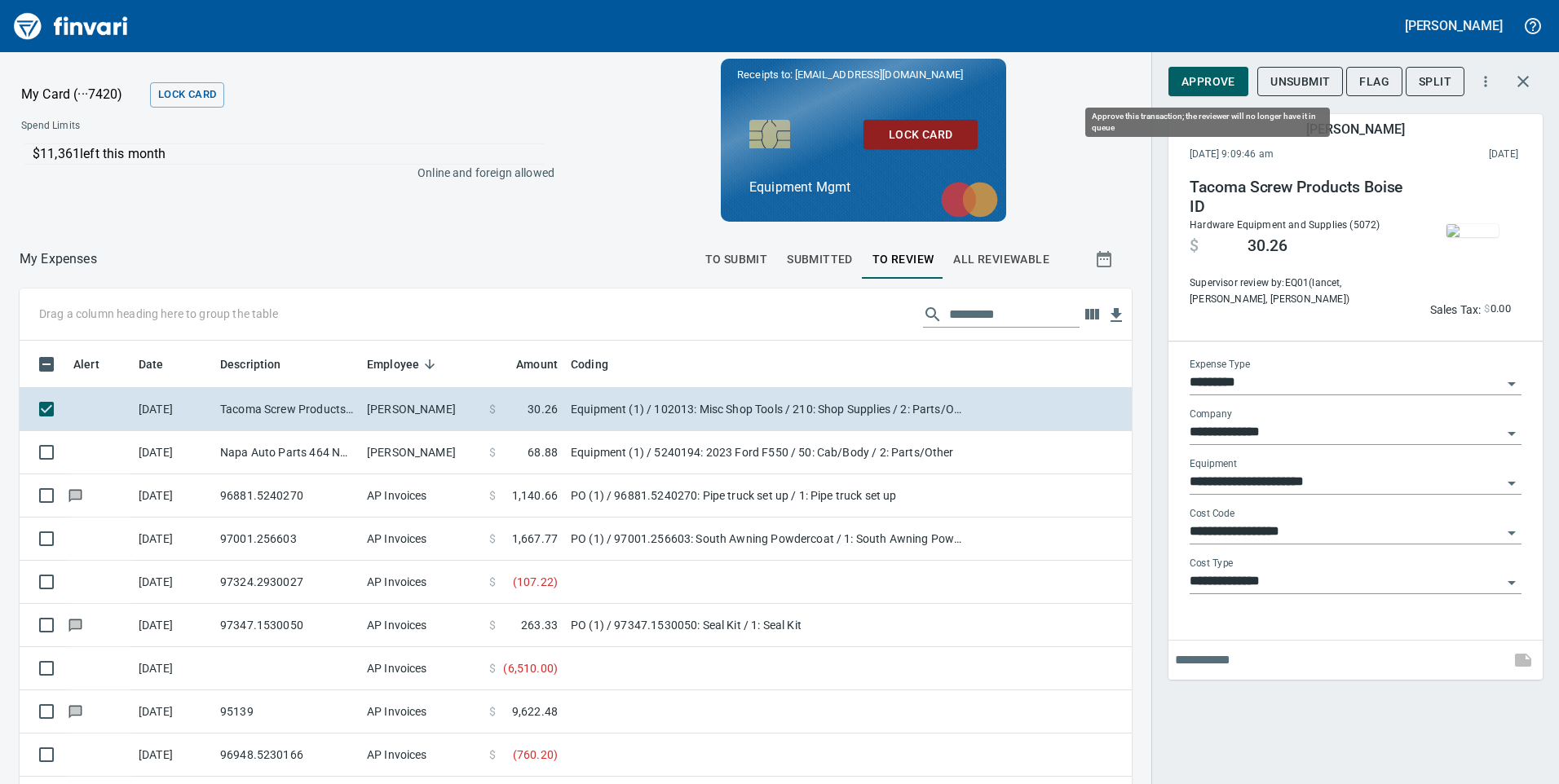
click at [1216, 78] on span "Approve" at bounding box center [1208, 82] width 54 height 20
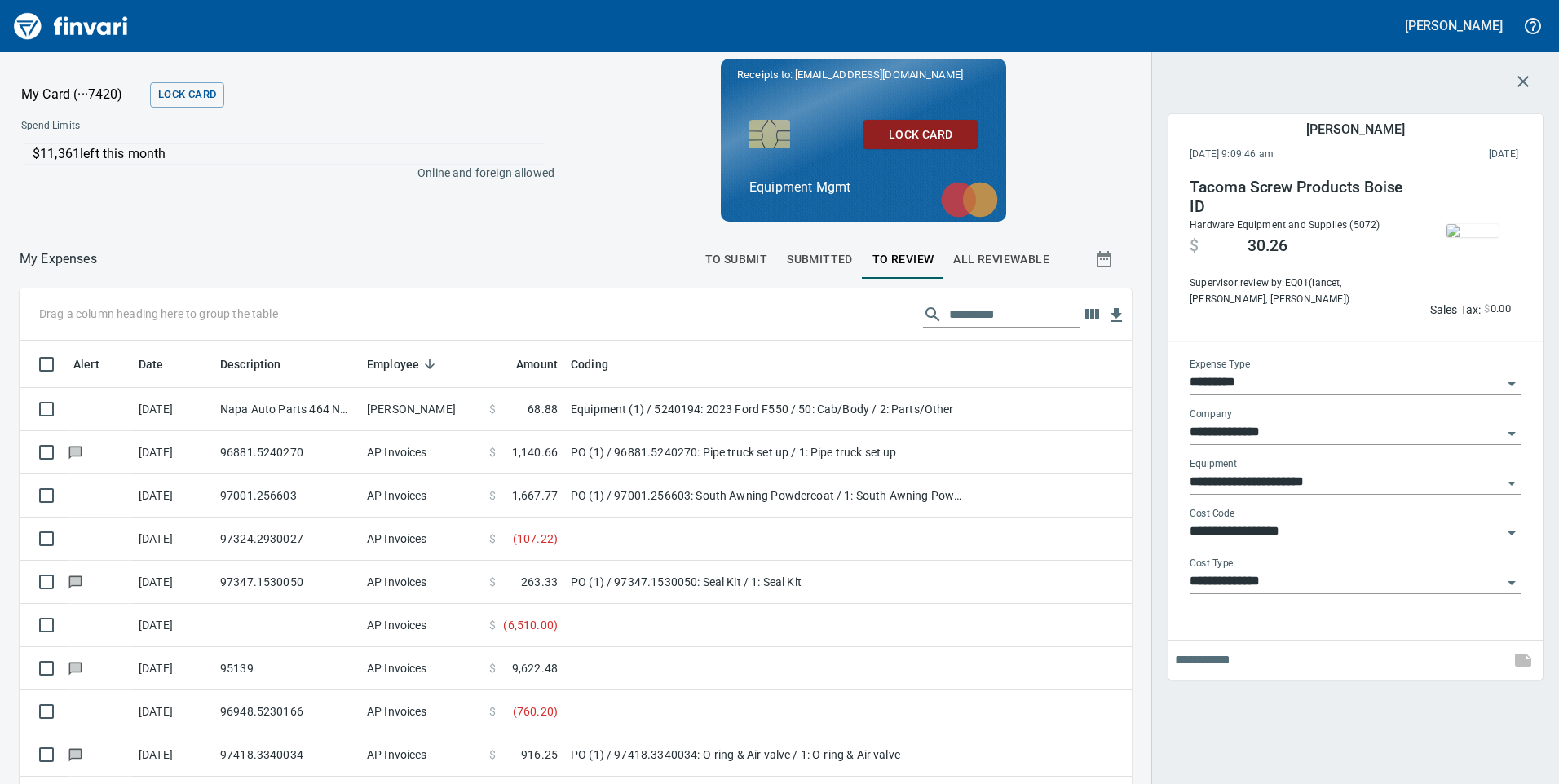
scroll to position [592, 1075]
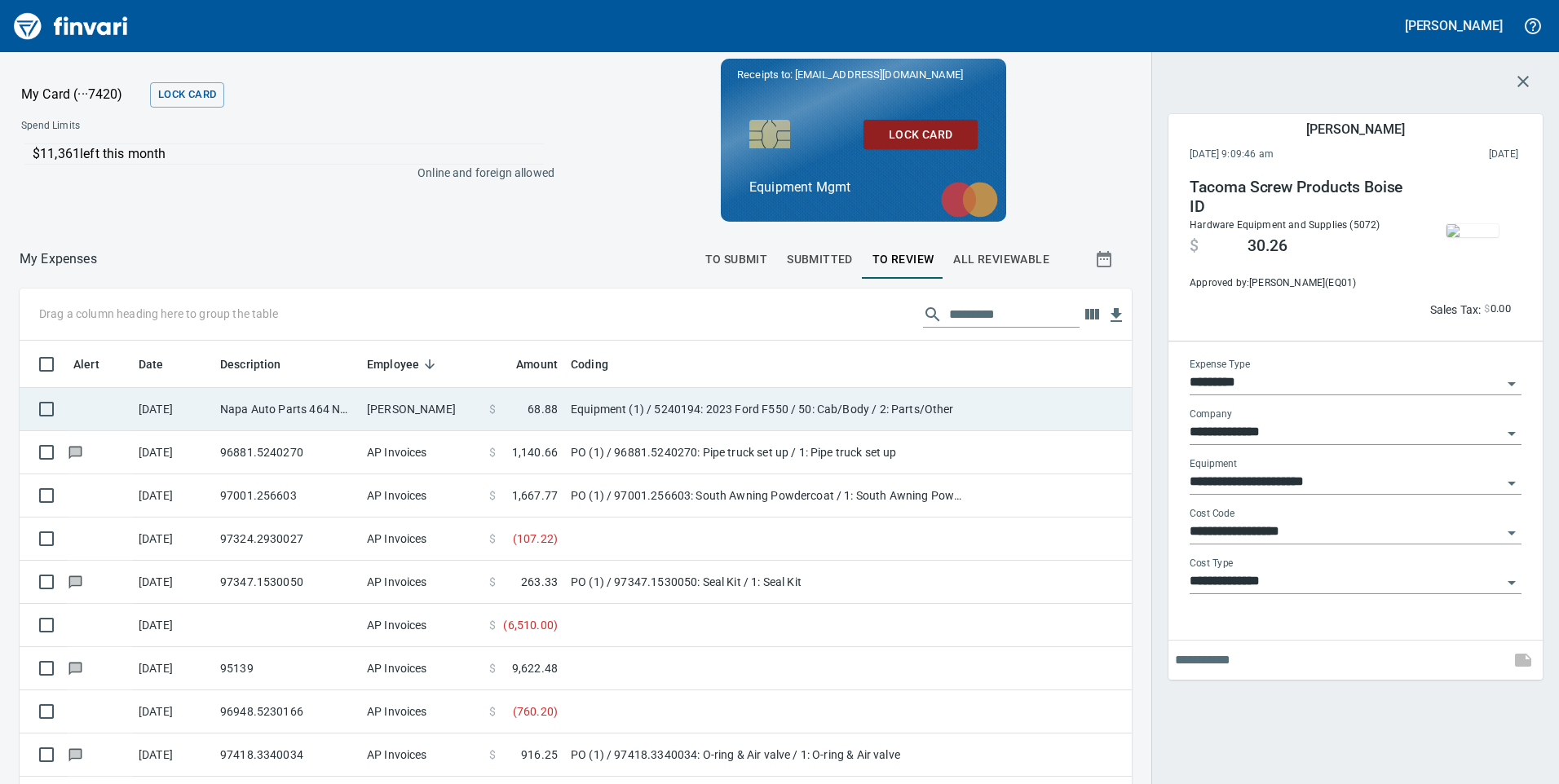
click at [449, 403] on td "[PERSON_NAME]" at bounding box center [421, 410] width 123 height 43
type input "**********"
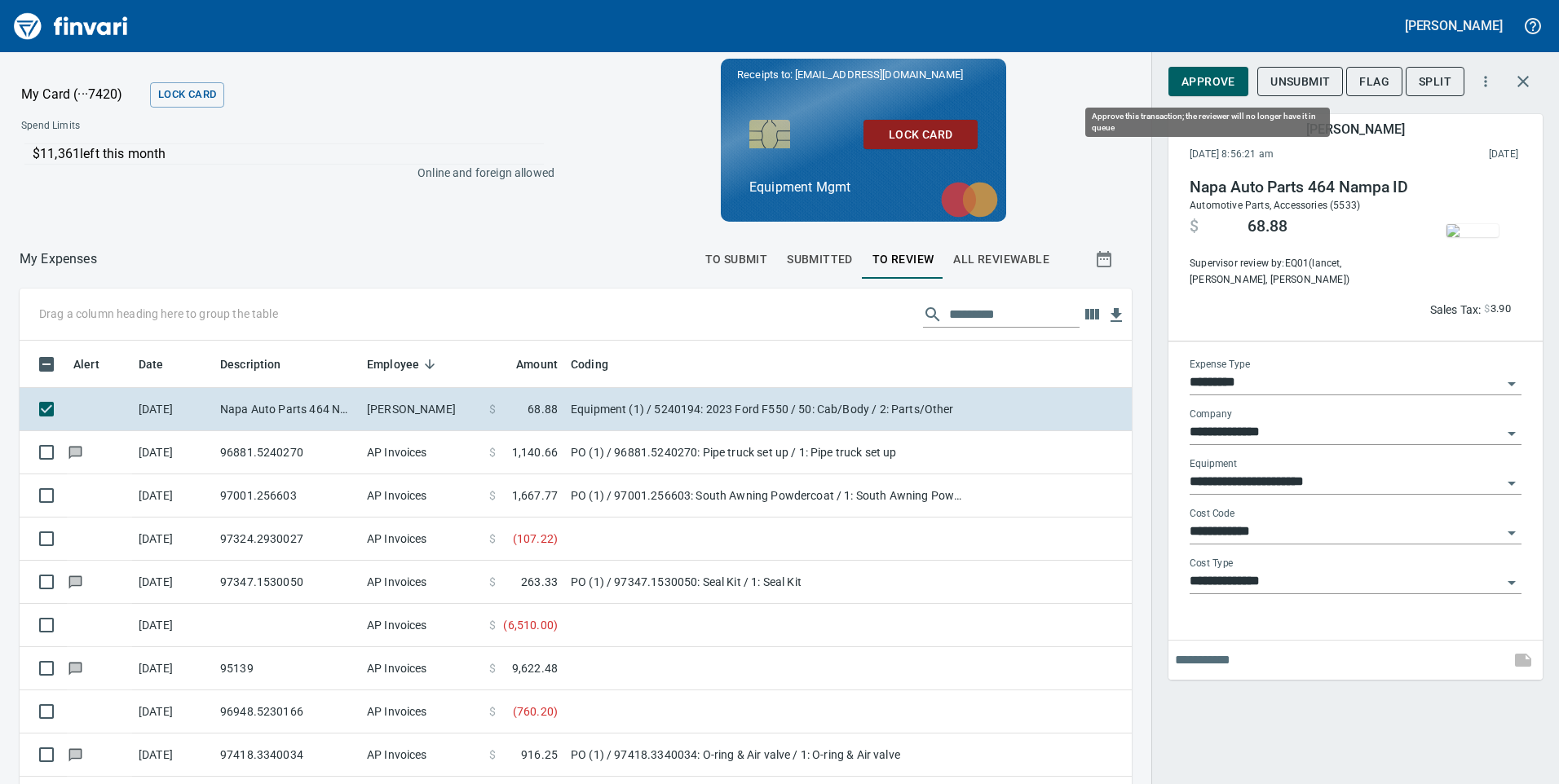
scroll to position [592, 1075]
click at [1212, 86] on span "Approve" at bounding box center [1208, 82] width 54 height 20
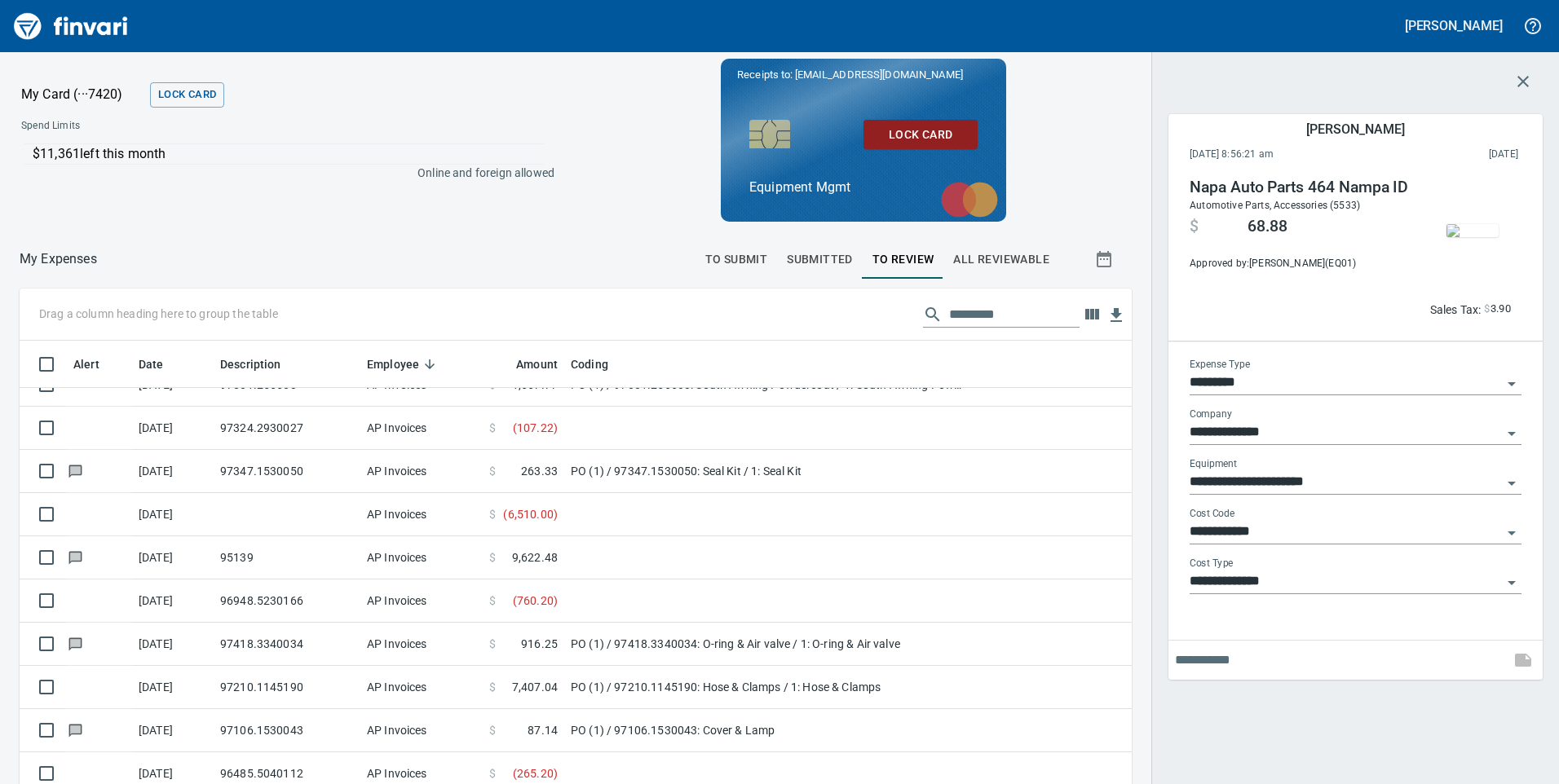
scroll to position [0, 0]
